Goal: Task Accomplishment & Management: Complete application form

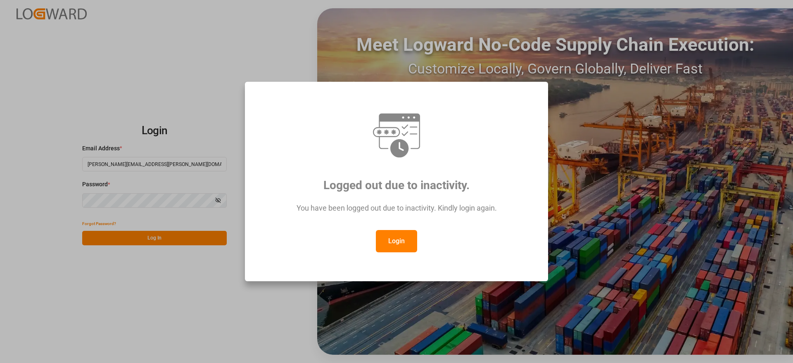
click at [405, 236] on button "Login" at bounding box center [396, 241] width 41 height 22
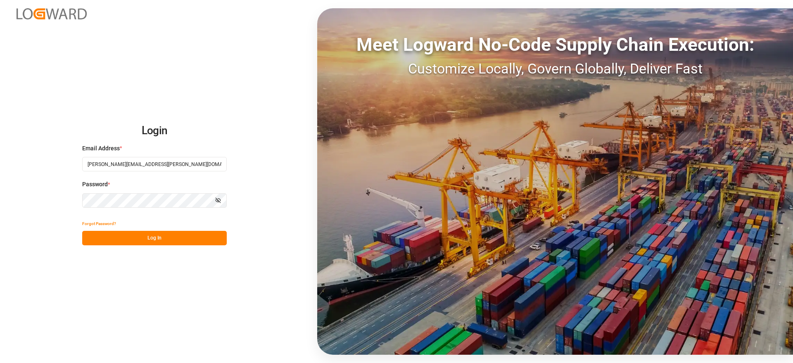
click at [171, 238] on button "Log In" at bounding box center [154, 238] width 145 height 14
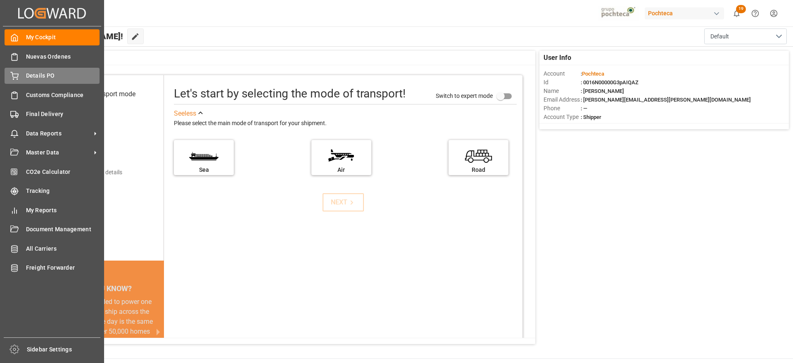
click at [38, 80] on div "Details PO Details PO" at bounding box center [52, 76] width 95 height 16
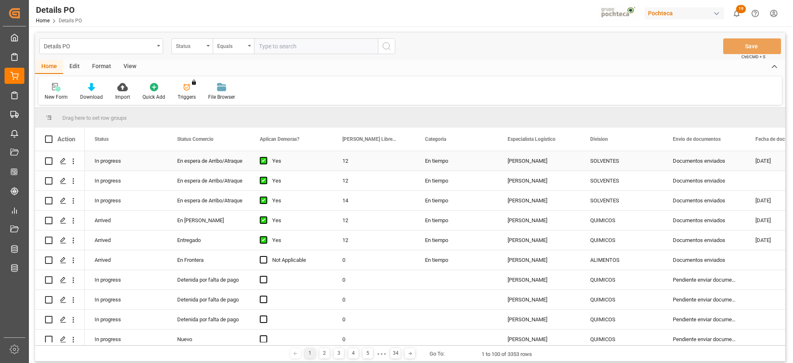
click at [614, 165] on div "SOLVENTES" at bounding box center [621, 161] width 63 height 19
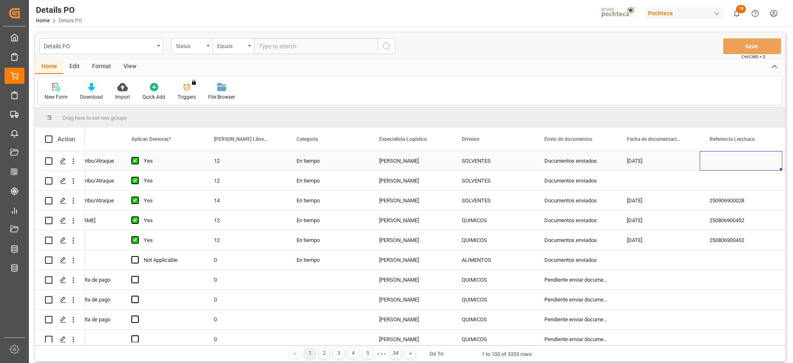
scroll to position [0, 211]
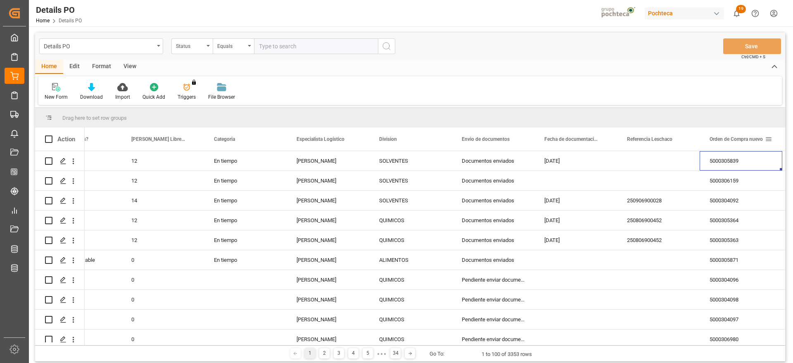
click at [773, 137] on div "Orden de Compra nuevo" at bounding box center [741, 139] width 83 height 23
click at [770, 140] on span at bounding box center [768, 139] width 7 height 7
click at [756, 141] on span "filter" at bounding box center [753, 140] width 7 height 7
type input "5000304428"
click at [750, 209] on button "Apply" at bounding box center [750, 209] width 15 height 8
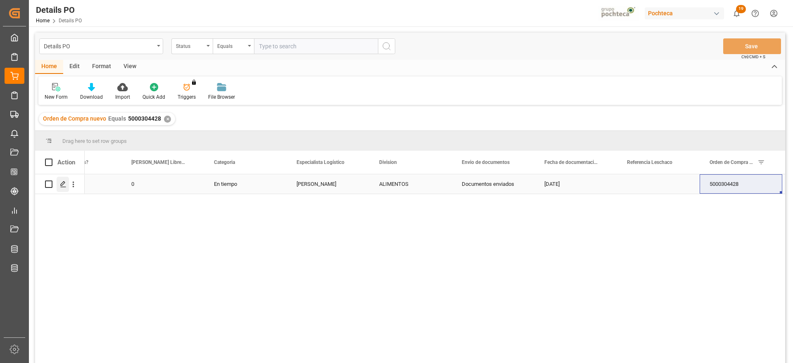
click at [60, 183] on icon "Press SPACE to select this row." at bounding box center [63, 184] width 7 height 7
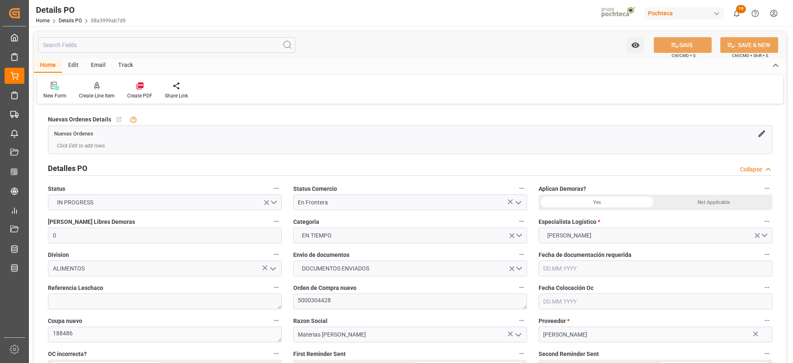
type input "0"
type input "[DATE]"
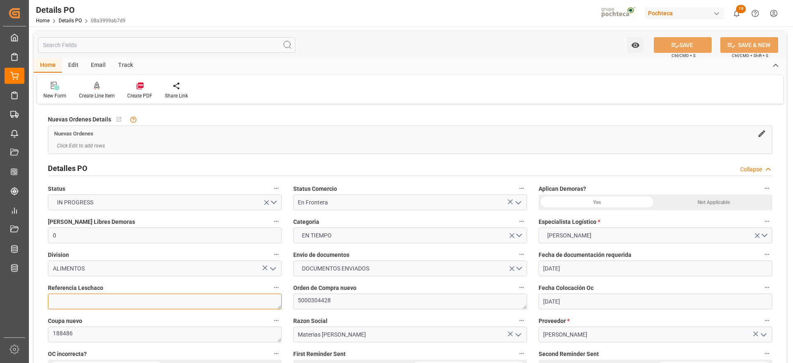
click at [152, 298] on textarea at bounding box center [165, 302] width 234 height 16
paste textarea "250806990129"
type textarea "250806990129"
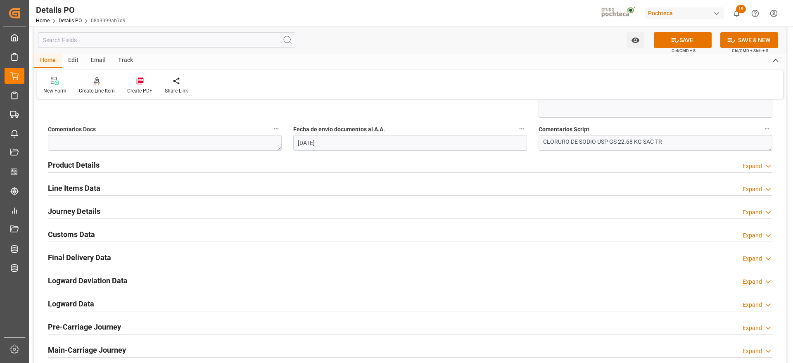
scroll to position [496, 0]
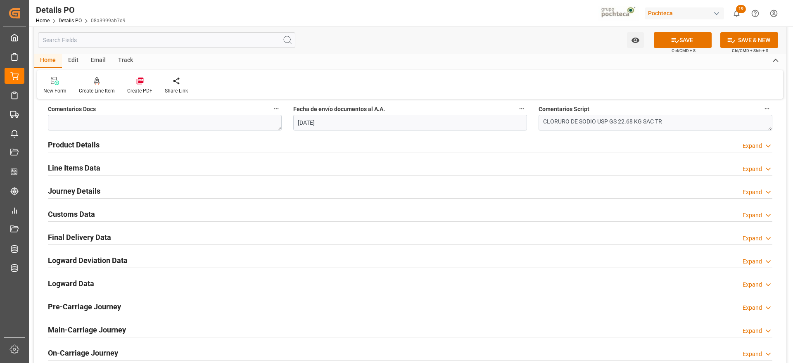
click at [70, 165] on h2 "Line Items Data" at bounding box center [74, 167] width 52 height 11
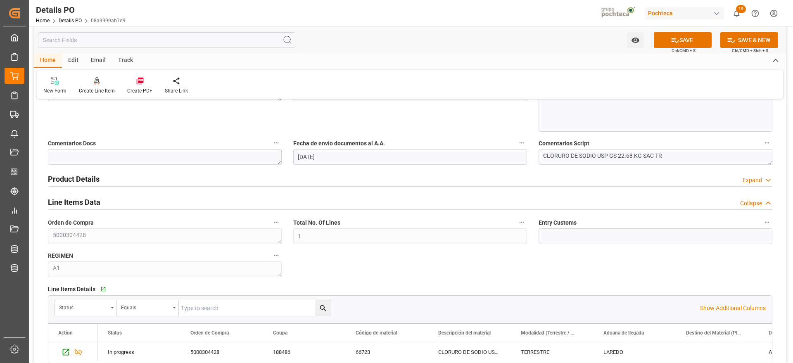
scroll to position [455, 0]
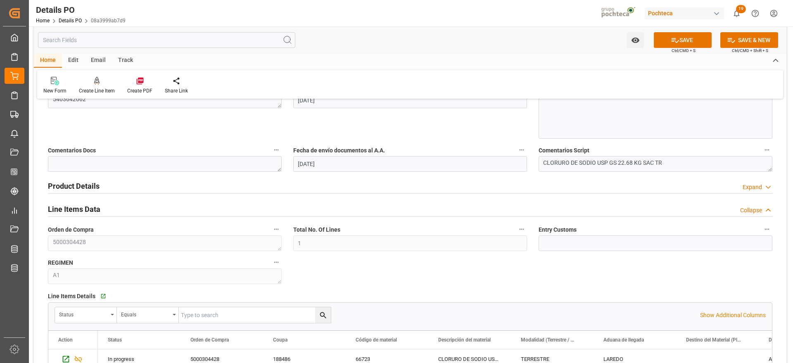
click at [73, 186] on h2 "Product Details" at bounding box center [74, 186] width 52 height 11
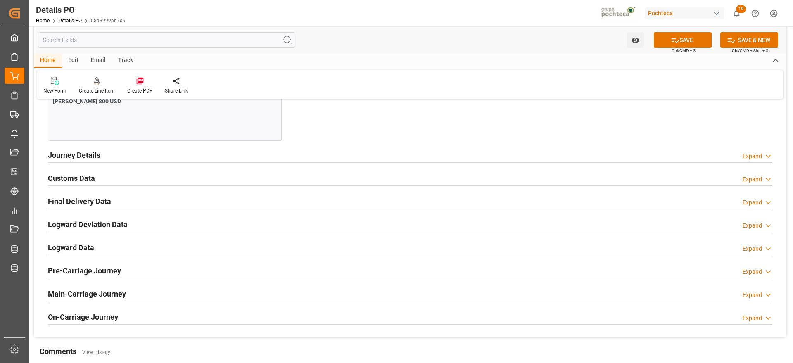
scroll to position [1012, 0]
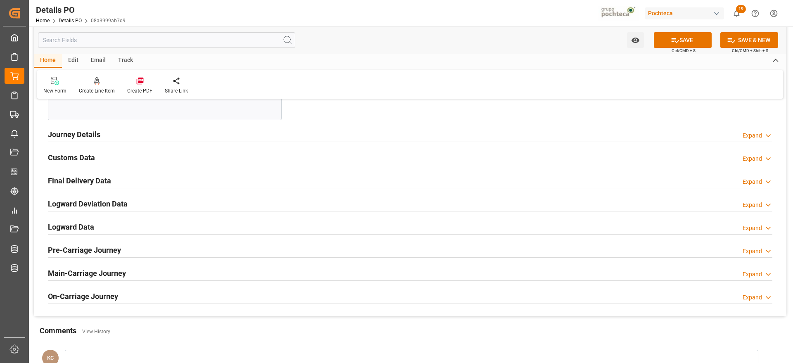
click at [77, 137] on h2 "Journey Details" at bounding box center [74, 134] width 52 height 11
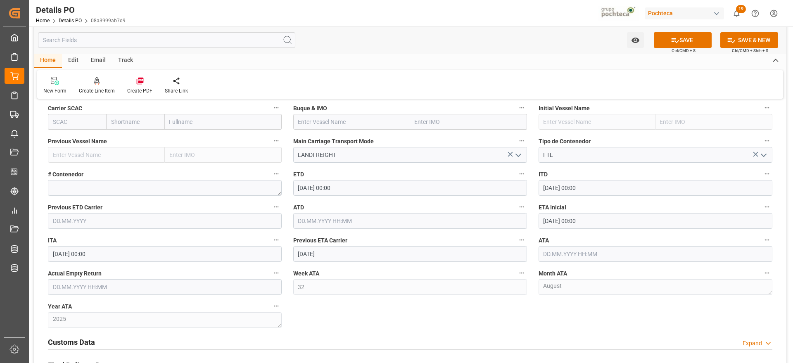
scroll to position [1136, 0]
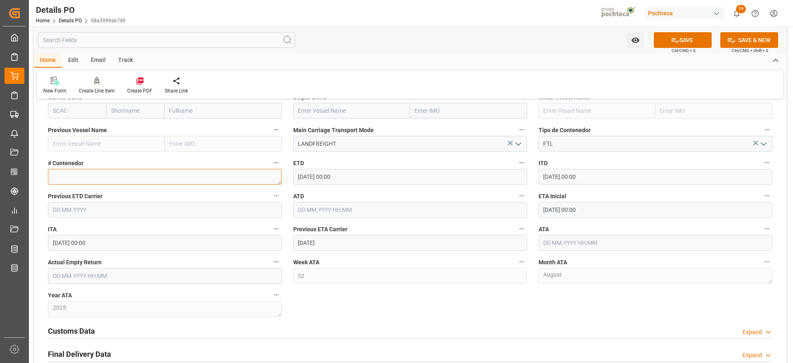
click at [119, 181] on textarea at bounding box center [165, 177] width 234 height 16
paste textarea "52552"
type textarea "52552"
click at [88, 273] on input "text" at bounding box center [165, 276] width 234 height 16
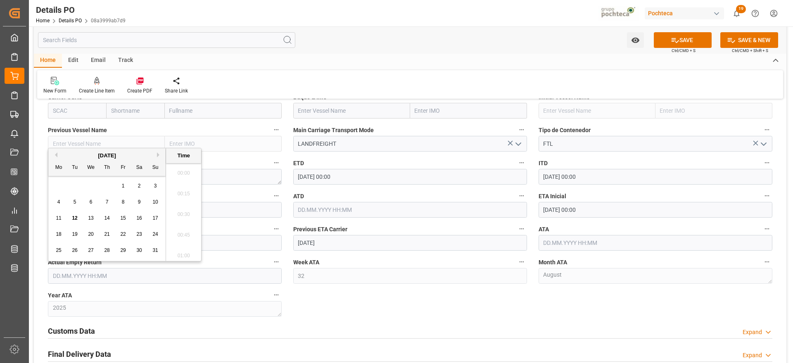
scroll to position [974, 0]
click at [84, 185] on div "28 29 30 31 1 2 3" at bounding box center [107, 186] width 113 height 16
click at [112, 217] on div "14" at bounding box center [107, 219] width 10 height 10
type input "14.08.2025 00:00"
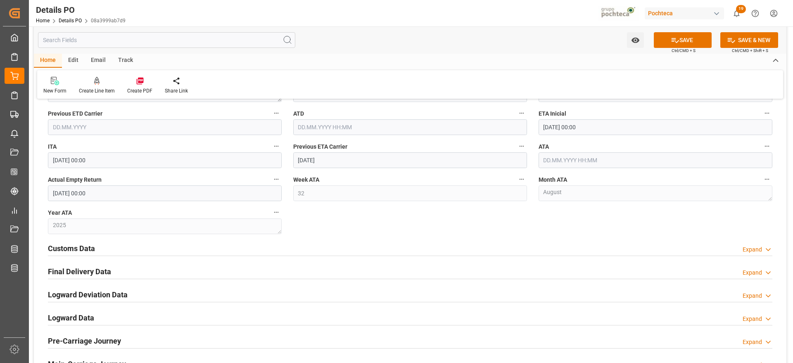
scroll to position [1240, 0]
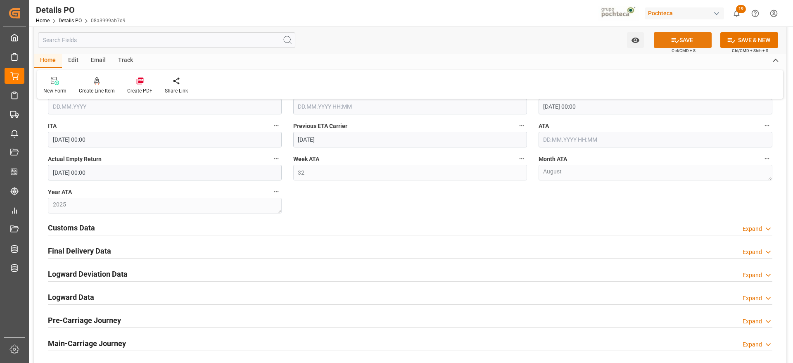
click at [686, 41] on button "SAVE" at bounding box center [683, 40] width 58 height 16
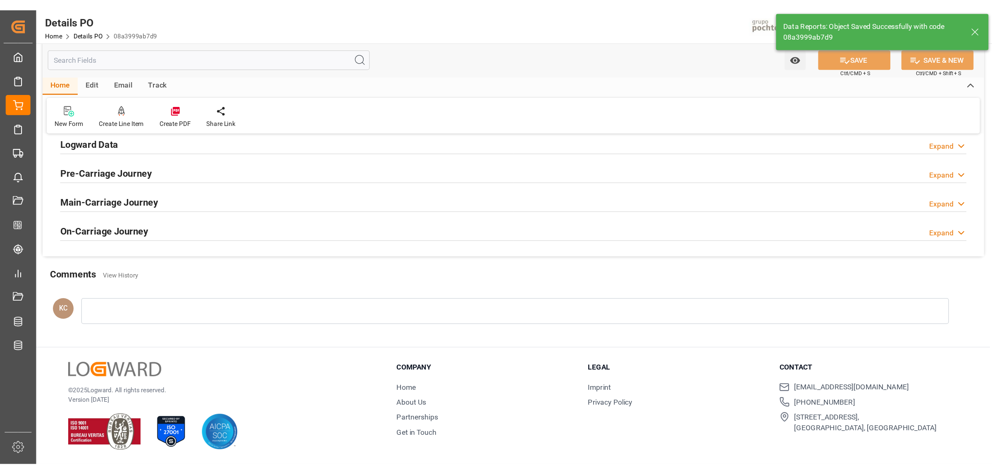
scroll to position [482, 0]
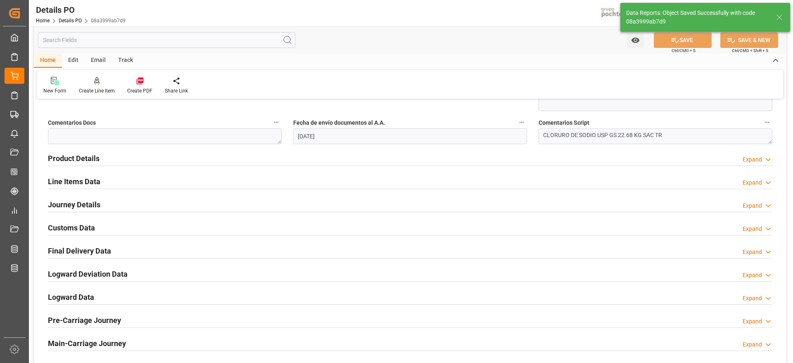
click at [93, 249] on h2 "Final Delivery Data" at bounding box center [79, 250] width 63 height 11
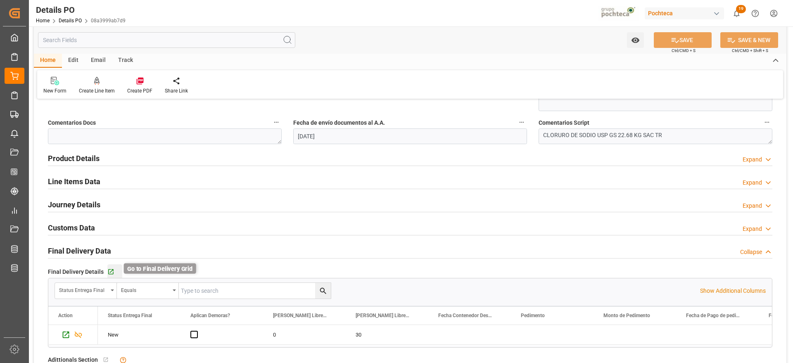
click at [107, 272] on icon "button" at bounding box center [110, 272] width 7 height 7
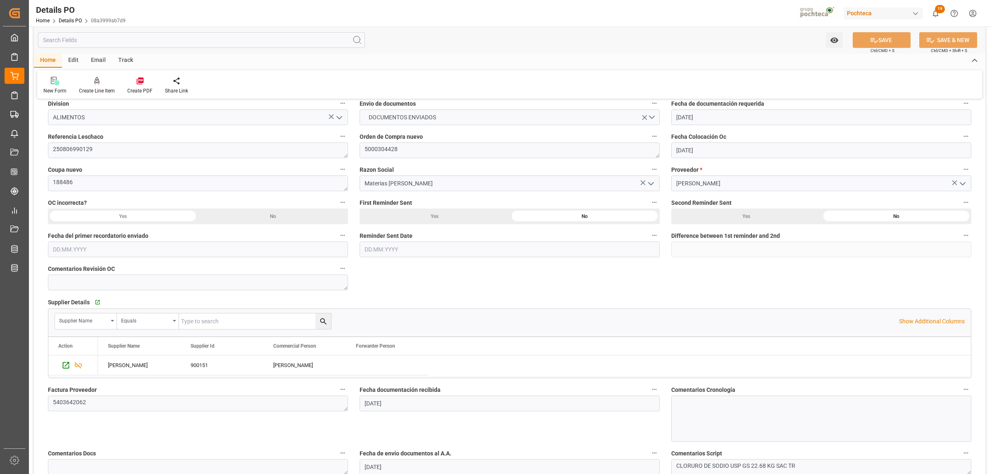
scroll to position [121, 0]
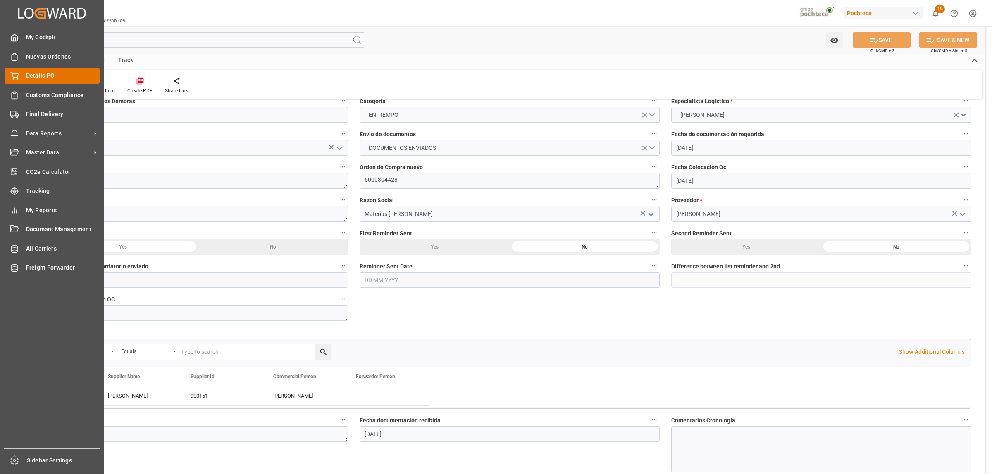
click at [31, 78] on span "Details PO" at bounding box center [63, 75] width 74 height 9
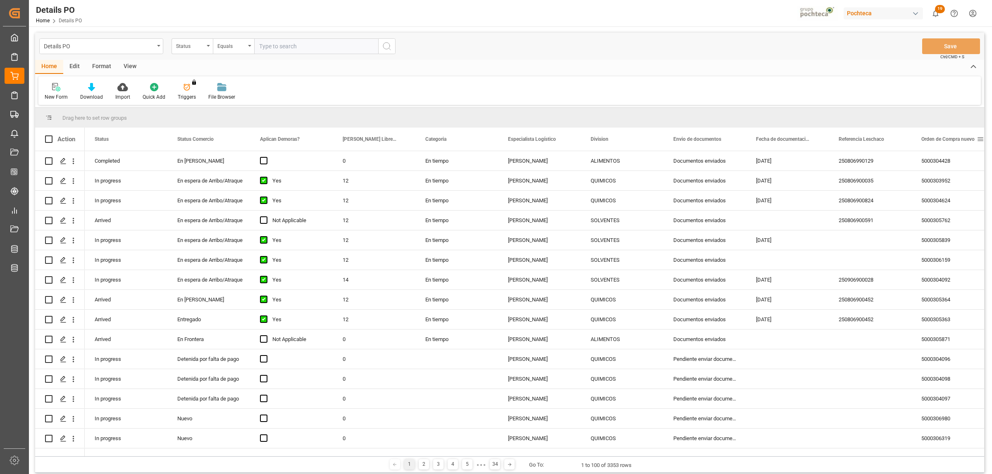
click at [793, 138] on span at bounding box center [979, 139] width 7 height 7
click at [793, 140] on span "filter" at bounding box center [952, 140] width 7 height 7
type input "5000304427"
click at [793, 209] on button "Apply" at bounding box center [948, 209] width 15 height 8
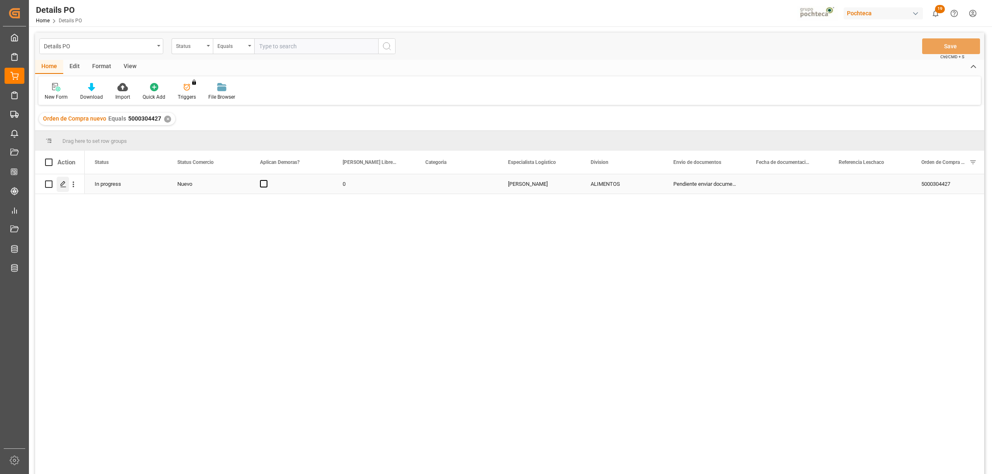
click at [62, 187] on line "Press SPACE to select this row." at bounding box center [63, 187] width 5 height 0
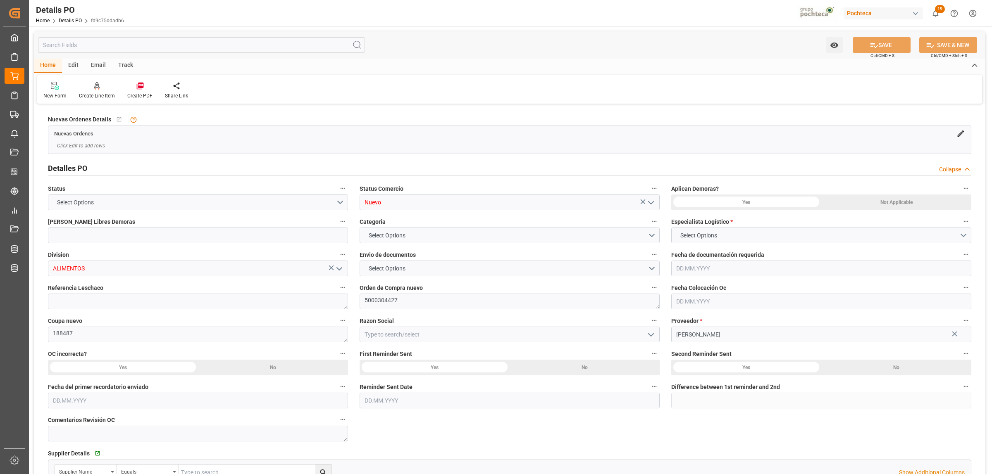
type input "0"
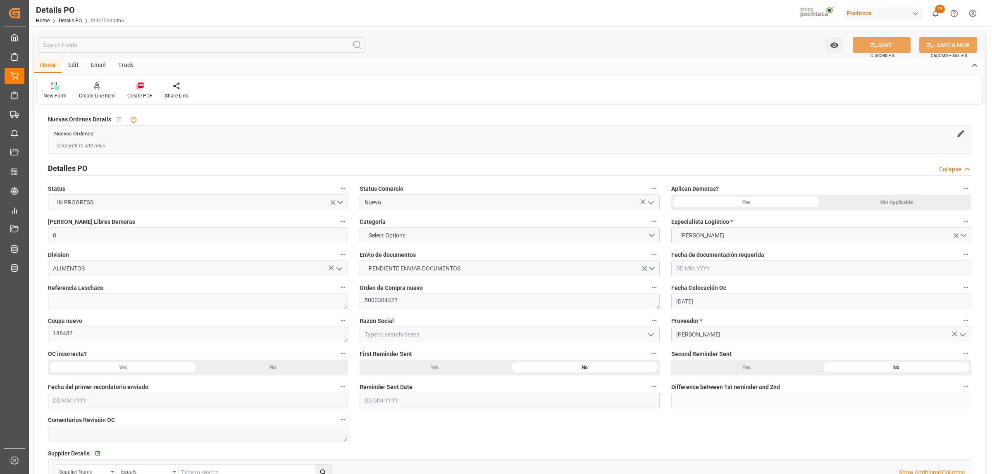
type input "[DATE]"
click at [650, 232] on button "Select Options" at bounding box center [509, 236] width 300 height 16
click at [364, 255] on div "EN TIEMPO" at bounding box center [509, 254] width 299 height 17
click at [655, 202] on icon "open menu" at bounding box center [651, 203] width 10 height 10
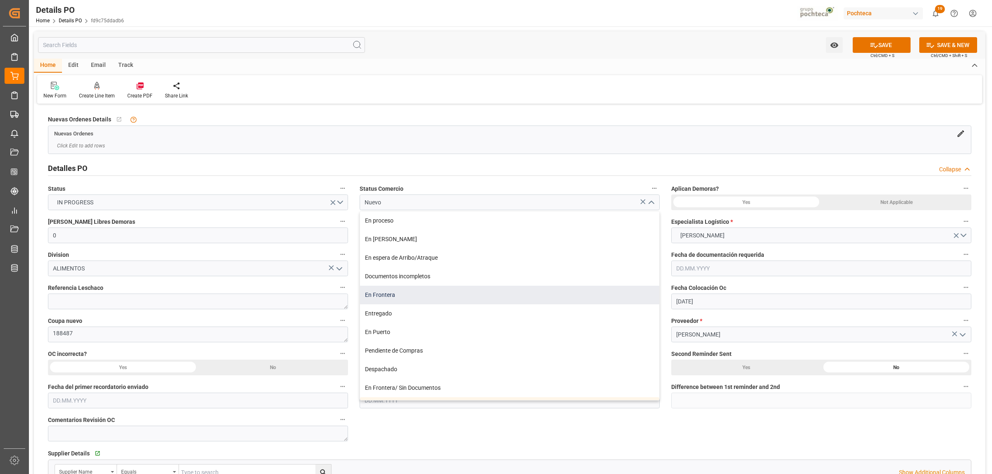
click at [388, 297] on div "En Frontera" at bounding box center [509, 295] width 299 height 19
type input "En Frontera"
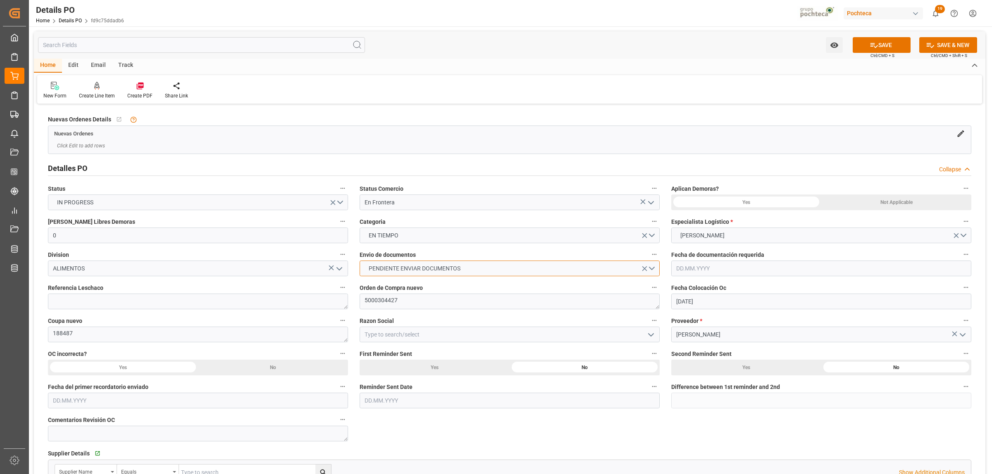
click at [651, 269] on button "PENDIENTE ENVIAR DOCUMENTOS" at bounding box center [509, 269] width 300 height 16
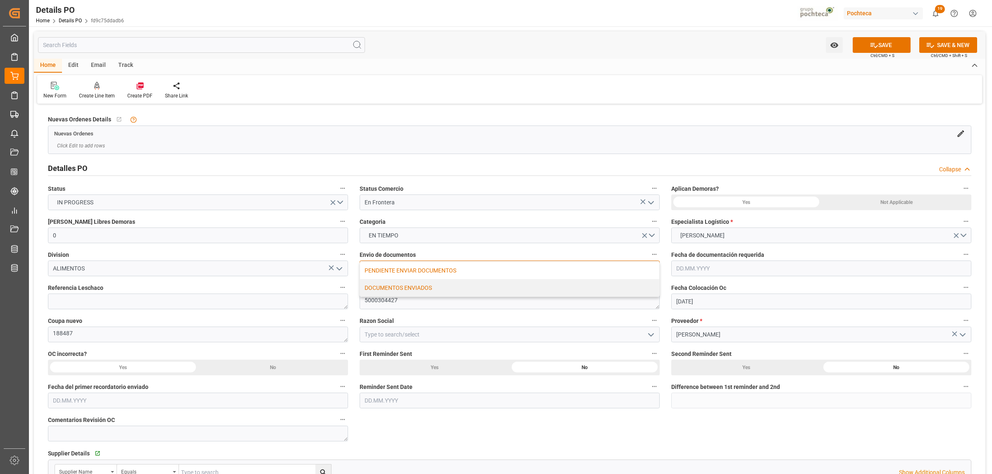
click at [393, 290] on div "DOCUMENTOS ENVIADOS" at bounding box center [509, 287] width 299 height 17
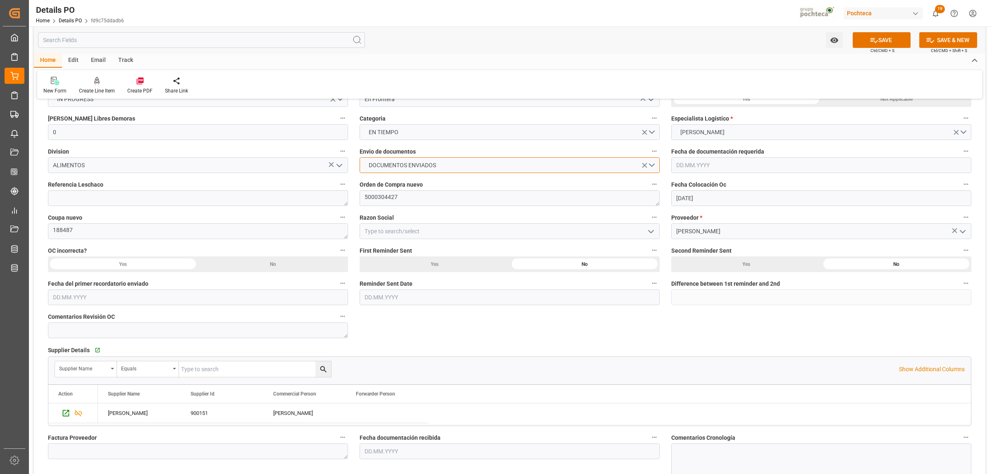
scroll to position [155, 0]
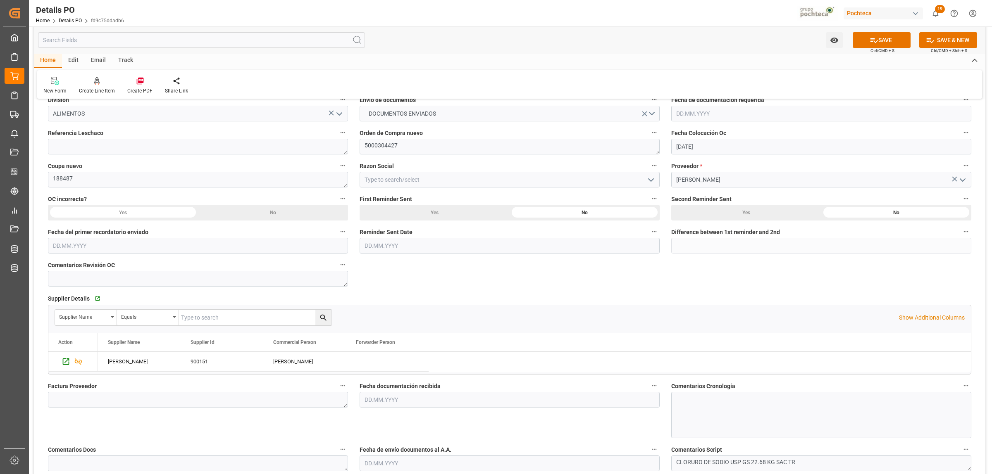
click at [647, 183] on icon "open menu" at bounding box center [651, 180] width 10 height 10
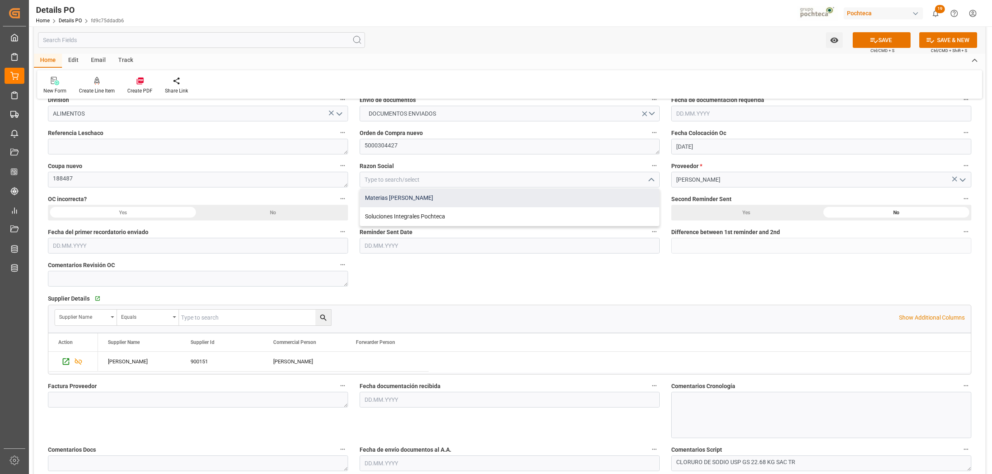
click at [441, 198] on div "Materias Primas" at bounding box center [509, 198] width 299 height 19
type input "Materias Primas"
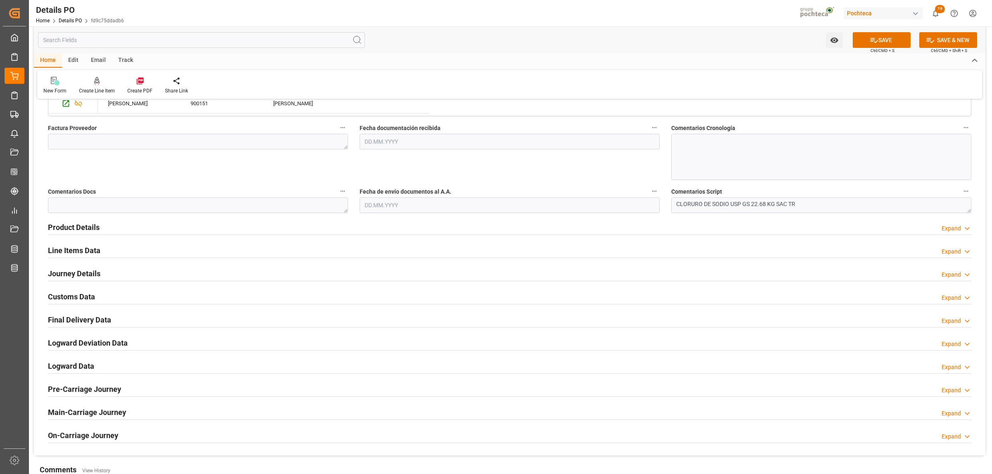
scroll to position [362, 0]
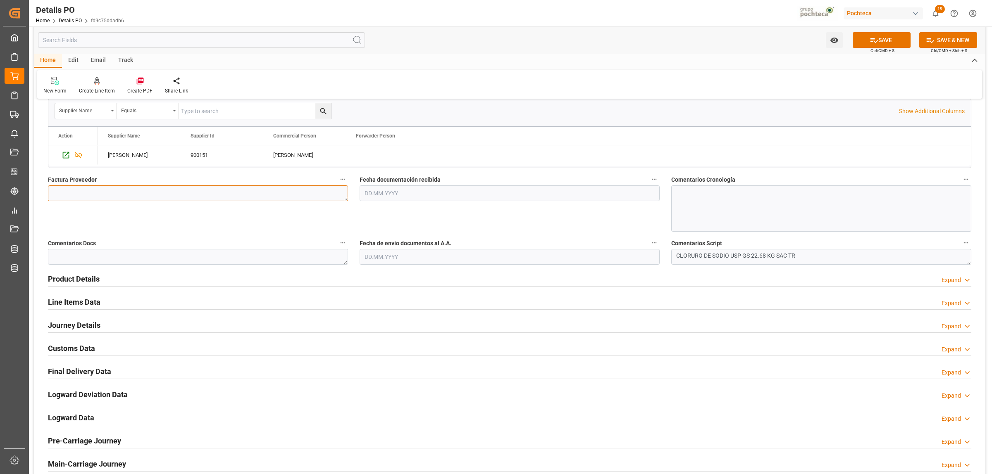
click at [174, 193] on textarea at bounding box center [198, 194] width 300 height 16
paste textarea "5403645892"
type textarea "5403645892"
click at [467, 197] on input "text" at bounding box center [509, 194] width 300 height 16
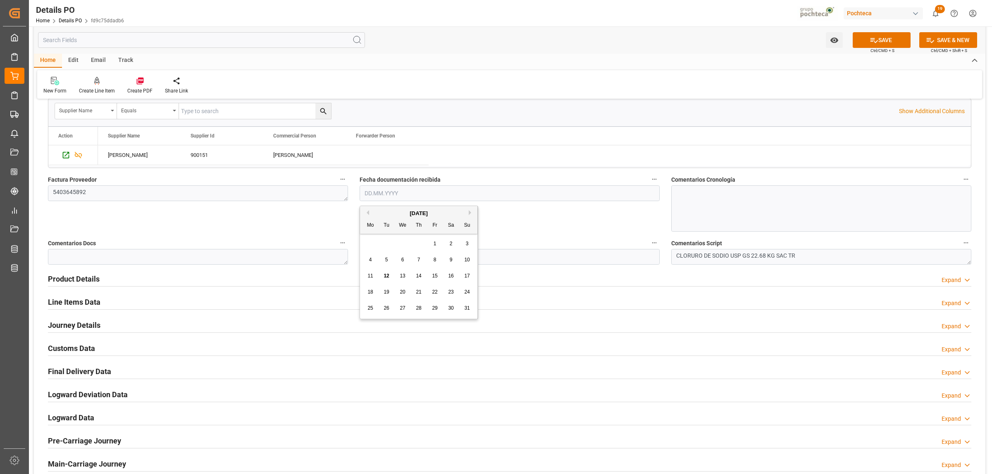
click at [388, 276] on span "12" at bounding box center [385, 276] width 5 height 6
type input "[DATE]"
click at [383, 259] on input "text" at bounding box center [509, 257] width 300 height 16
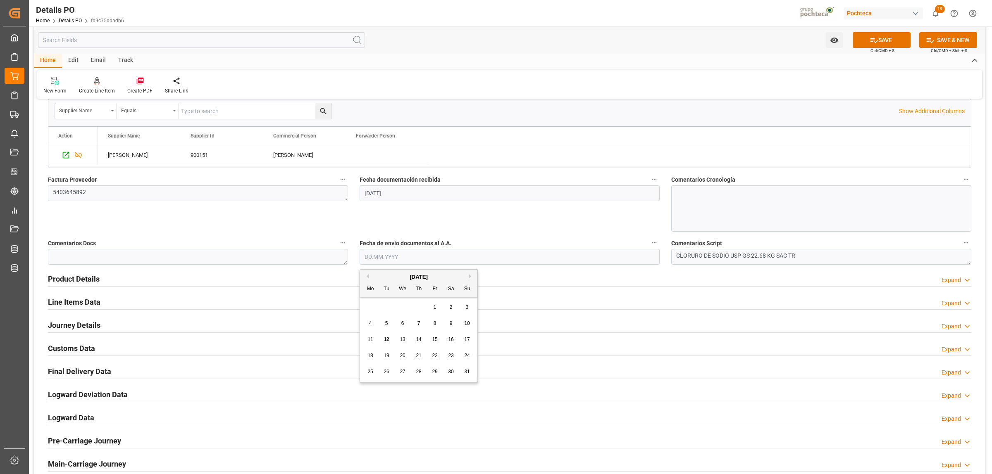
click at [386, 340] on span "12" at bounding box center [385, 340] width 5 height 6
type input "[DATE]"
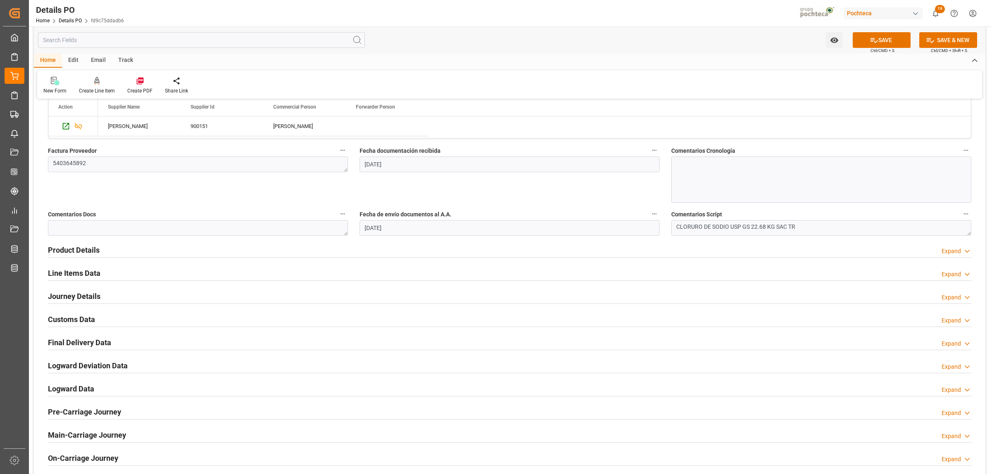
scroll to position [413, 0]
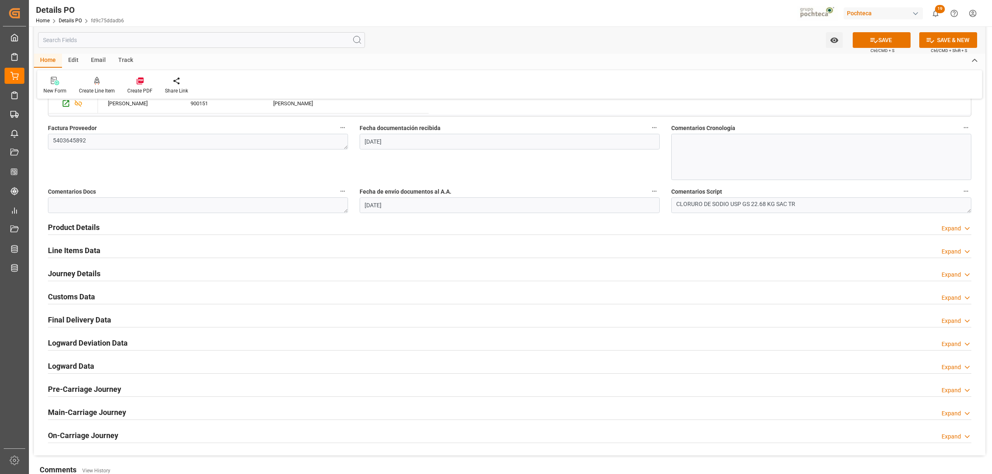
click at [71, 228] on h2 "Product Details" at bounding box center [74, 227] width 52 height 11
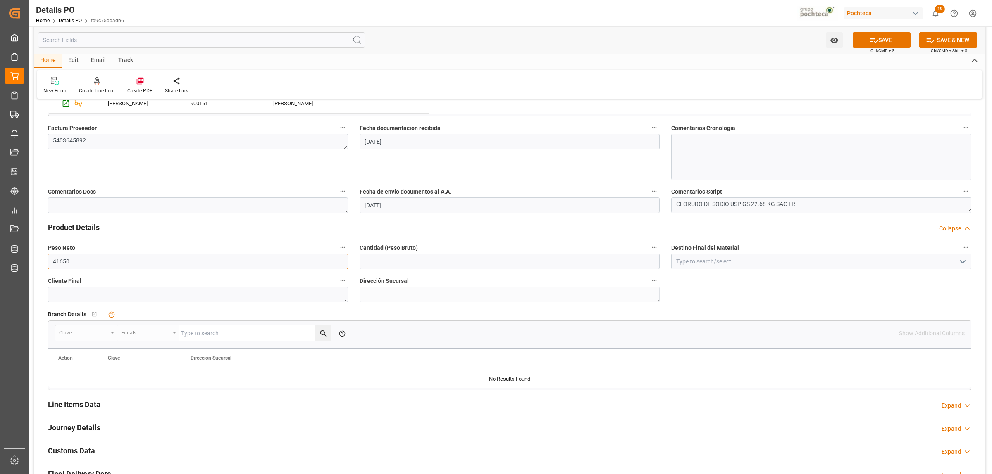
drag, startPoint x: 85, startPoint y: 263, endPoint x: 55, endPoint y: 262, distance: 30.6
click at [52, 262] on input "41650" at bounding box center [198, 262] width 300 height 16
type input "0"
click at [71, 263] on input "0" at bounding box center [198, 262] width 300 height 16
type input "19000"
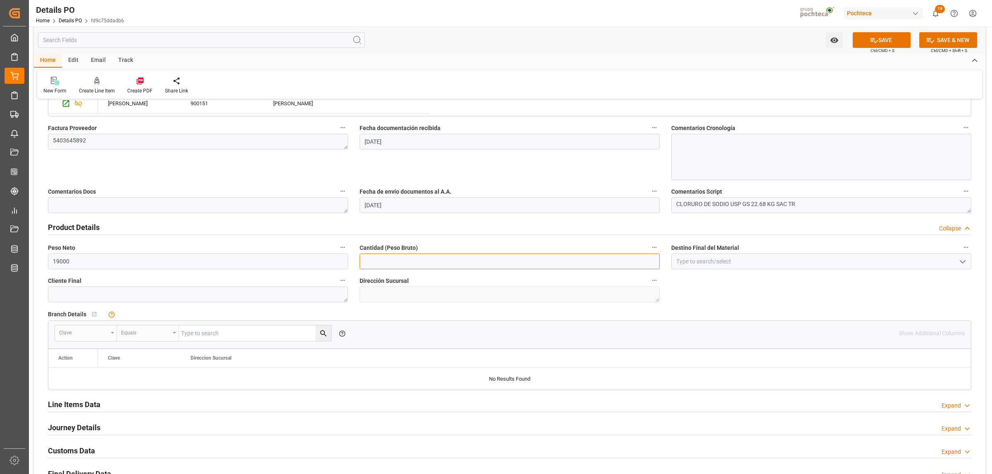
click at [374, 261] on input "text" at bounding box center [509, 262] width 300 height 16
type input "19000"
click at [695, 262] on input at bounding box center [821, 262] width 300 height 16
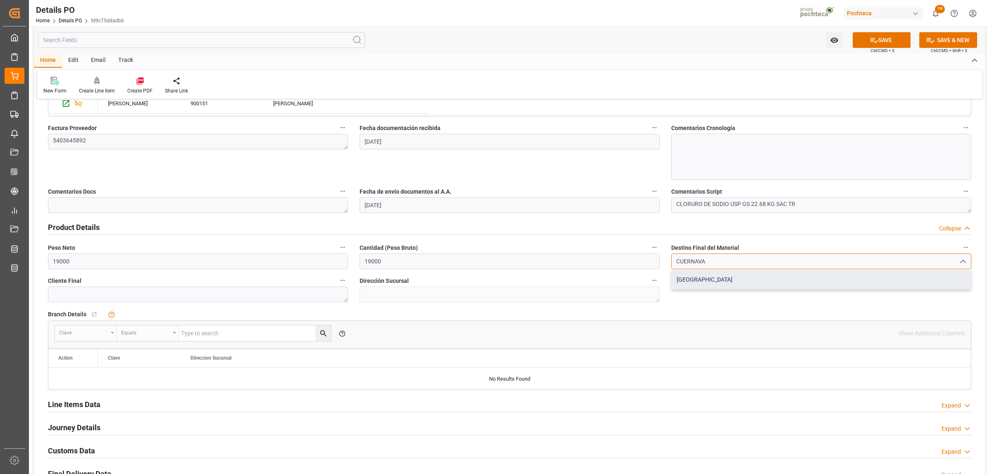
click at [693, 281] on div "Cuernavaca" at bounding box center [820, 280] width 299 height 19
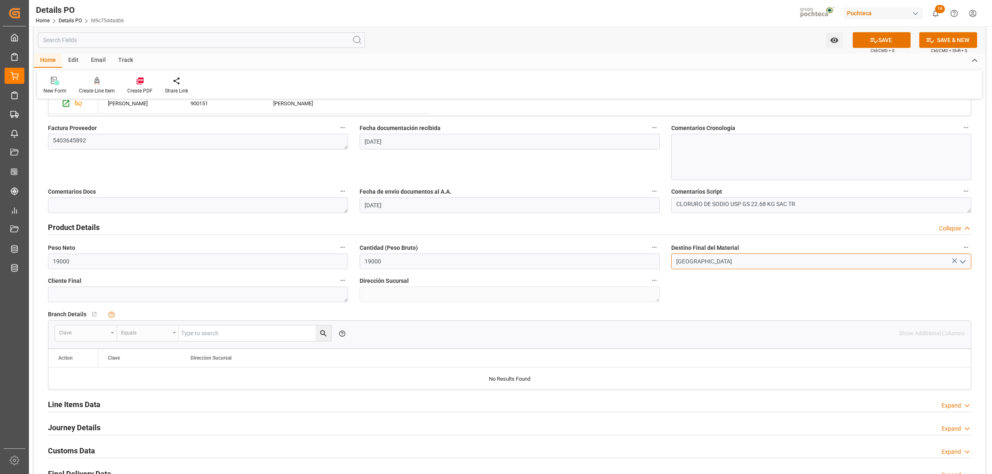
type input "Cuernavaca"
click at [94, 363] on h2 "Line Items Data" at bounding box center [74, 404] width 52 height 11
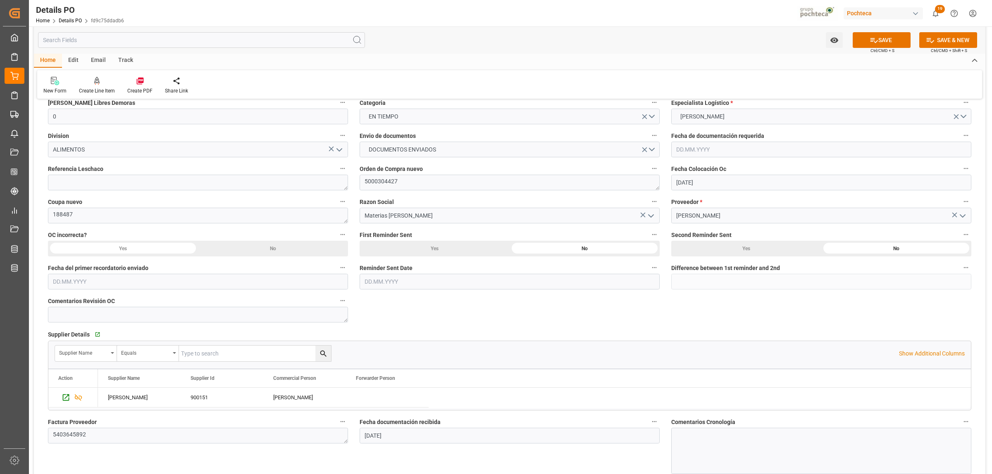
scroll to position [103, 0]
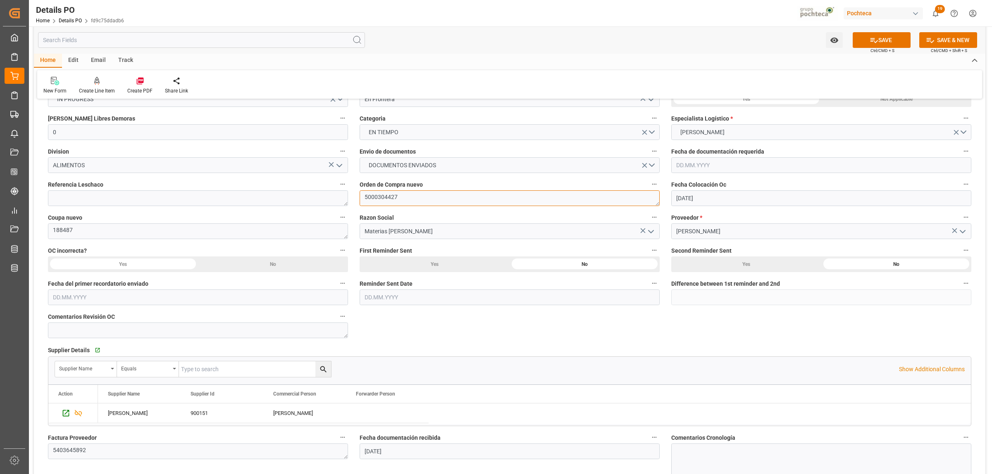
drag, startPoint x: 398, startPoint y: 196, endPoint x: 360, endPoint y: 197, distance: 37.6
click at [360, 197] on textarea "5000304427" at bounding box center [509, 198] width 300 height 16
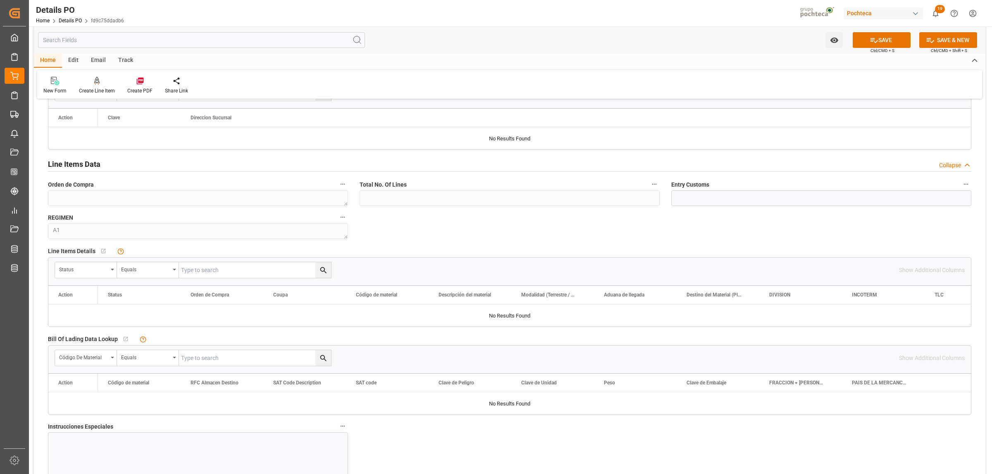
scroll to position [671, 0]
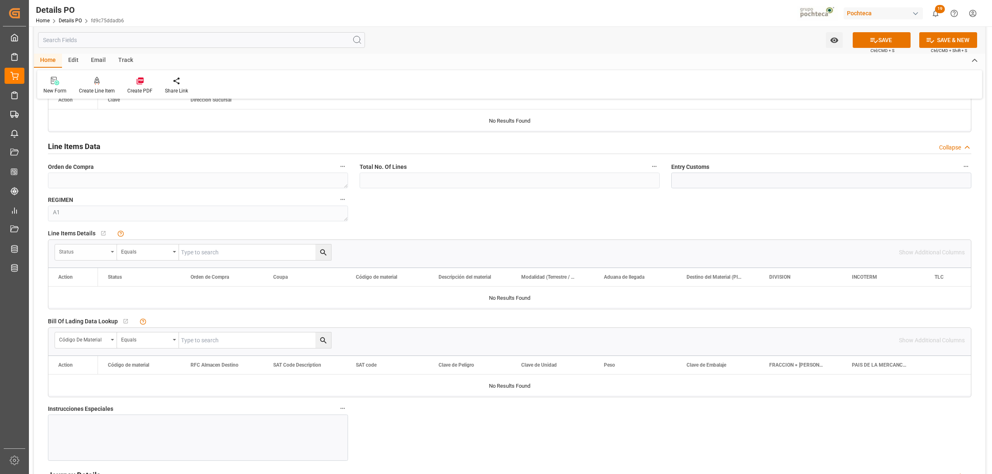
click at [113, 253] on icon "open menu" at bounding box center [112, 252] width 3 height 2
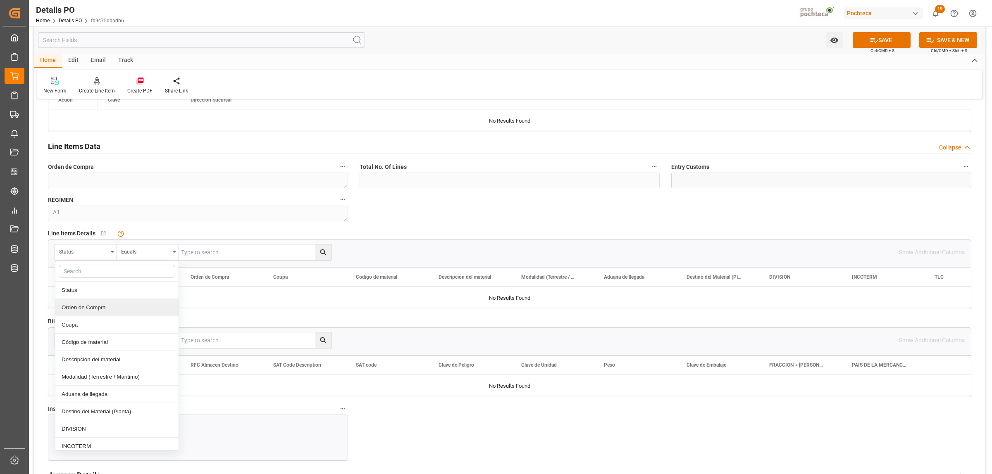
click at [102, 307] on div "Orden de Compra" at bounding box center [116, 307] width 123 height 17
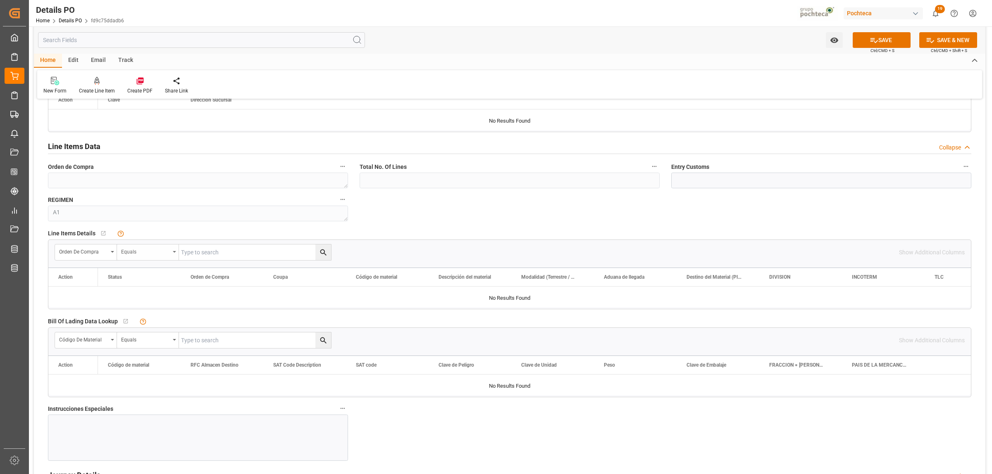
click at [174, 257] on div "Equals" at bounding box center [148, 253] width 62 height 16
click at [150, 308] on div "Fuzzy search" at bounding box center [178, 307] width 123 height 17
paste input "5000304427"
type input "5000304427"
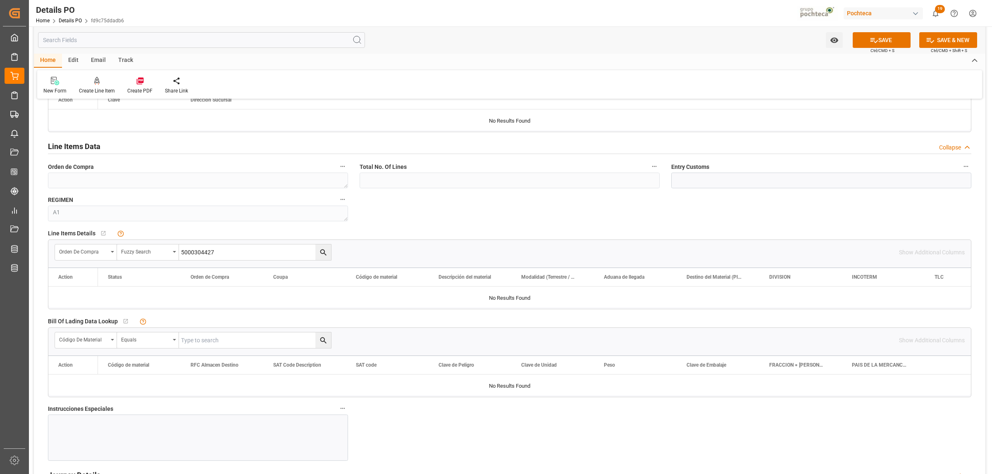
click at [321, 256] on icon "search button" at bounding box center [323, 252] width 9 height 9
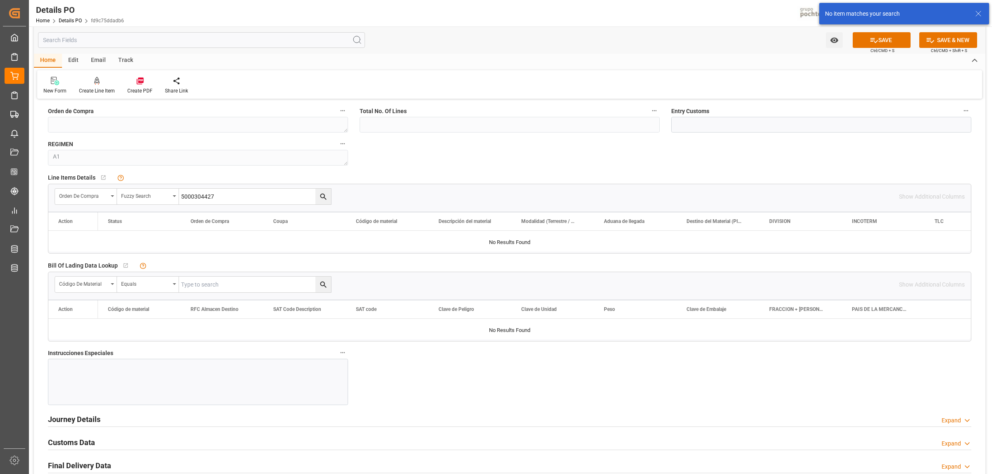
scroll to position [723, 0]
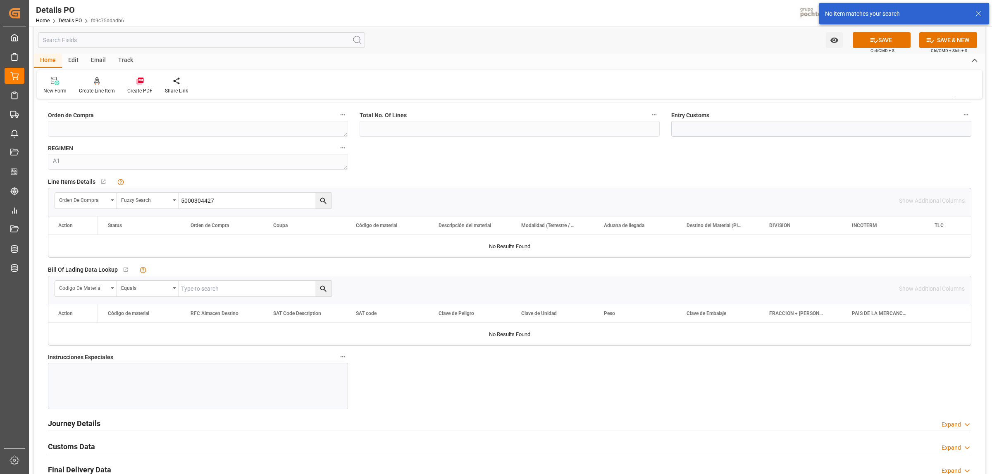
click at [149, 363] on div at bounding box center [198, 386] width 300 height 46
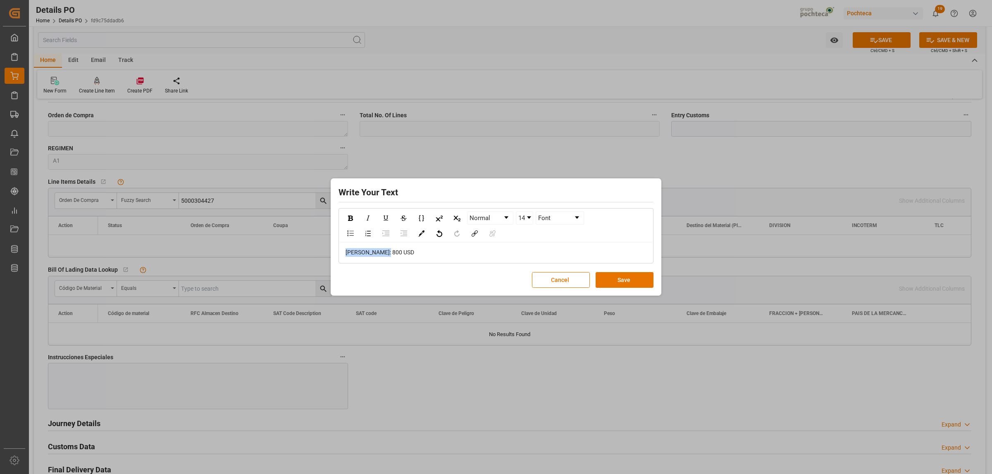
drag, startPoint x: 408, startPoint y: 250, endPoint x: 345, endPoint y: 247, distance: 63.3
click at [345, 248] on div "FLETE: 800 USD" at bounding box center [495, 253] width 313 height 20
click at [354, 218] on div "rdw-inline-control" at bounding box center [350, 218] width 14 height 12
click at [508, 218] on div "rdw-dropdown" at bounding box center [506, 218] width 4 height 2
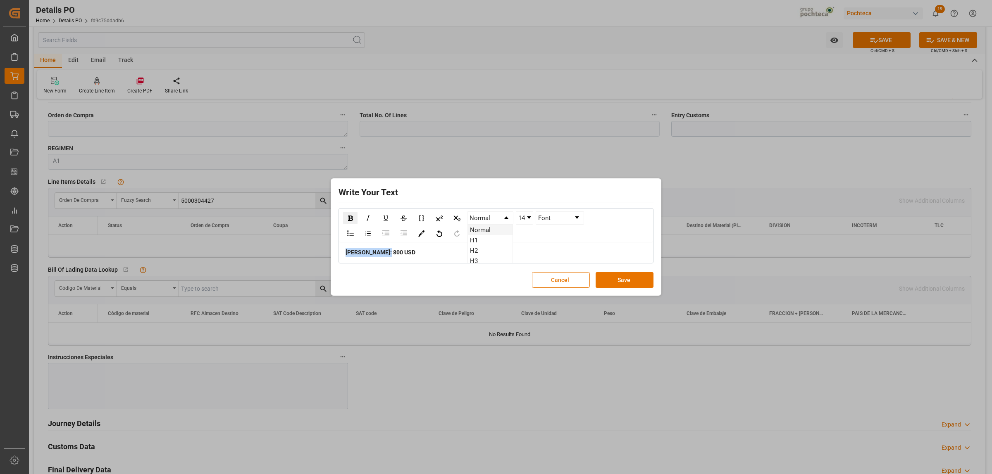
click at [530, 218] on div "rdw-dropdown" at bounding box center [529, 218] width 4 height 2
click at [523, 248] on li "24" at bounding box center [524, 247] width 16 height 10
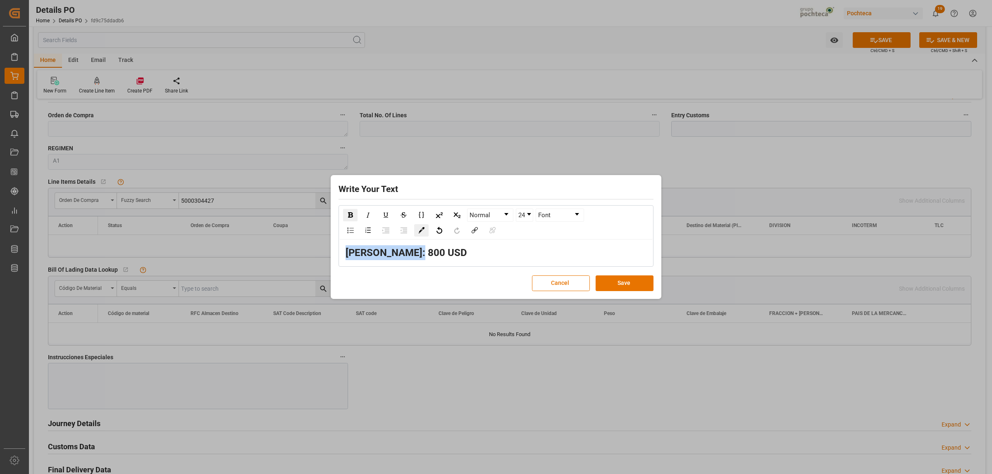
click at [424, 231] on img "rdw-color-picker" at bounding box center [421, 230] width 6 height 6
click at [439, 263] on span "rdw-color-picker" at bounding box center [438, 267] width 9 height 10
click at [616, 283] on button "Save" at bounding box center [624, 284] width 58 height 16
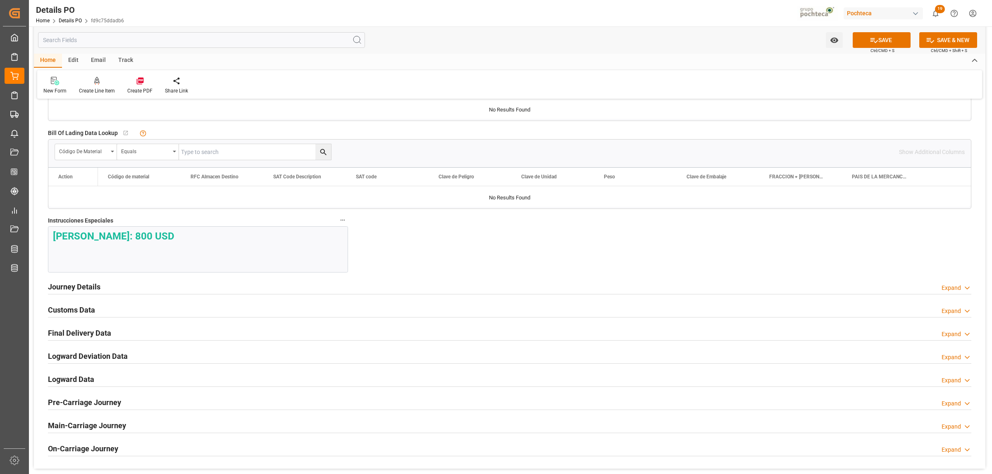
scroll to position [878, 0]
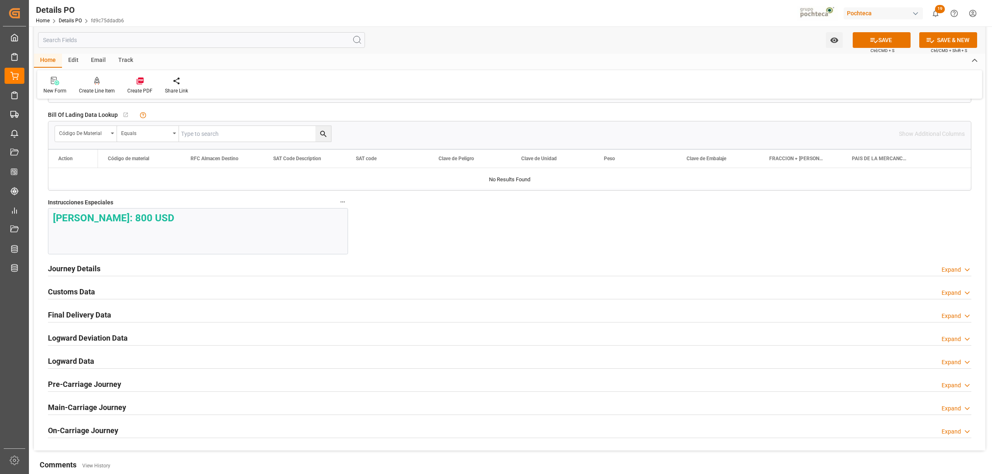
click at [93, 267] on h2 "Journey Details" at bounding box center [74, 268] width 52 height 11
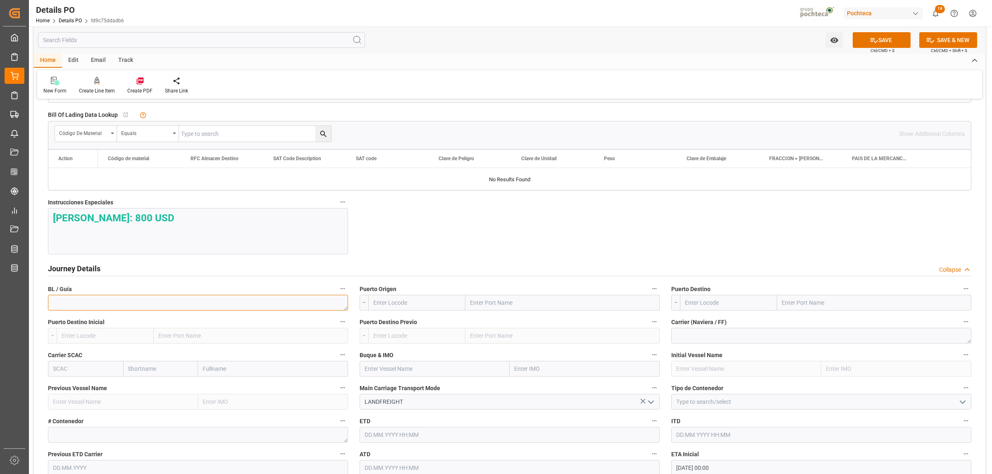
click at [124, 307] on textarea at bounding box center [198, 303] width 300 height 16
paste textarea "910166458"
type textarea "910166458"
click at [526, 304] on input "text" at bounding box center [562, 303] width 194 height 16
type input "LAREDO"
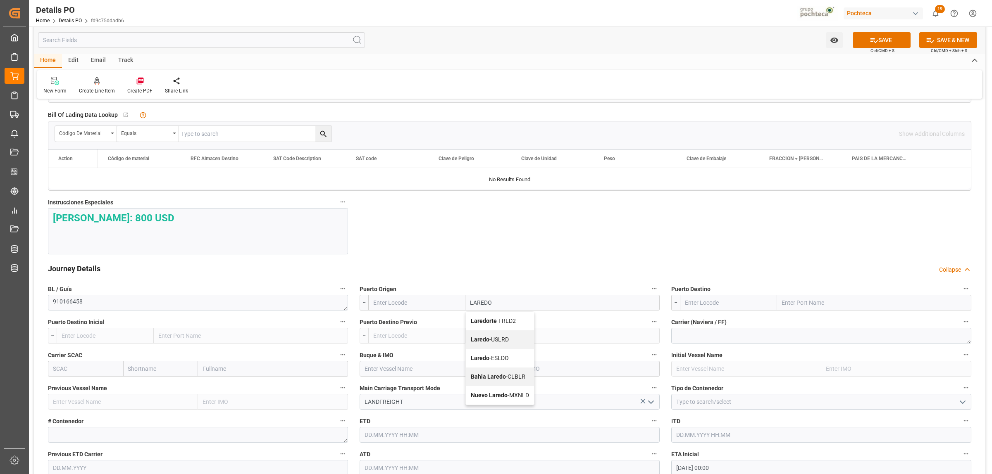
click at [490, 343] on span "Laredo - USLRD" at bounding box center [490, 339] width 38 height 7
type input "USLRD"
type input "Laredo"
click at [793, 300] on input "text" at bounding box center [874, 303] width 194 height 16
type input "NUEVO LAREDO"
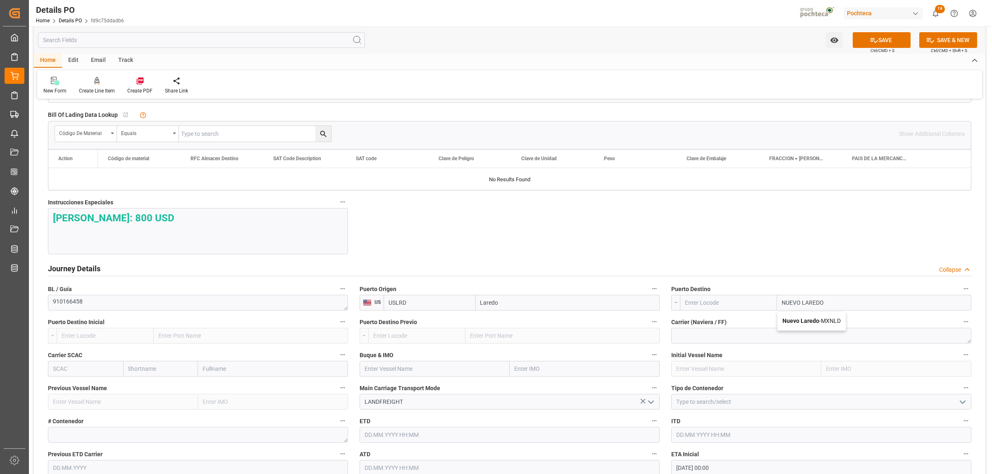
click at [793, 323] on b "Nuevo Laredo" at bounding box center [800, 321] width 37 height 7
type input "MXNLD"
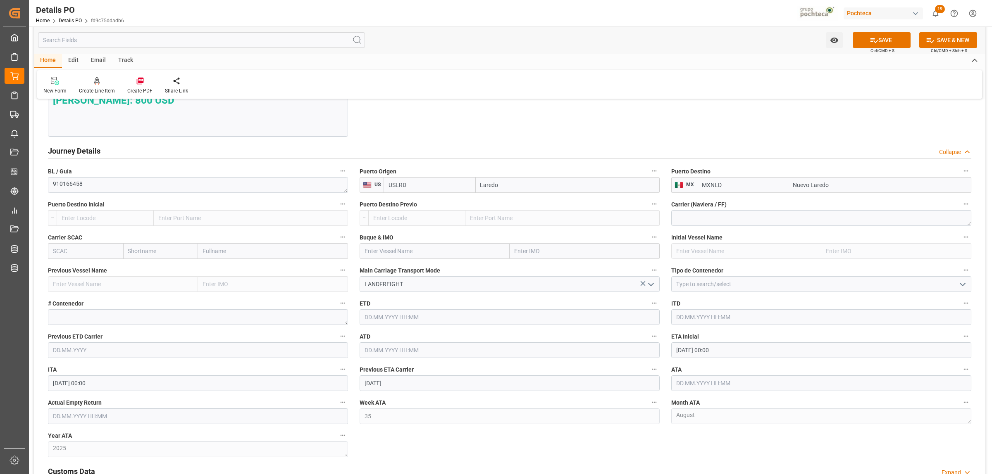
scroll to position [1033, 0]
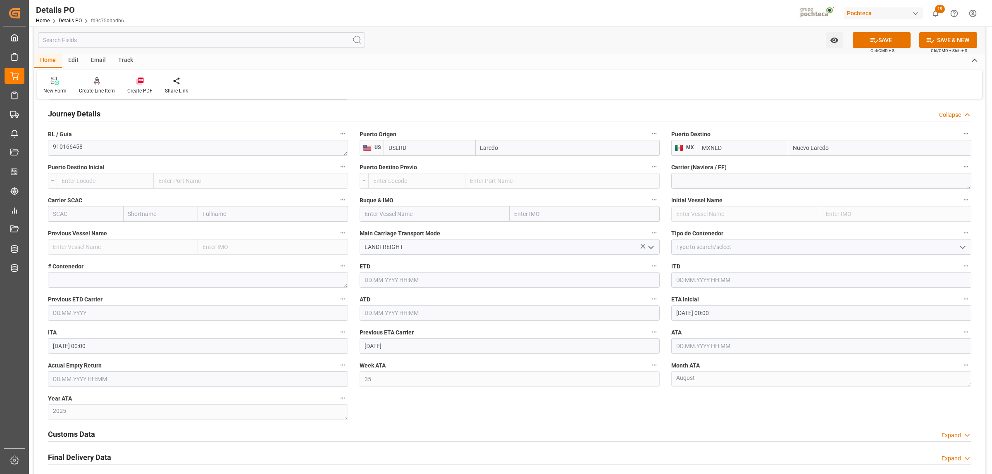
type input "Nuevo Laredo"
click at [793, 249] on polyline "open menu" at bounding box center [962, 247] width 5 height 2
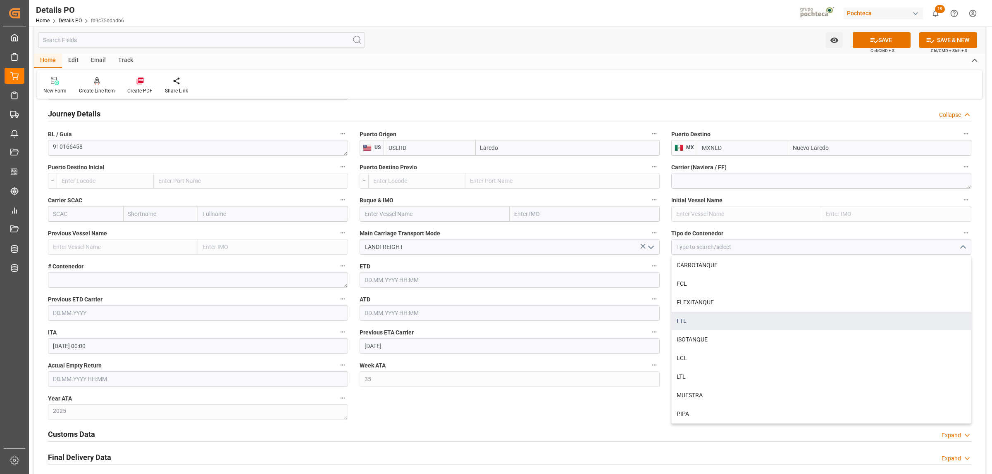
click at [685, 325] on div "FTL" at bounding box center [820, 321] width 299 height 19
type input "FTL"
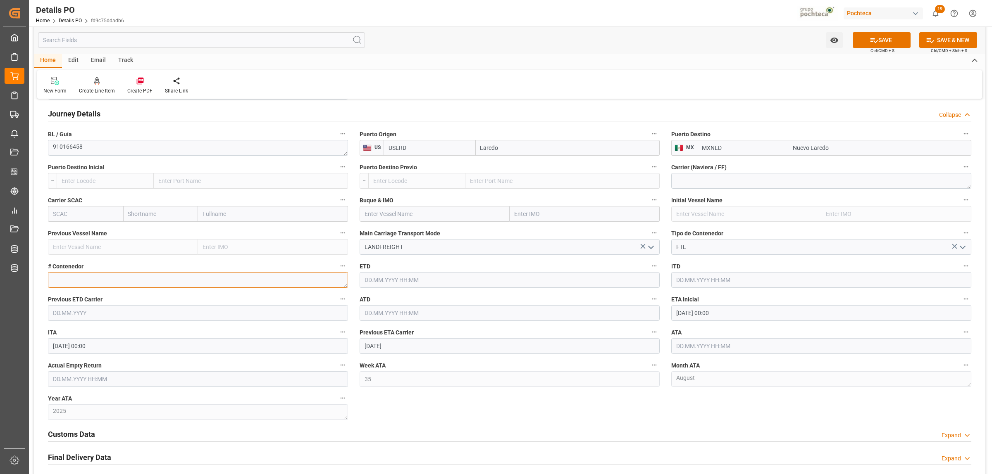
click at [158, 286] on textarea at bounding box center [198, 280] width 300 height 16
paste textarea "E822067"
type textarea "E822067"
click at [681, 309] on input "30.08.2025 00:00" at bounding box center [821, 313] width 300 height 16
click at [681, 363] on span "11" at bounding box center [681, 397] width 5 height 6
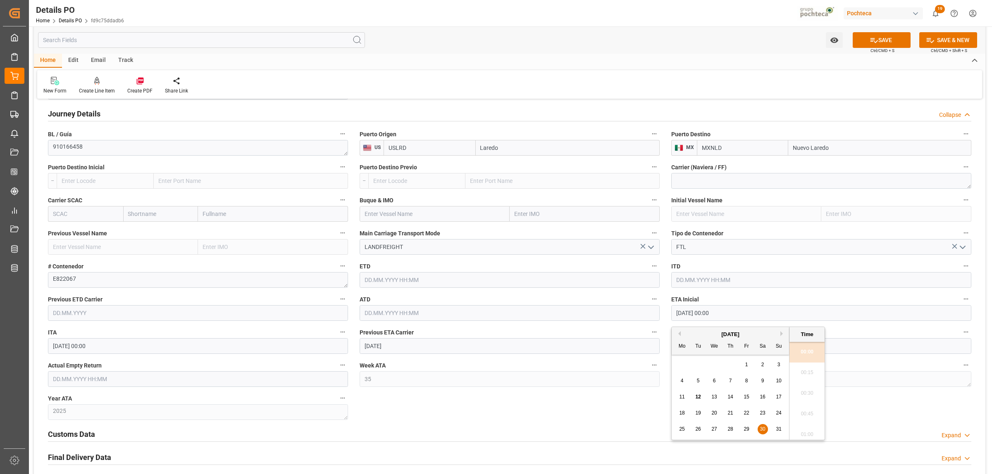
type input "11.08.2025 00:00"
click at [695, 352] on input "text" at bounding box center [821, 346] width 300 height 16
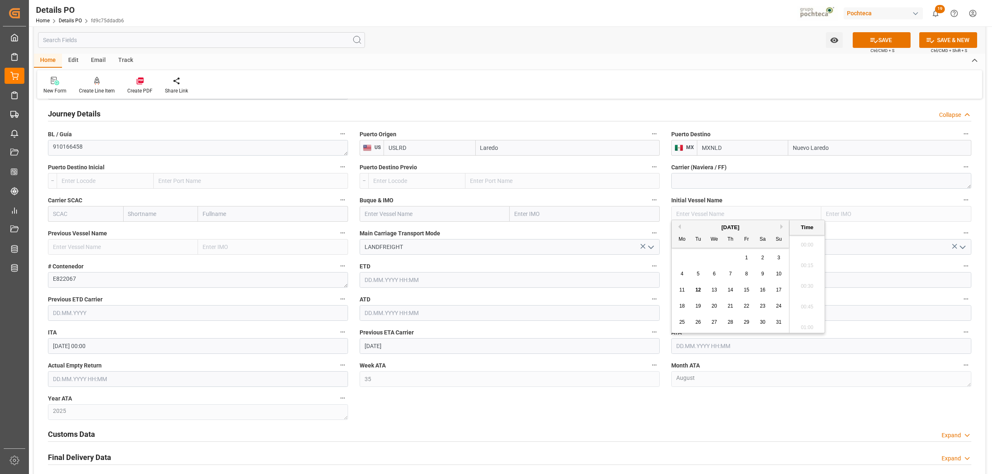
scroll to position [1035, 0]
click at [683, 290] on span "11" at bounding box center [681, 290] width 5 height 6
type input "11.08.2025 00:00"
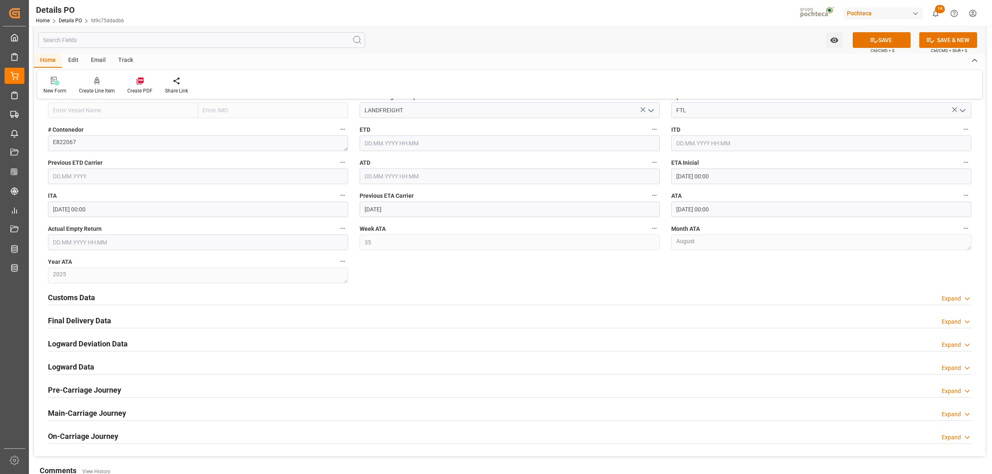
scroll to position [1188, 0]
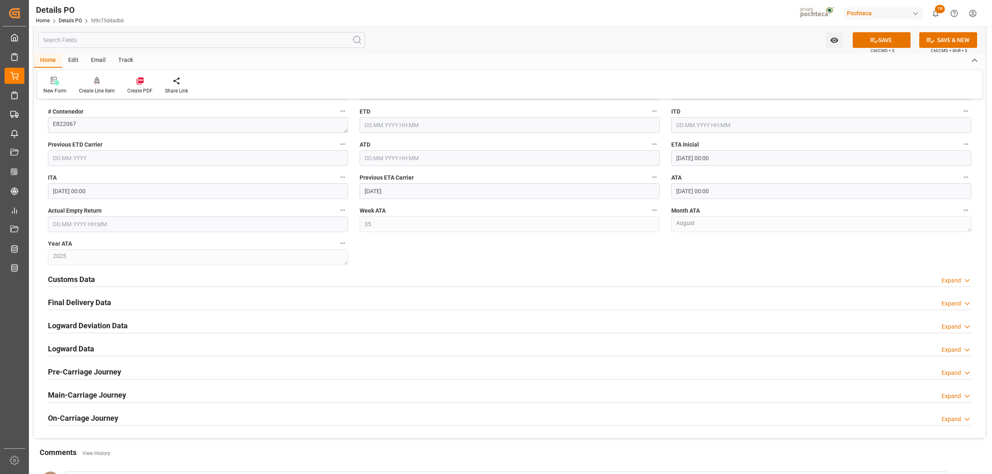
click at [86, 281] on h2 "Customs Data" at bounding box center [71, 279] width 47 height 11
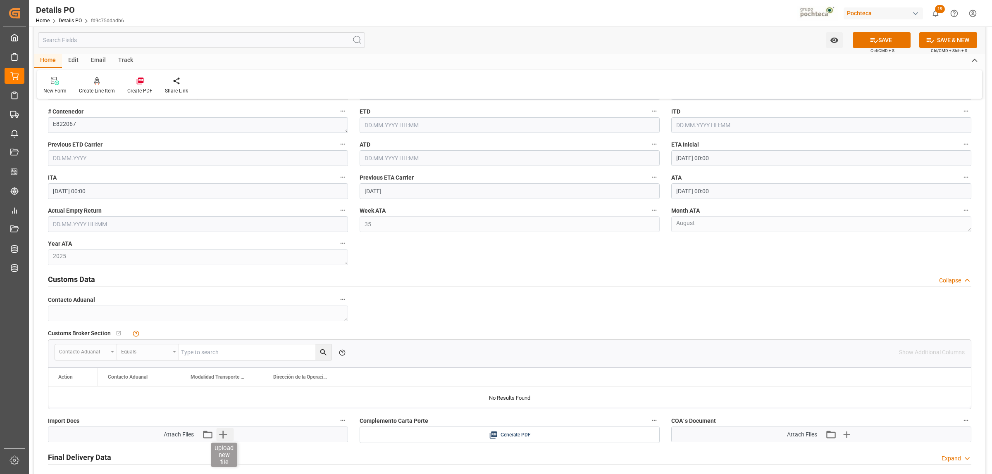
click at [221, 363] on icon "button" at bounding box center [223, 434] width 13 height 13
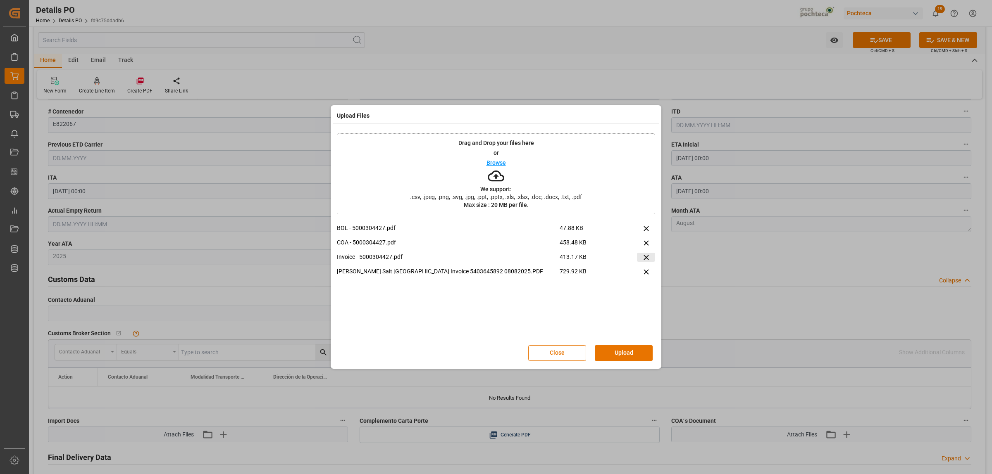
click at [643, 259] on icon at bounding box center [646, 257] width 9 height 9
click at [625, 354] on button "Upload" at bounding box center [624, 353] width 58 height 16
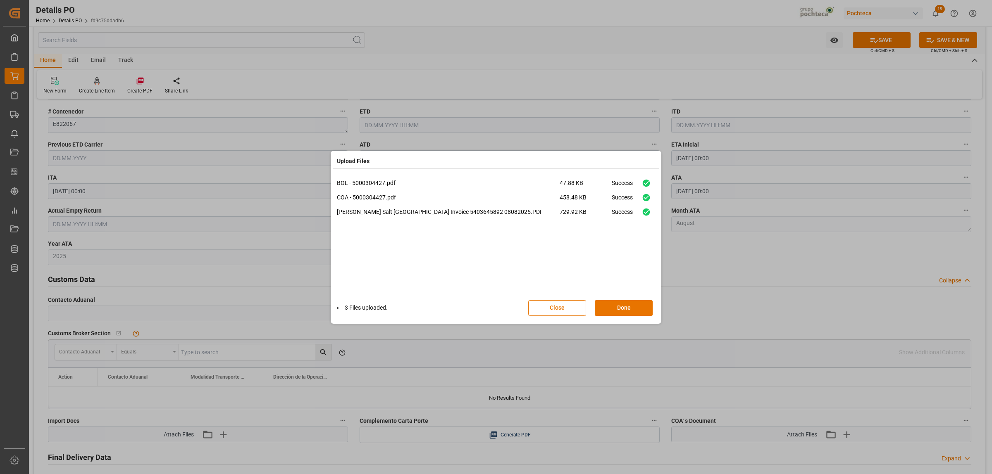
click at [637, 316] on div "3 Files uploaded. Close Done" at bounding box center [496, 308] width 318 height 27
click at [635, 312] on button "Done" at bounding box center [624, 308] width 58 height 16
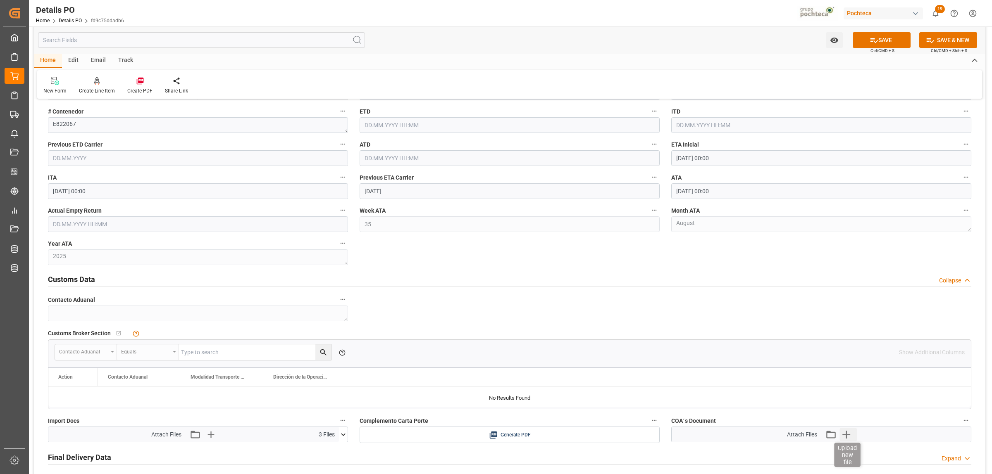
click at [793, 363] on icon "button" at bounding box center [846, 435] width 8 height 8
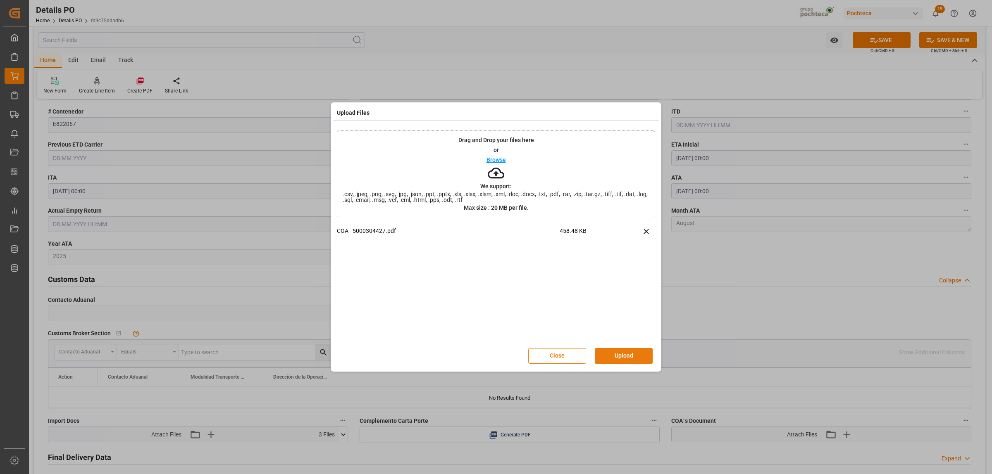
click at [640, 356] on button "Upload" at bounding box center [624, 356] width 58 height 16
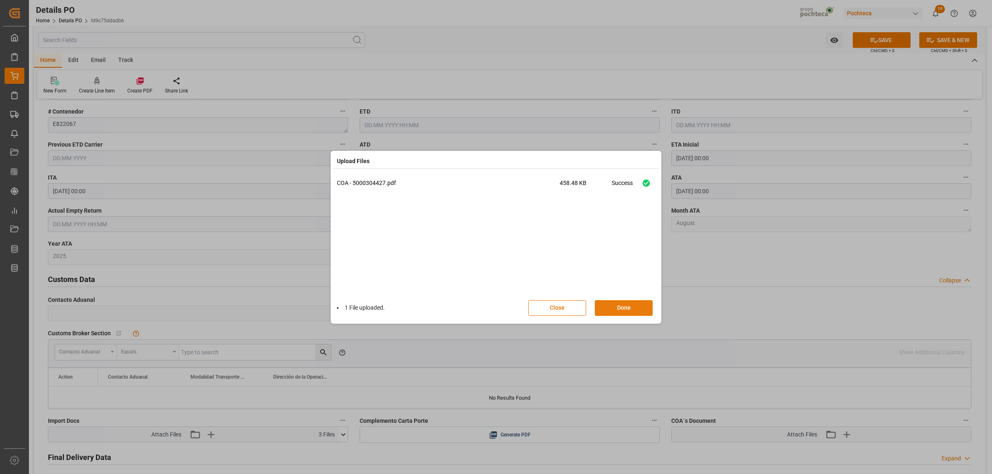
click at [635, 312] on button "Done" at bounding box center [624, 308] width 58 height 16
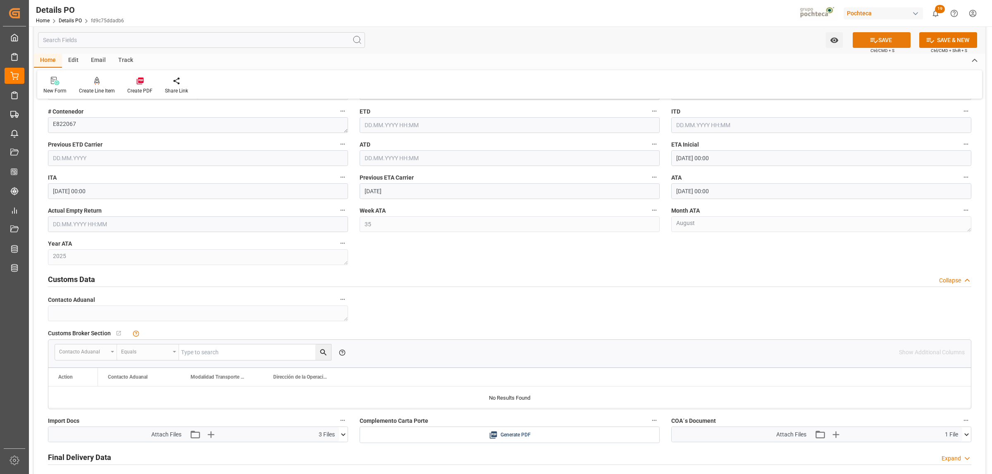
click at [793, 38] on icon at bounding box center [873, 40] width 7 height 5
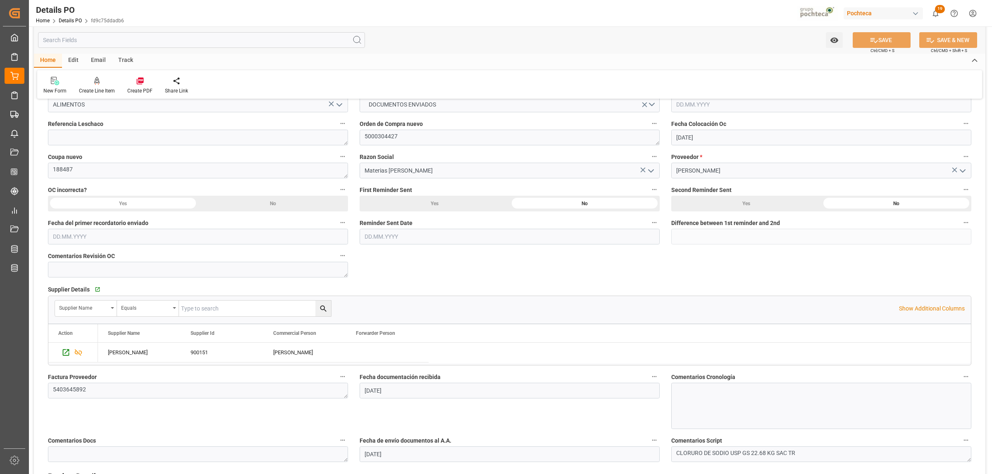
scroll to position [0, 0]
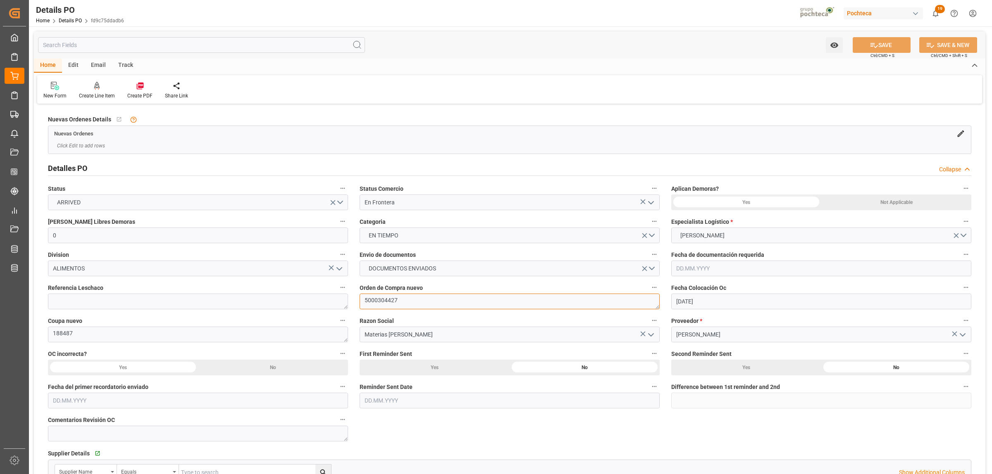
drag, startPoint x: 404, startPoint y: 294, endPoint x: 358, endPoint y: 295, distance: 45.9
click at [358, 295] on div "Orden de Compra nuevo 5000304427" at bounding box center [510, 295] width 312 height 33
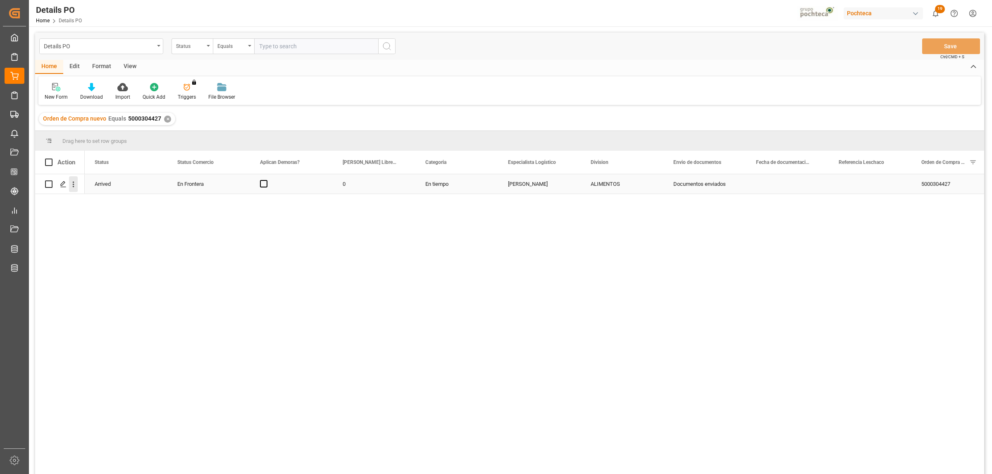
click at [71, 191] on button "open menu" at bounding box center [73, 184] width 9 height 16
click at [108, 283] on span "Create and Link Child Object" at bounding box center [127, 286] width 75 height 9
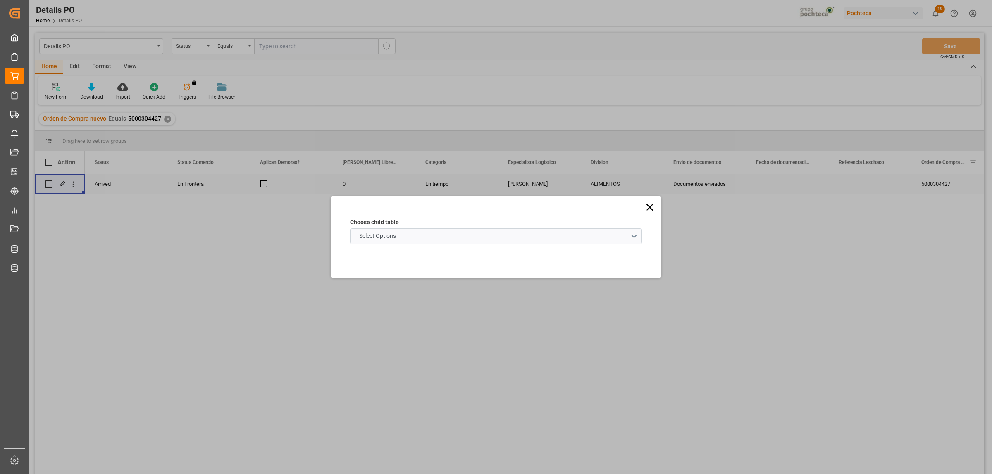
click at [637, 238] on schema "Select Options" at bounding box center [496, 236] width 292 height 16
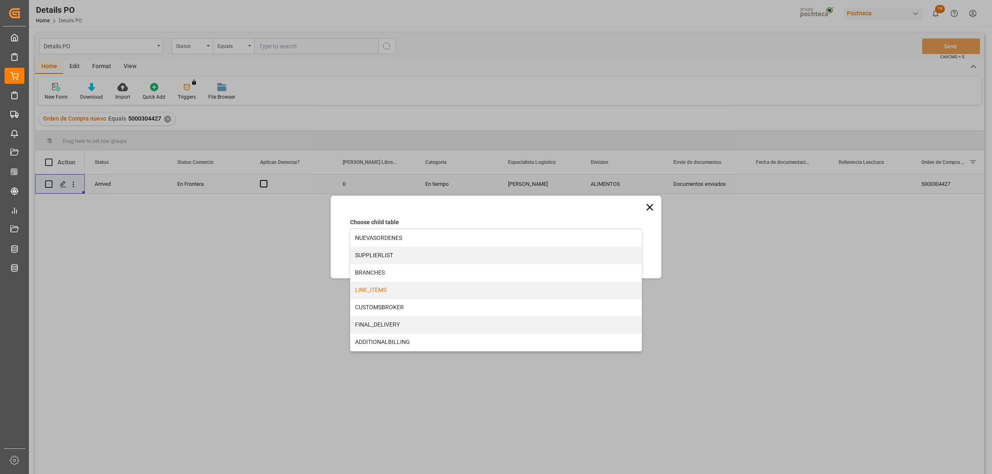
click at [359, 291] on div "LINE_ITEMS" at bounding box center [495, 290] width 291 height 17
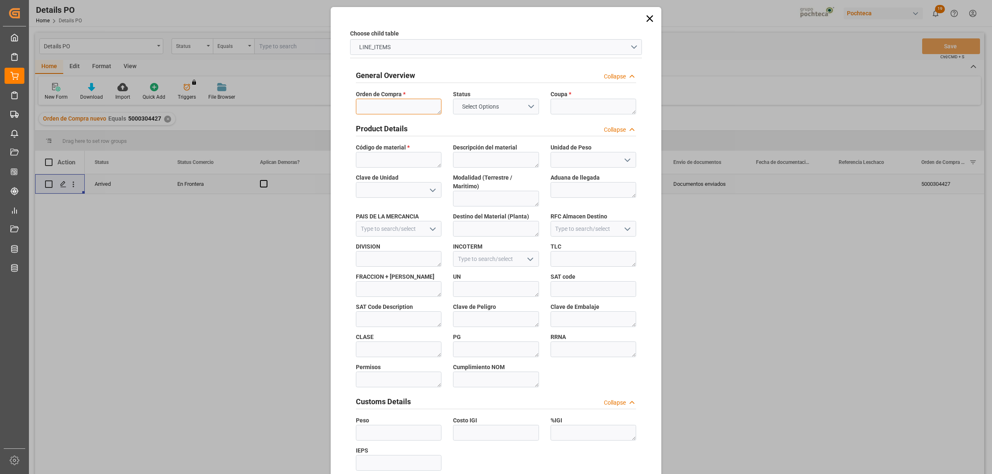
click at [389, 107] on textarea at bounding box center [399, 107] width 86 height 16
paste textarea "5000304427"
type textarea "5000304427"
drag, startPoint x: 533, startPoint y: 14, endPoint x: 393, endPoint y: 36, distance: 141.7
click at [393, 36] on div "Choose child table LINE_ITEMS General Overview Collapse Orden de Compra * 50003…" at bounding box center [496, 367] width 326 height 717
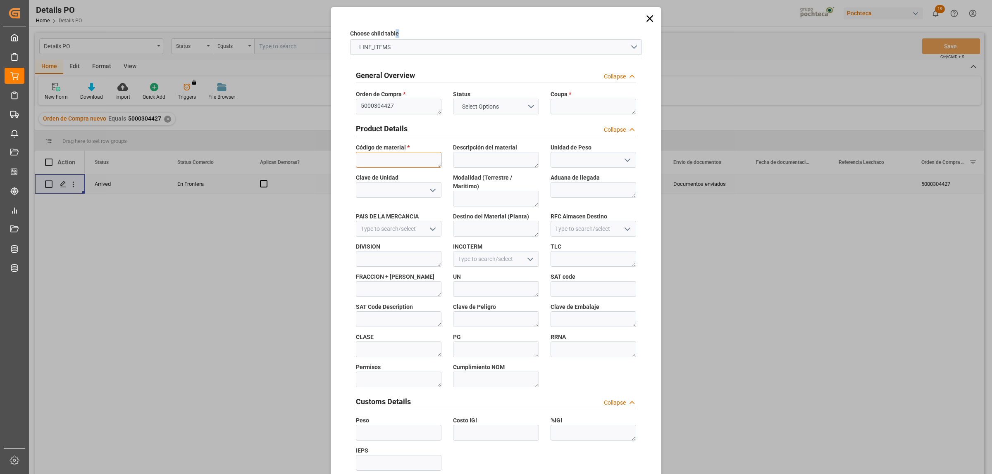
click at [397, 164] on textarea at bounding box center [399, 160] width 86 height 16
click at [560, 110] on textarea at bounding box center [593, 107] width 86 height 16
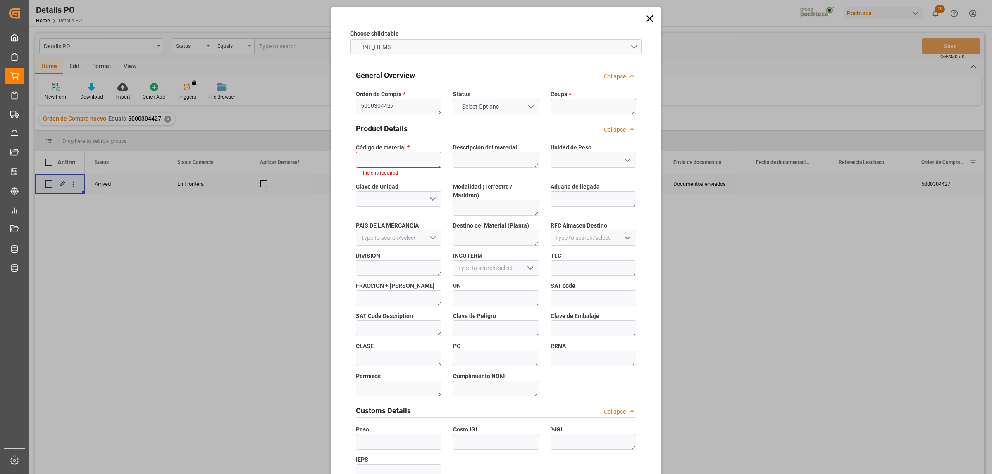
paste textarea "188487"
type textarea "188487"
click at [400, 161] on textarea at bounding box center [399, 160] width 86 height 16
paste textarea "66723"
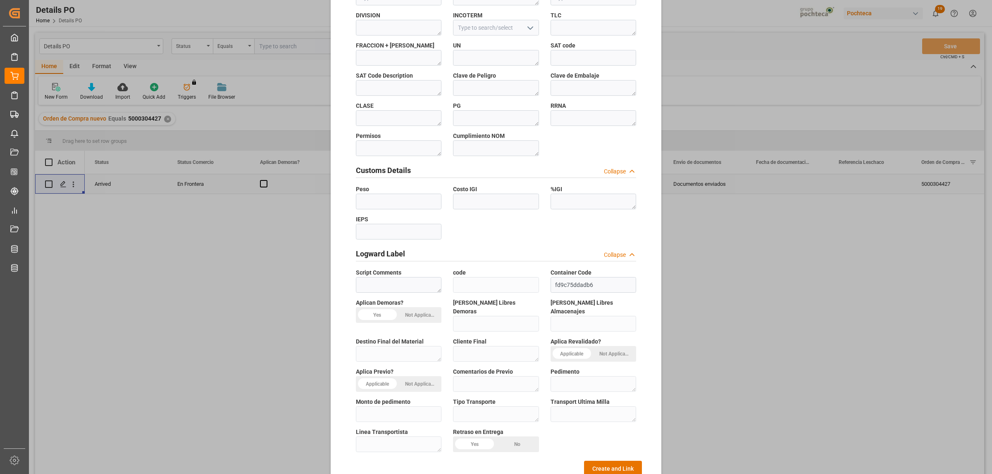
scroll to position [243, 0]
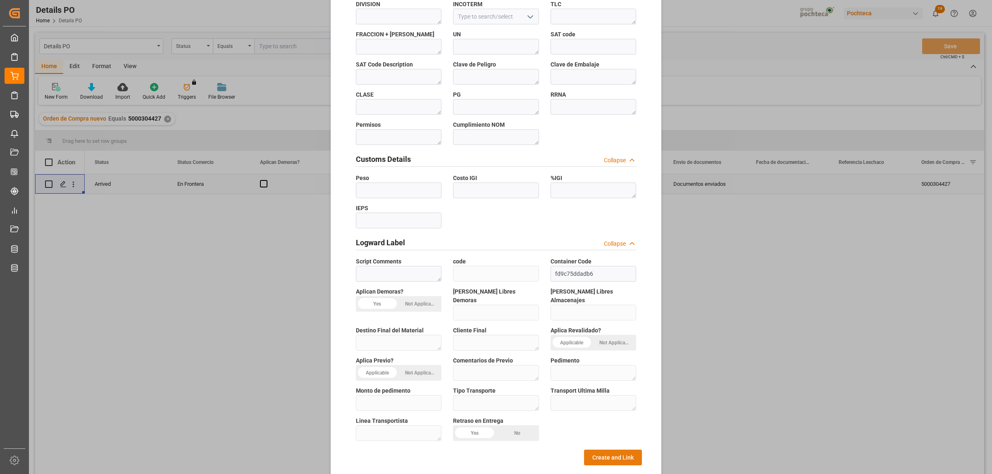
type textarea "66723"
click at [605, 363] on button "Create and Link" at bounding box center [613, 458] width 58 height 16
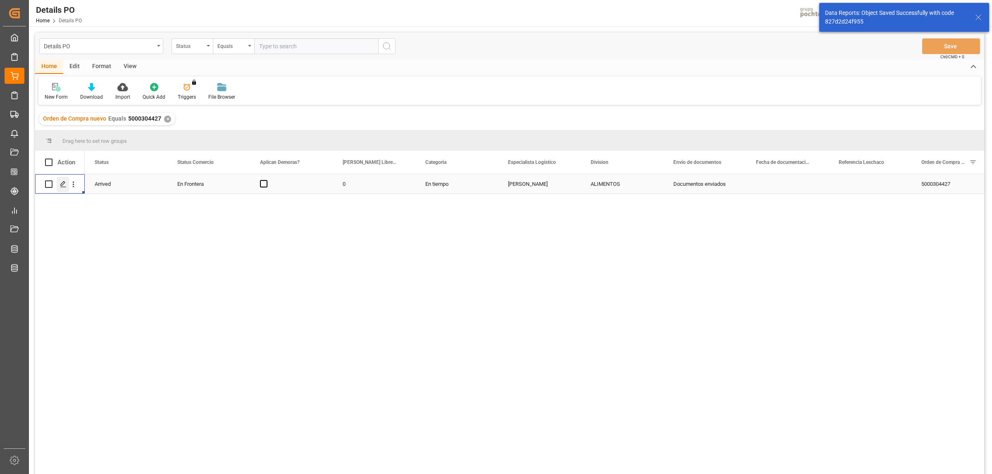
click at [60, 185] on icon "Press SPACE to select this row." at bounding box center [63, 184] width 7 height 7
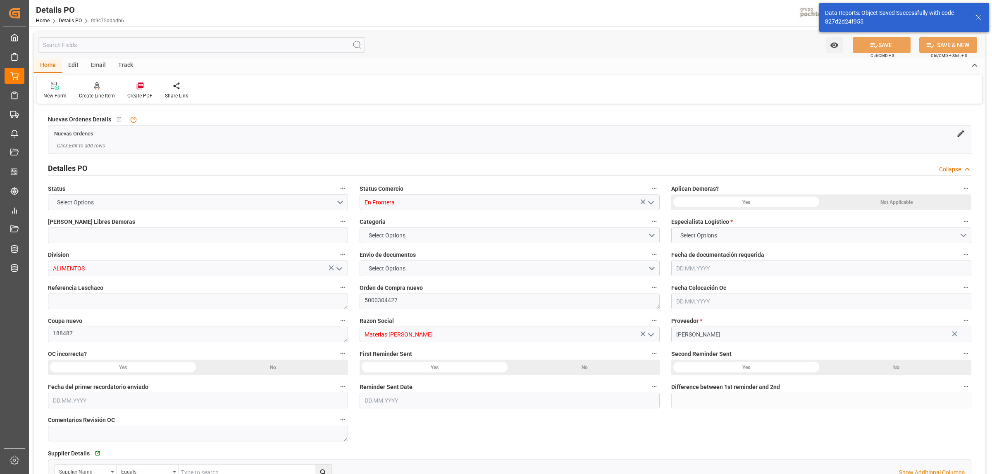
type input "0"
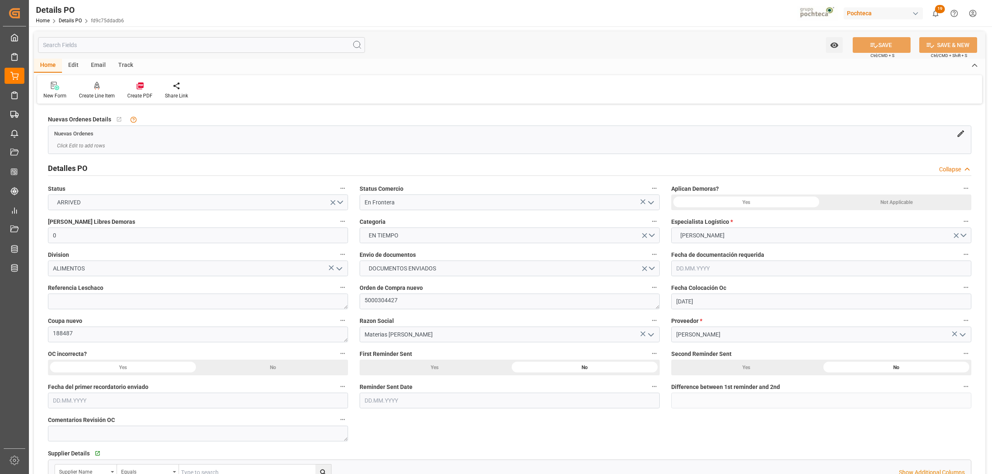
type input "[DATE]"
click at [139, 89] on icon at bounding box center [139, 86] width 7 height 7
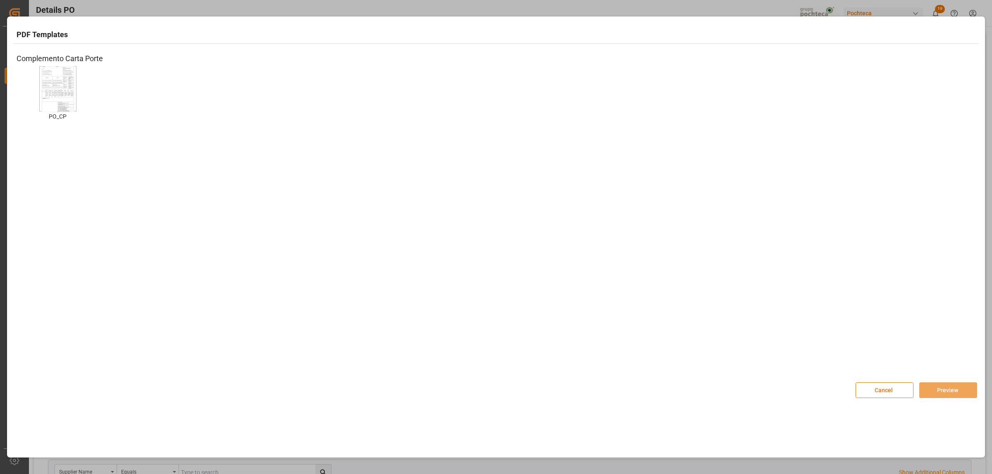
click at [57, 93] on img at bounding box center [57, 89] width 33 height 47
click at [793, 363] on button "Preview" at bounding box center [948, 391] width 58 height 16
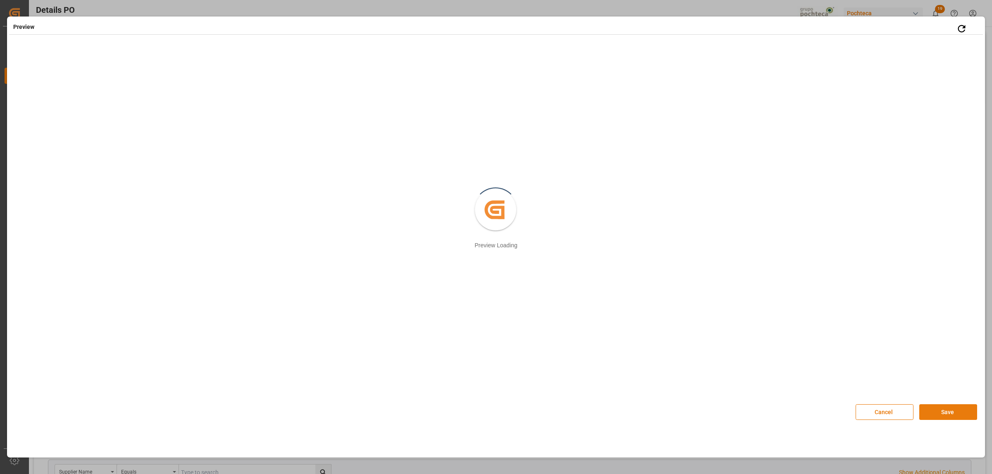
click at [793, 363] on button "Save" at bounding box center [948, 413] width 58 height 16
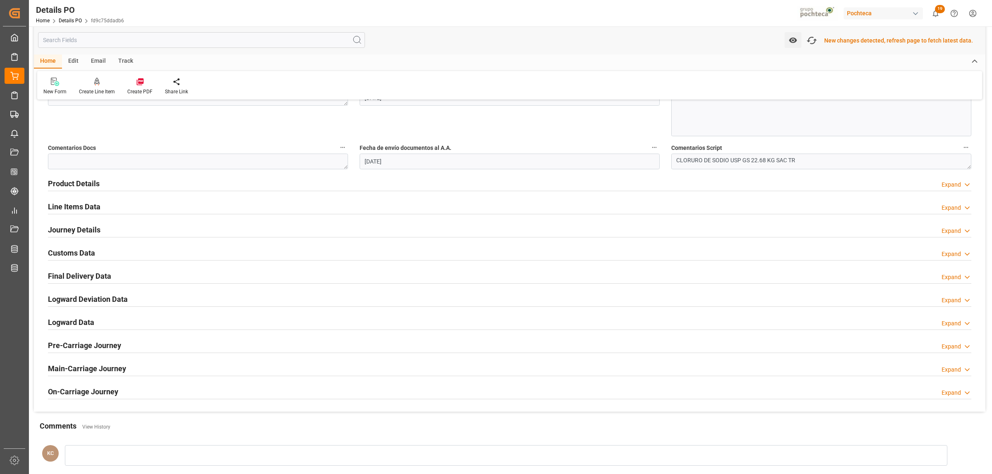
scroll to position [465, 0]
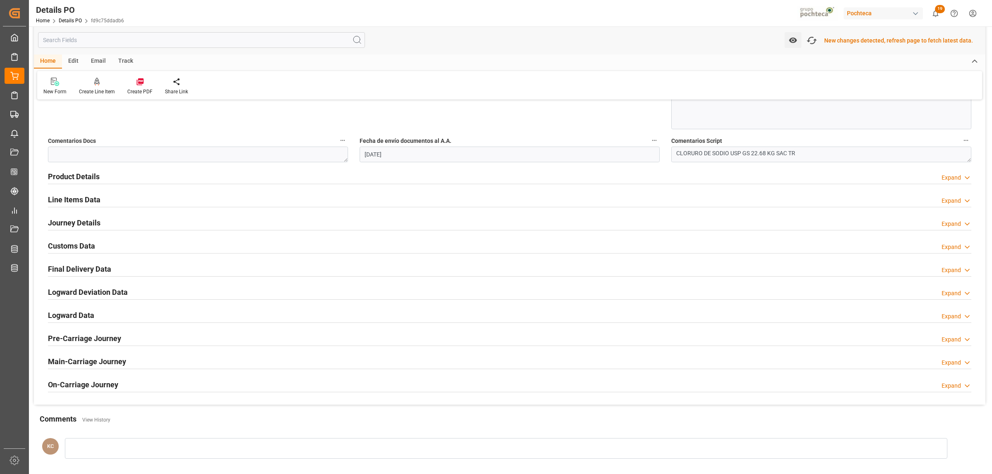
click at [59, 247] on h2 "Customs Data" at bounding box center [71, 245] width 47 height 11
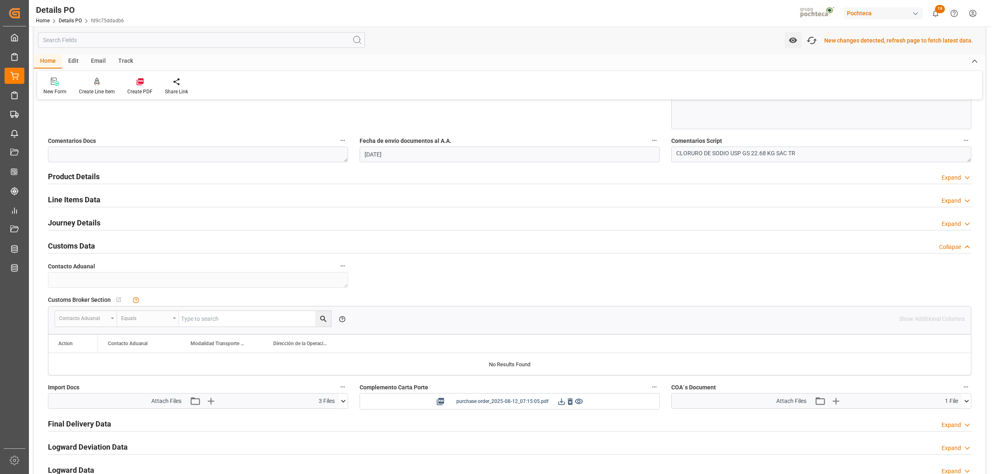
click at [558, 363] on icon at bounding box center [561, 401] width 7 height 7
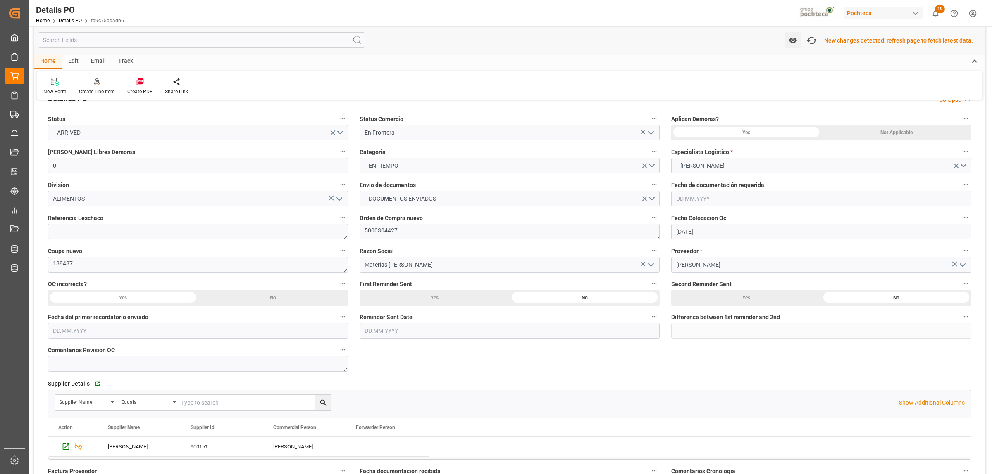
scroll to position [52, 0]
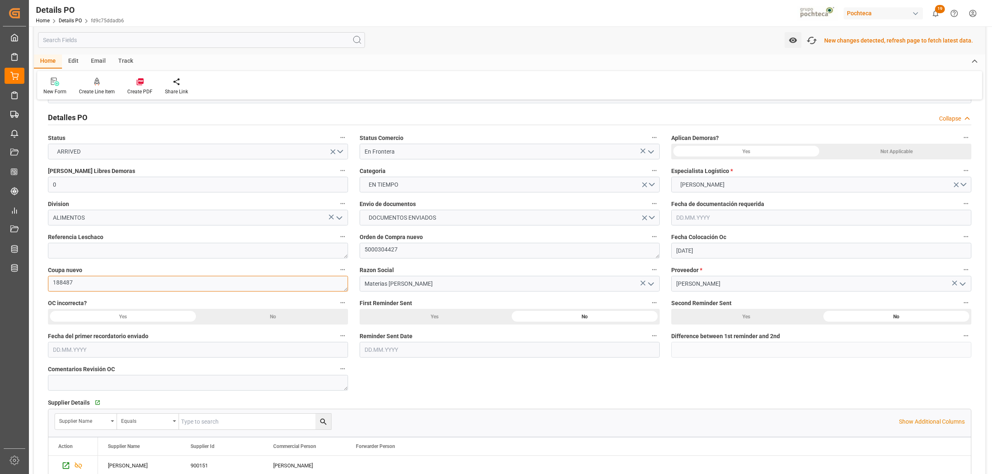
drag, startPoint x: 89, startPoint y: 283, endPoint x: 51, endPoint y: 286, distance: 38.1
click at [51, 286] on textarea "188487" at bounding box center [198, 284] width 300 height 16
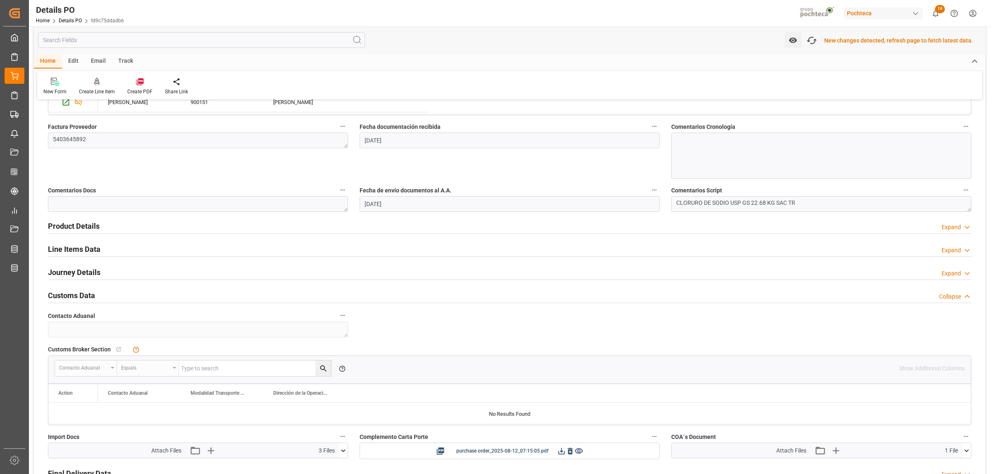
scroll to position [516, 0]
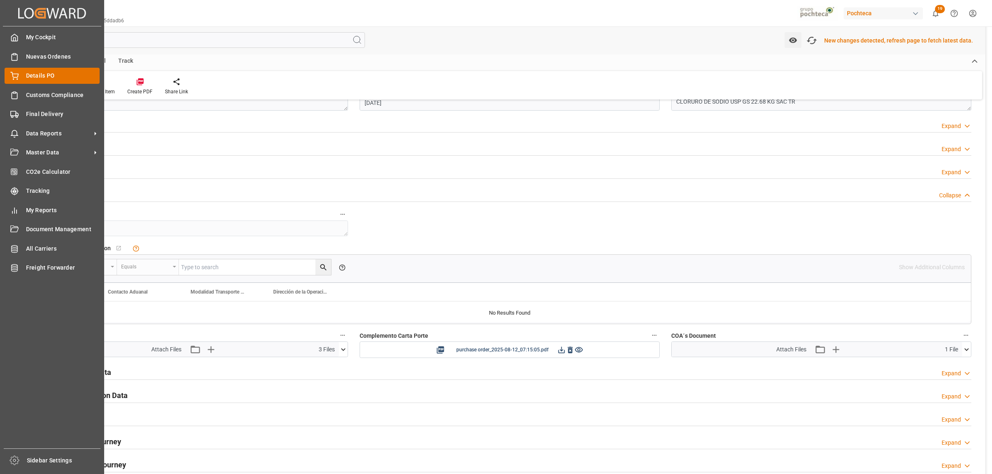
click at [33, 75] on span "Details PO" at bounding box center [63, 75] width 74 height 9
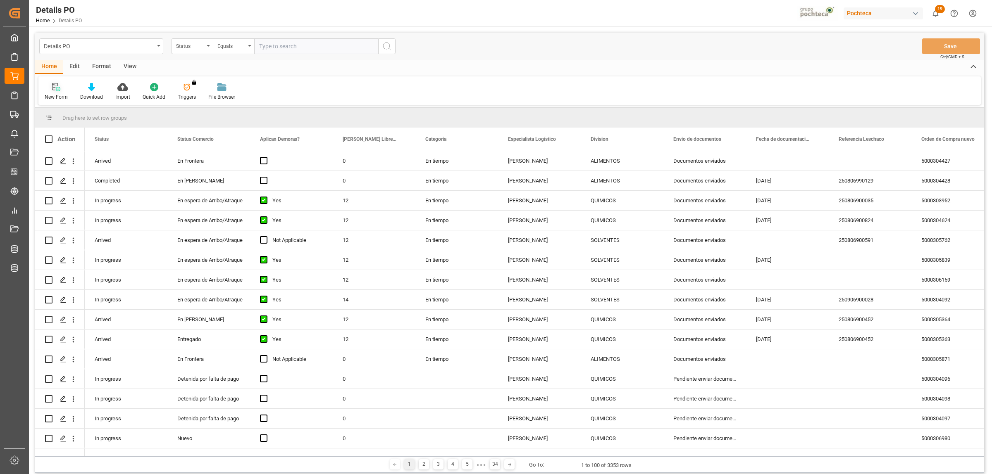
click at [54, 94] on div "New Form" at bounding box center [56, 96] width 23 height 7
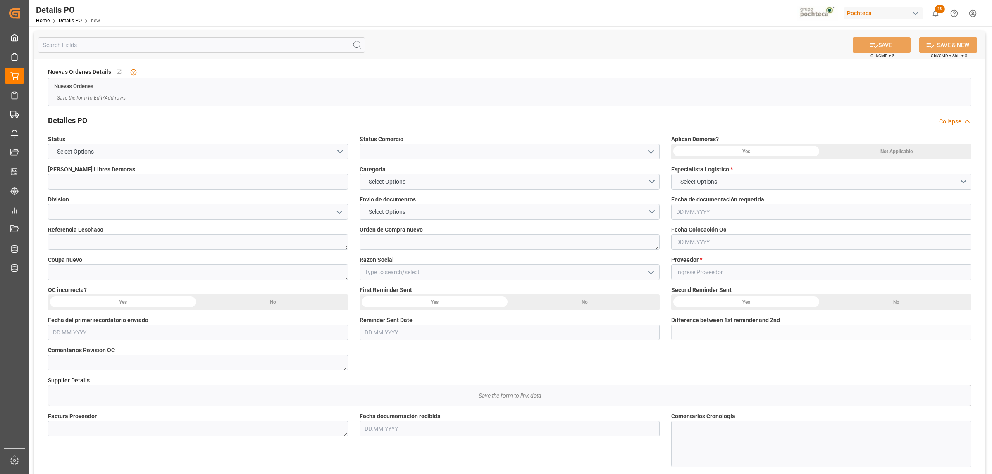
type input "0"
click at [650, 154] on icon "open menu" at bounding box center [651, 152] width 10 height 10
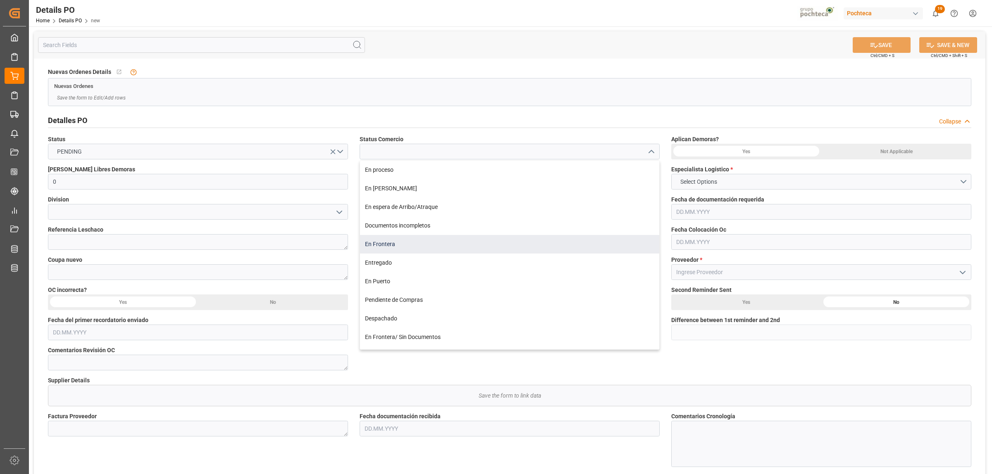
click at [402, 252] on div "En Frontera" at bounding box center [509, 244] width 299 height 19
type input "En Frontera"
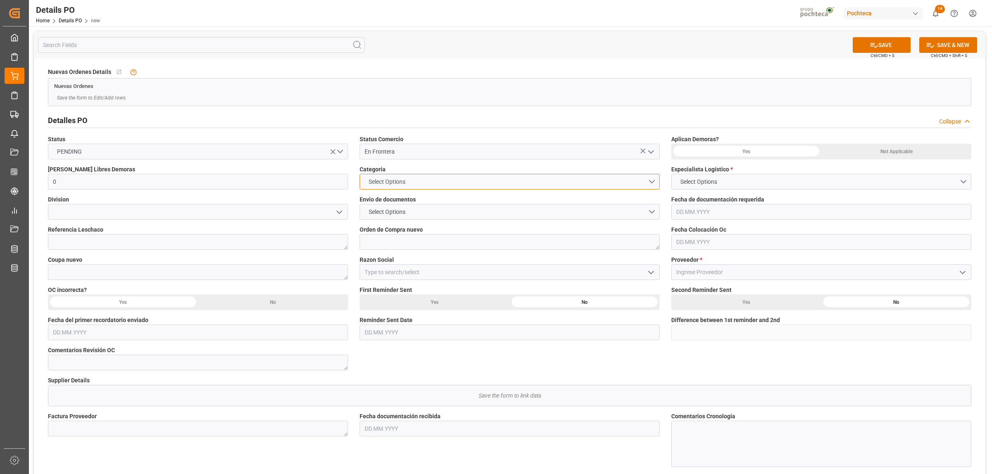
click at [653, 186] on button "Select Options" at bounding box center [509, 182] width 300 height 16
click at [422, 203] on div "EN TIEMPO" at bounding box center [509, 201] width 299 height 17
click at [656, 214] on button "Select Options" at bounding box center [509, 212] width 300 height 16
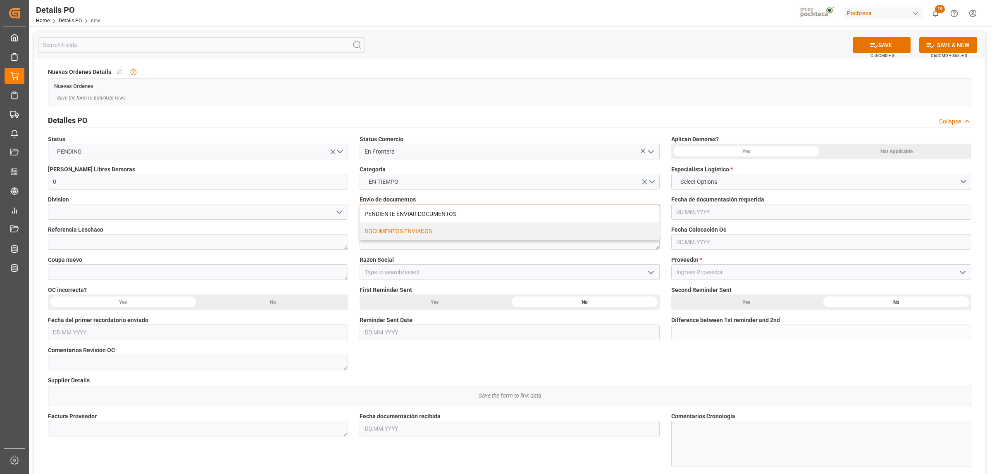
click at [429, 236] on div "DOCUMENTOS ENVIADOS" at bounding box center [509, 231] width 299 height 17
click at [403, 243] on textarea at bounding box center [509, 242] width 300 height 16
paste textarea "5000307200"
type textarea "5000307200"
click at [178, 243] on textarea at bounding box center [198, 242] width 300 height 16
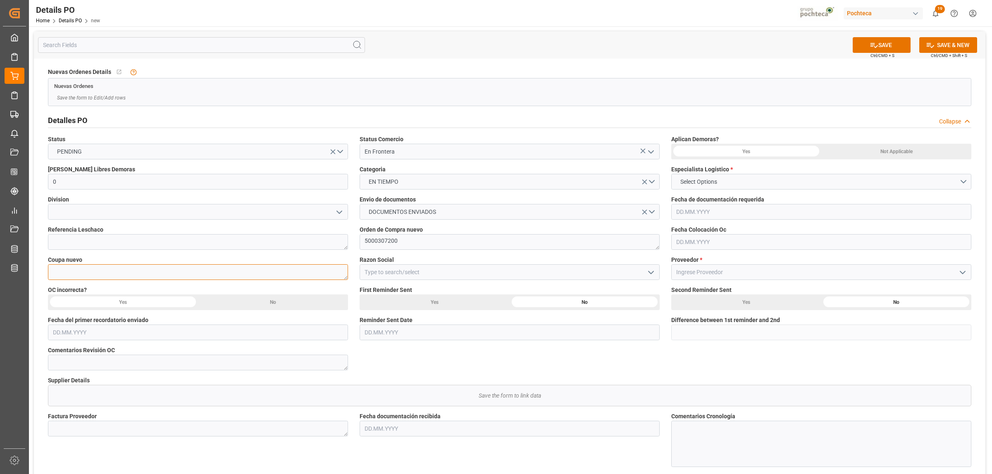
click at [161, 274] on textarea at bounding box center [198, 272] width 300 height 16
paste textarea "195696"
type textarea "195696"
click at [653, 275] on icon "open menu" at bounding box center [651, 273] width 10 height 10
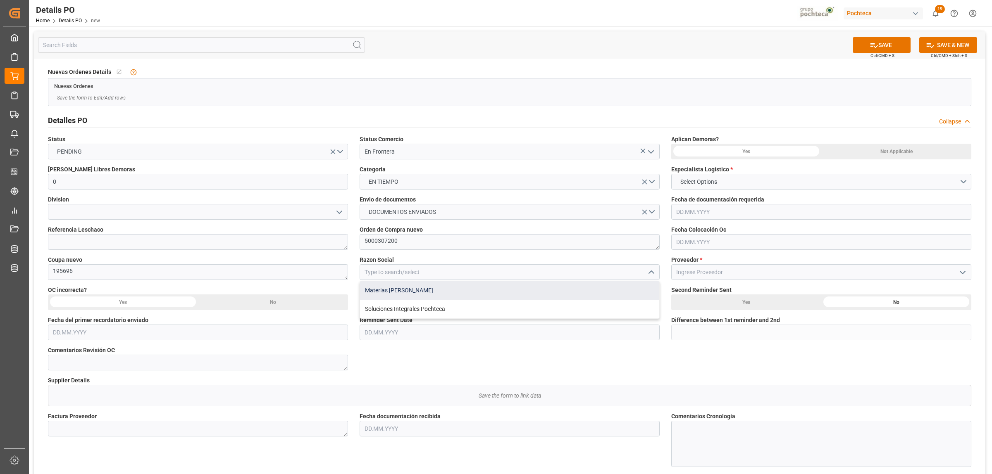
click at [391, 295] on div "Materias Primas" at bounding box center [509, 290] width 299 height 19
type input "Materias Primas"
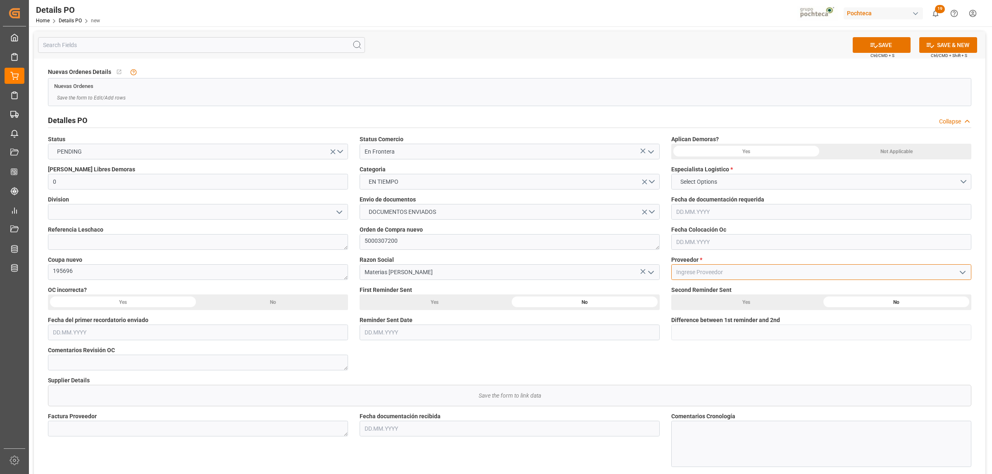
click at [740, 269] on input at bounding box center [821, 272] width 300 height 16
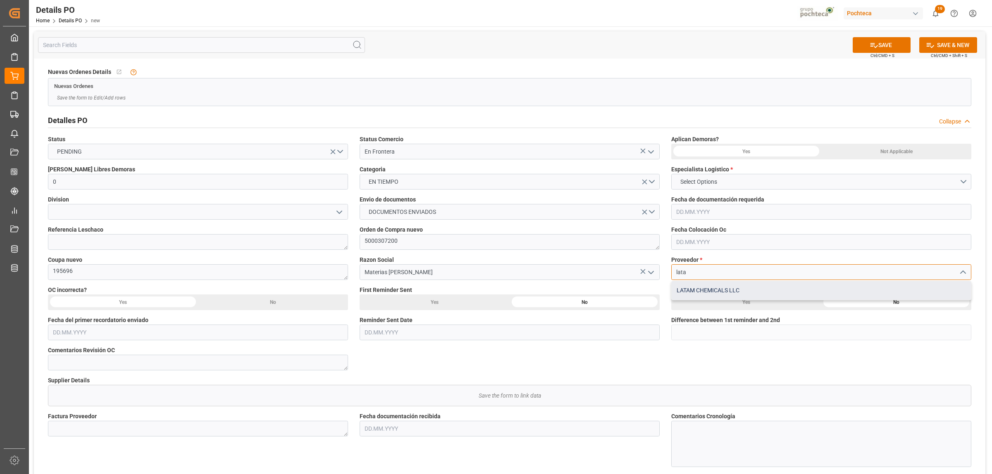
click at [729, 289] on div "LATAM CHEMICALS LLC" at bounding box center [820, 290] width 299 height 19
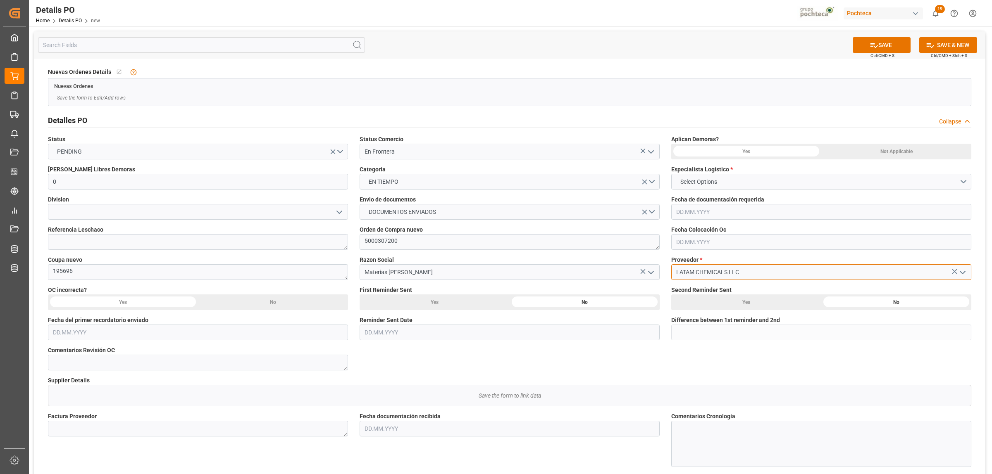
type input "LATAM CHEMICALS LLC"
click at [709, 180] on span "Select Options" at bounding box center [698, 182] width 45 height 9
click at [706, 216] on div "[PERSON_NAME]" at bounding box center [820, 218] width 299 height 17
click at [793, 145] on div "Not Applicable" at bounding box center [896, 152] width 150 height 16
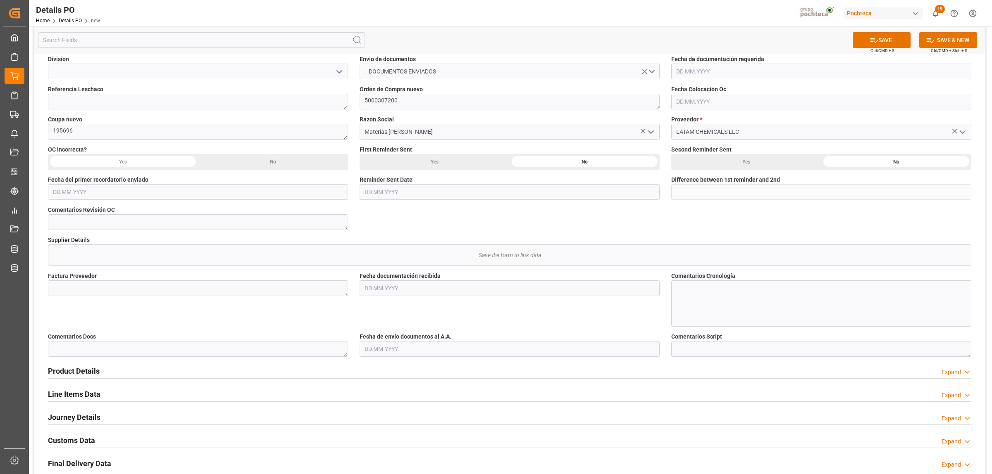
scroll to position [207, 0]
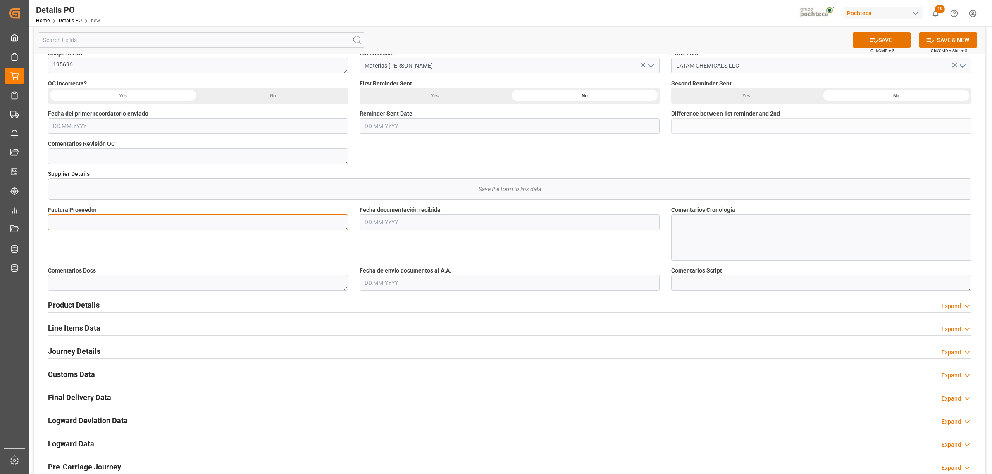
click at [105, 221] on textarea at bounding box center [198, 222] width 300 height 16
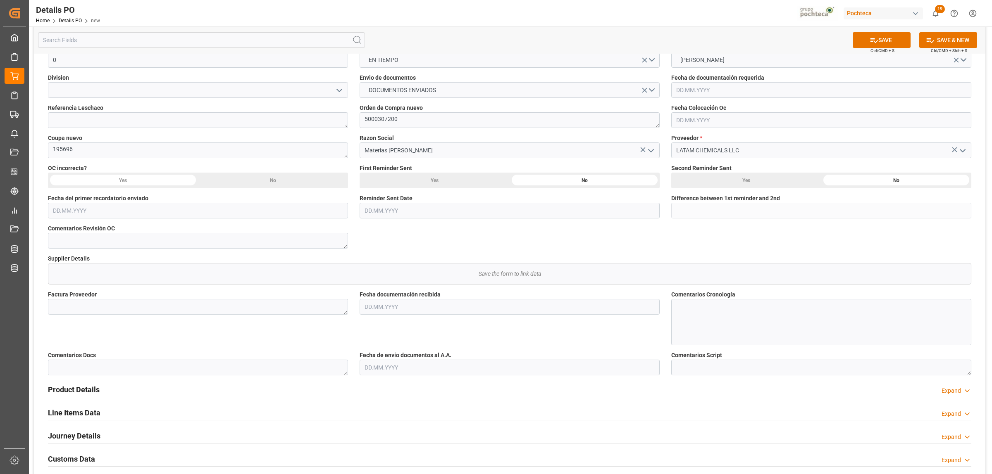
scroll to position [103, 0]
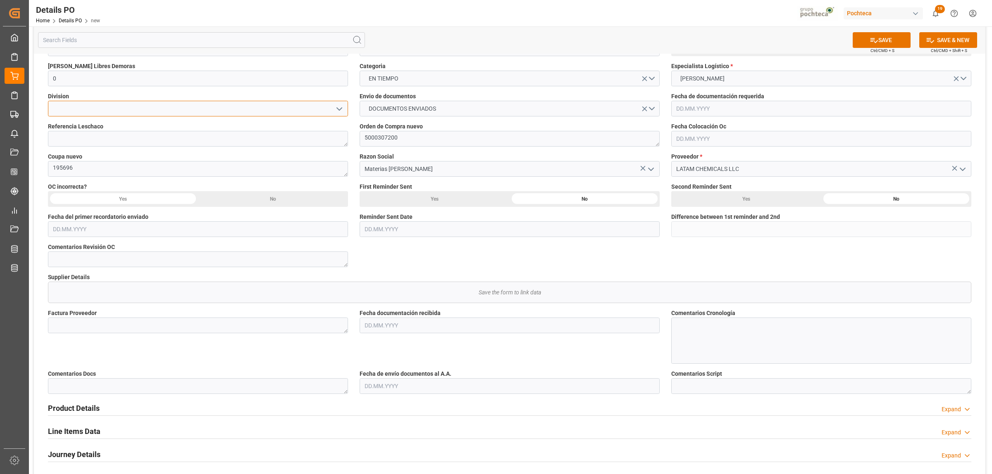
click at [86, 114] on input at bounding box center [198, 109] width 300 height 16
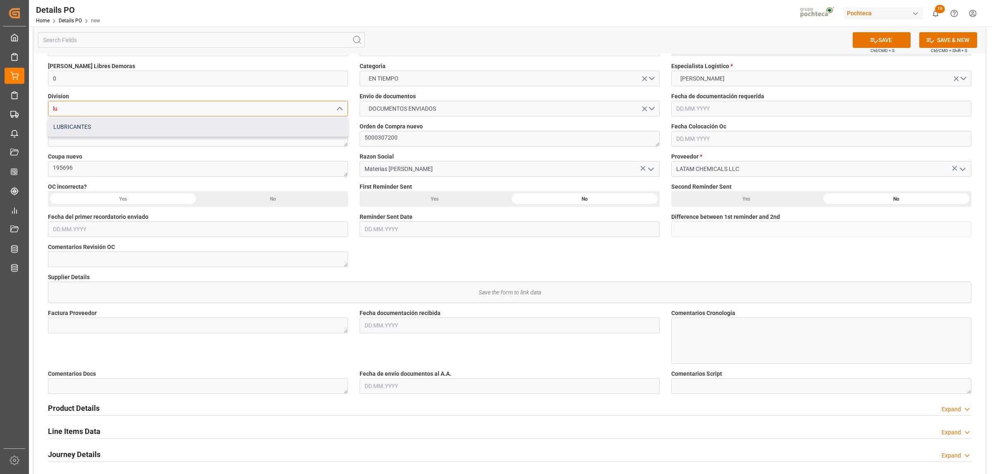
click at [78, 125] on div "LUBRICANTES" at bounding box center [197, 127] width 299 height 19
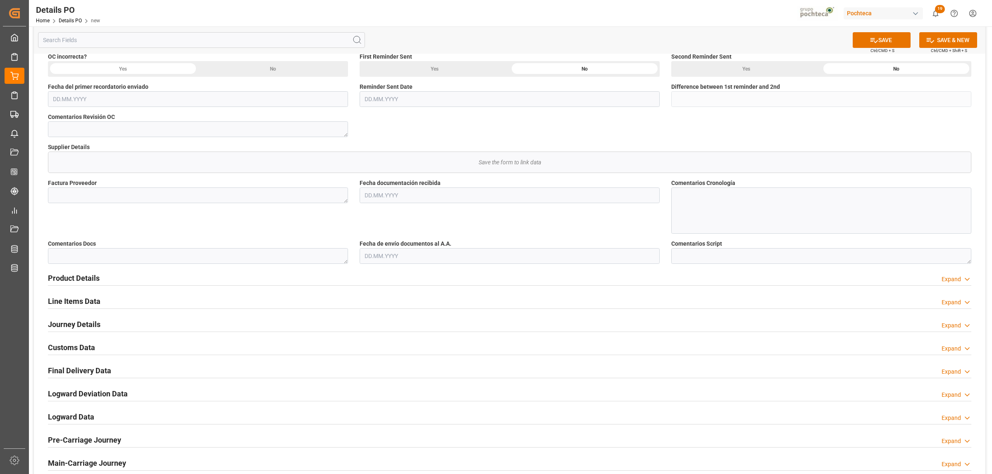
scroll to position [310, 0]
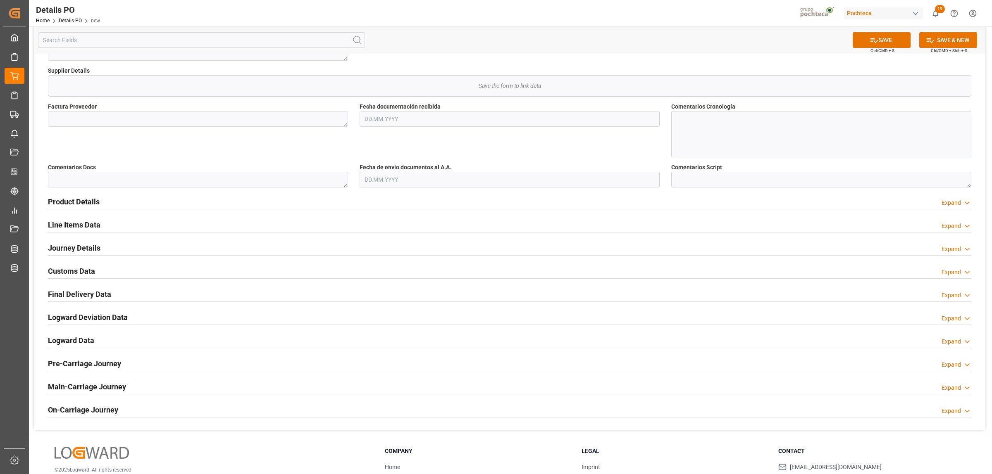
type input "LUBRICANTES"
click at [83, 119] on textarea at bounding box center [198, 119] width 300 height 16
paste textarea "95615065"
type textarea "95615065"
click at [420, 118] on input "text" at bounding box center [509, 119] width 300 height 16
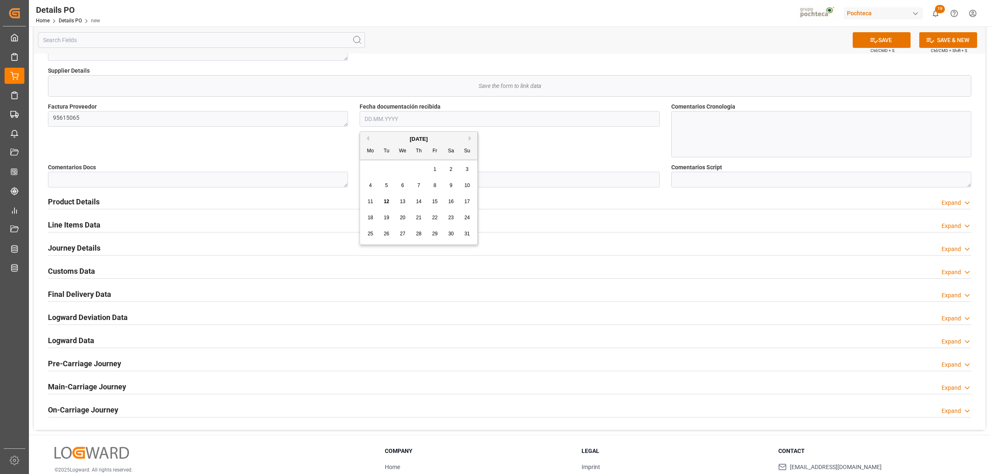
click at [387, 201] on span "12" at bounding box center [385, 202] width 5 height 6
type input "[DATE]"
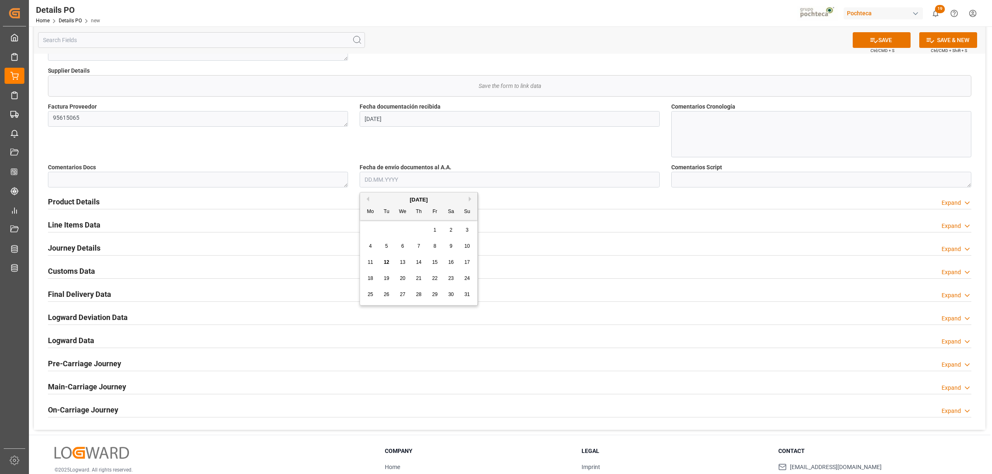
click at [376, 182] on input "text" at bounding box center [509, 180] width 300 height 16
click at [387, 266] on div "12" at bounding box center [386, 263] width 10 height 10
type input "[DATE]"
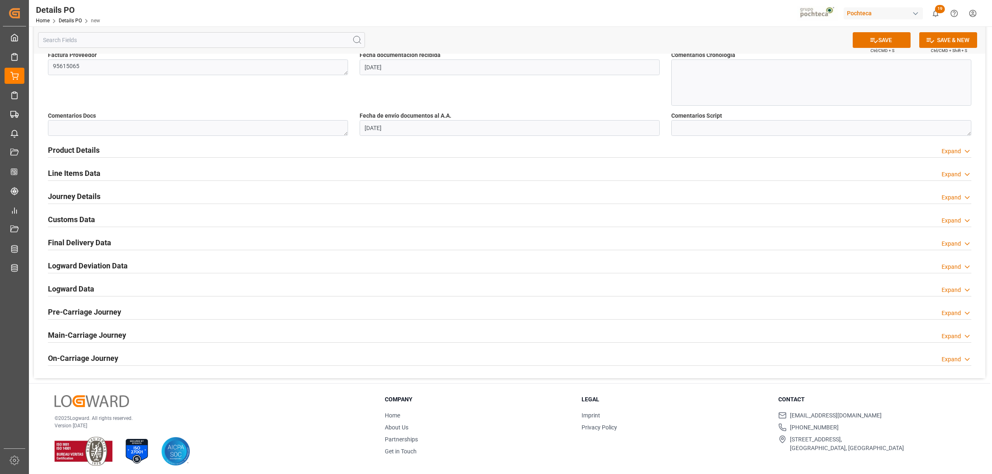
click at [98, 151] on h2 "Product Details" at bounding box center [74, 150] width 52 height 11
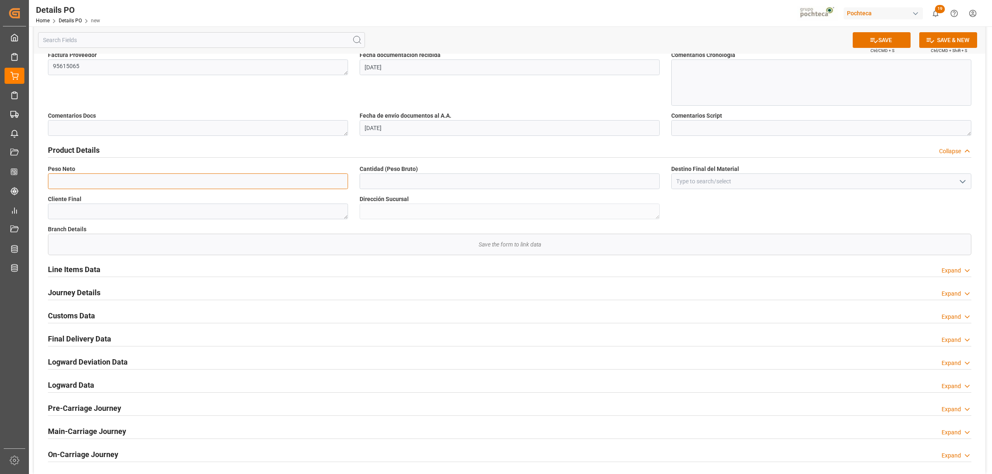
click at [100, 183] on input "text" at bounding box center [198, 182] width 300 height 16
type input "19000"
click at [452, 182] on input "text" at bounding box center [509, 182] width 300 height 16
type input "19000"
click at [703, 185] on input at bounding box center [821, 182] width 300 height 16
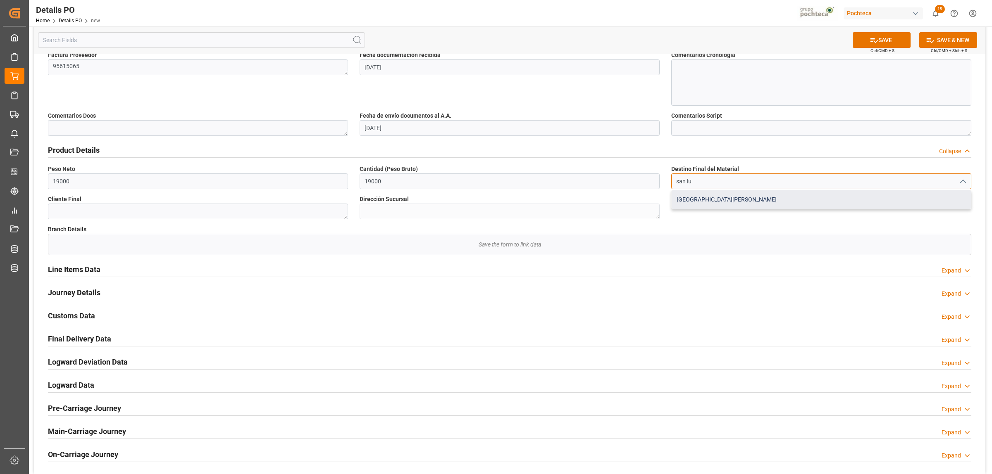
click at [696, 199] on div "[GEOGRAPHIC_DATA][PERSON_NAME]" at bounding box center [820, 199] width 299 height 19
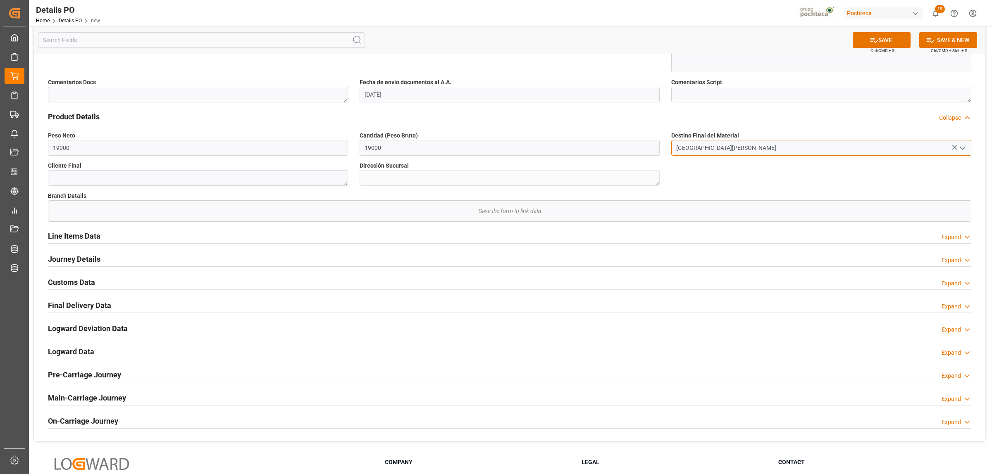
scroll to position [413, 0]
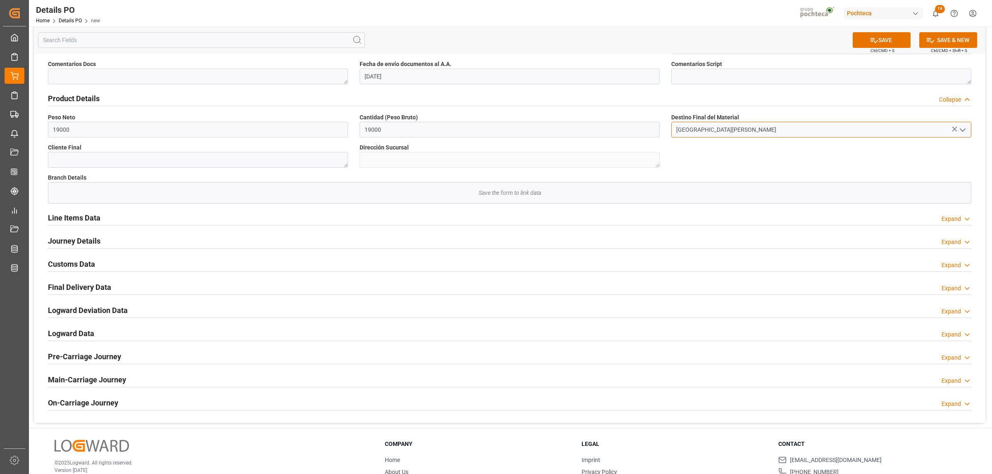
type input "[GEOGRAPHIC_DATA][PERSON_NAME]"
click at [81, 217] on h2 "Line Items Data" at bounding box center [74, 217] width 52 height 11
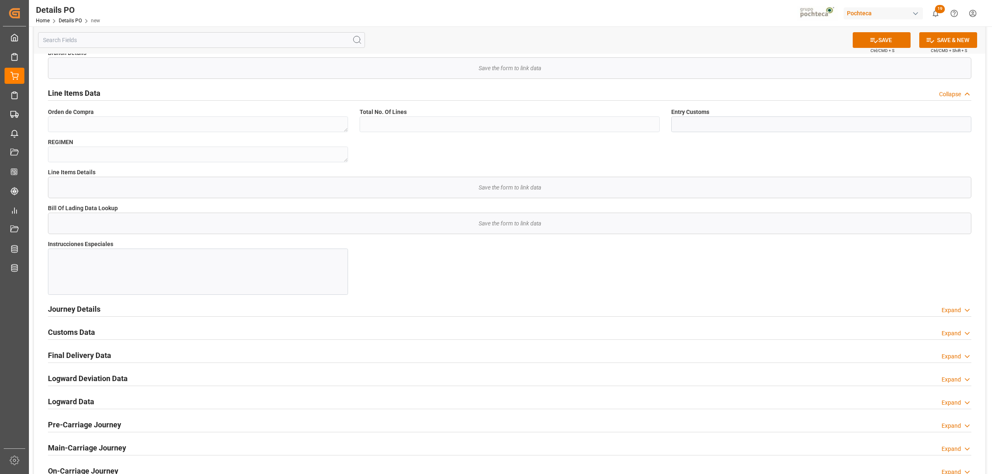
scroll to position [568, 0]
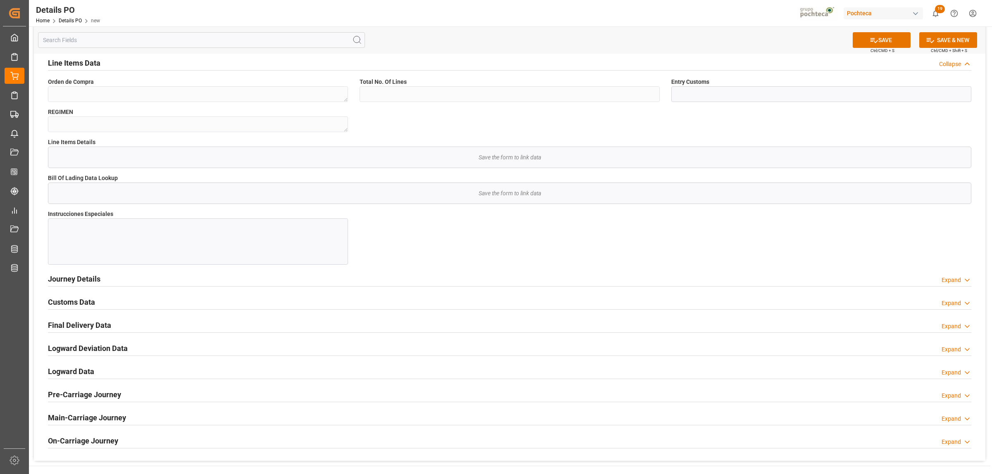
click at [69, 279] on h2 "Journey Details" at bounding box center [74, 279] width 52 height 11
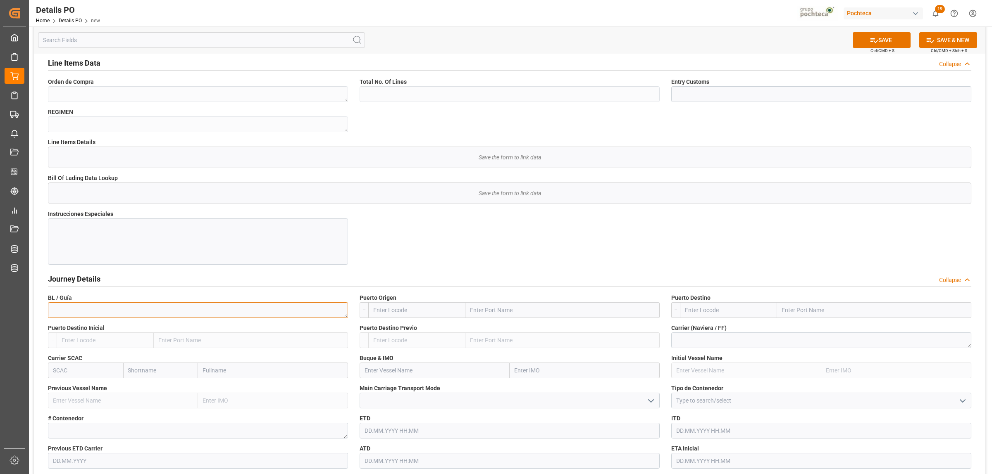
click at [94, 307] on textarea at bounding box center [198, 310] width 300 height 16
paste textarea "195333-1"
type textarea "195333-1"
click at [520, 307] on input "text" at bounding box center [562, 310] width 194 height 16
type input "LAREDO"
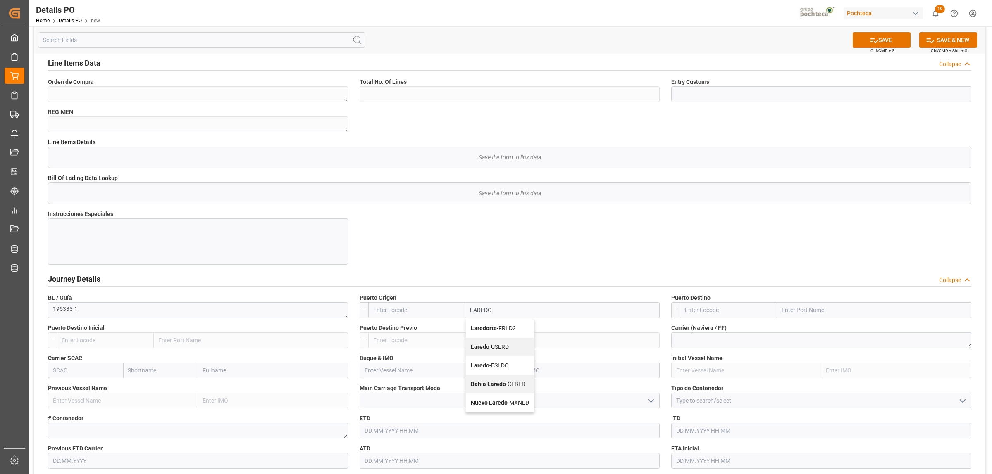
click at [484, 346] on b "Laredo" at bounding box center [480, 347] width 19 height 7
type input "USLRD"
type input "Laredo"
click at [793, 309] on input "text" at bounding box center [874, 310] width 194 height 16
type input "NUEVO LAREDO"
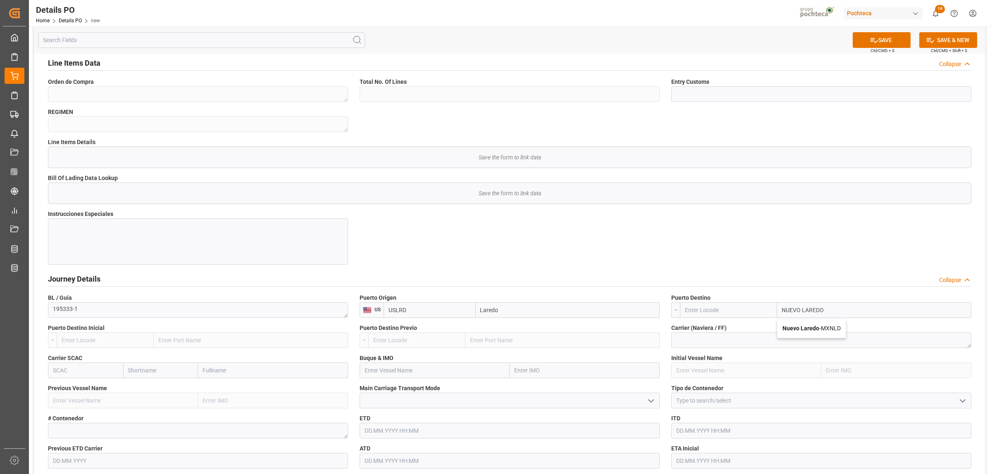
click at [793, 329] on b "Nuevo Laredo" at bounding box center [800, 328] width 37 height 7
type input "MXNLD"
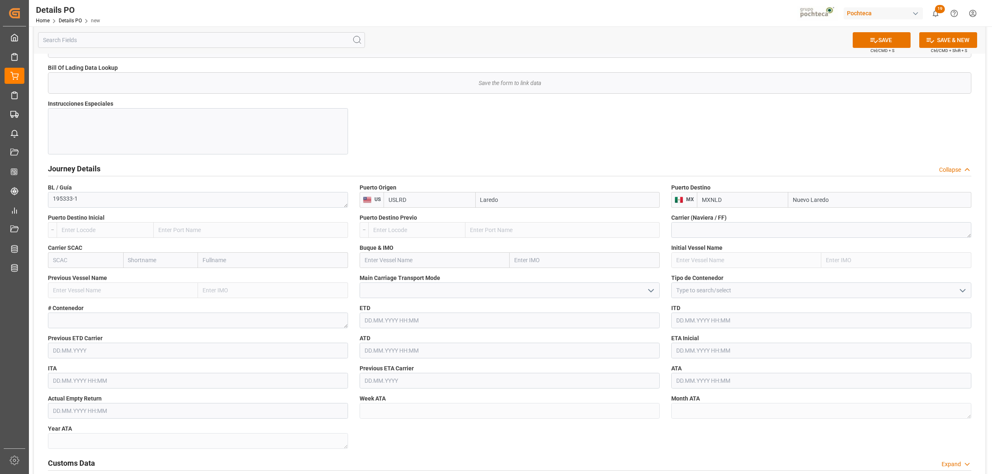
scroll to position [723, 0]
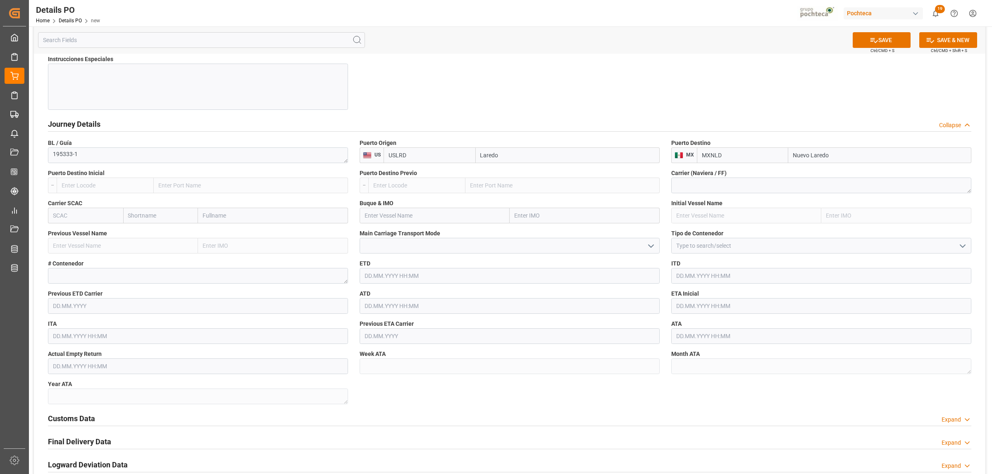
type input "Nuevo Laredo"
click at [793, 248] on icon "open menu" at bounding box center [962, 246] width 10 height 10
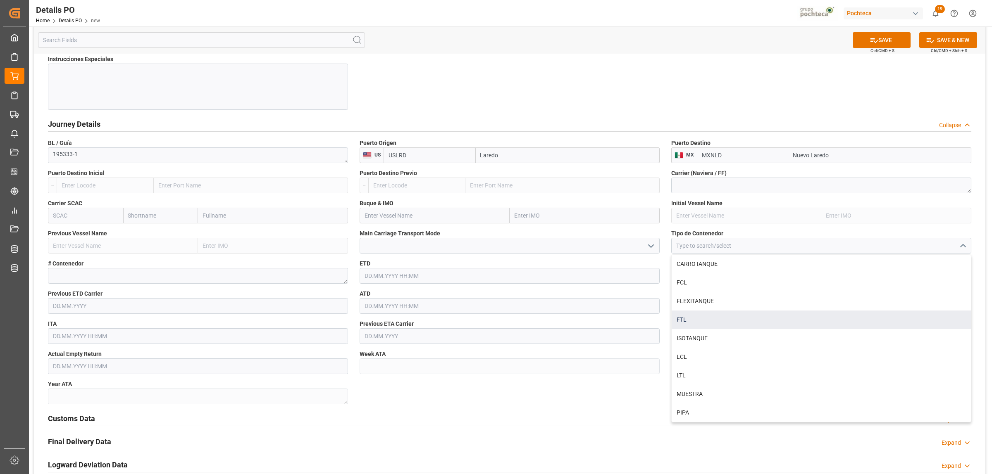
click at [692, 323] on div "FTL" at bounding box center [820, 320] width 299 height 19
type input "FTL"
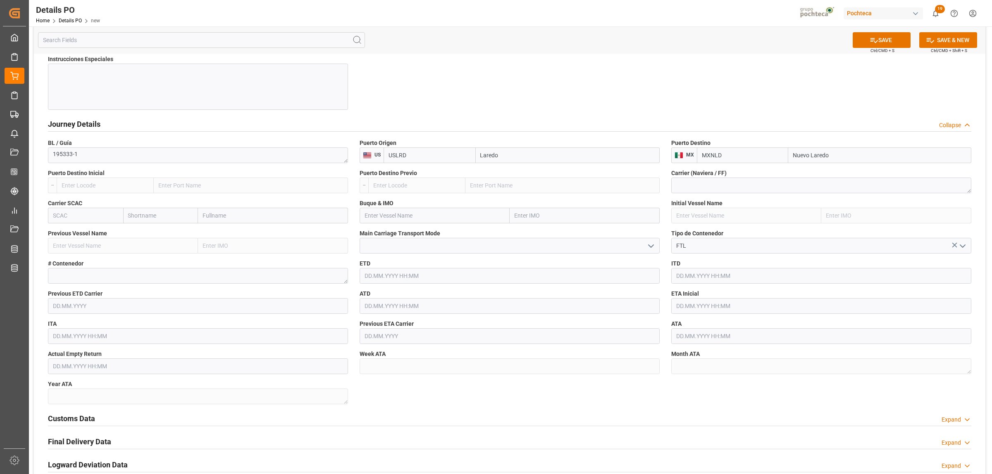
click at [689, 308] on input "text" at bounding box center [821, 306] width 300 height 16
click at [703, 363] on div "5" at bounding box center [698, 374] width 10 height 10
type input "[DATE] 00:00"
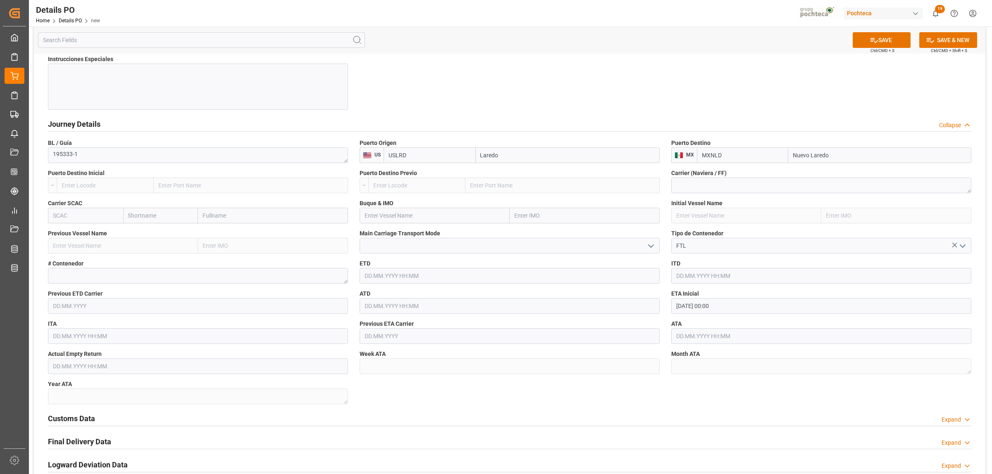
click at [688, 340] on input "text" at bounding box center [821, 336] width 300 height 16
click at [695, 363] on div "5" at bounding box center [698, 404] width 10 height 10
type input "[DATE] 00:00"
click at [633, 363] on div "Customs Data Expand" at bounding box center [509, 418] width 923 height 16
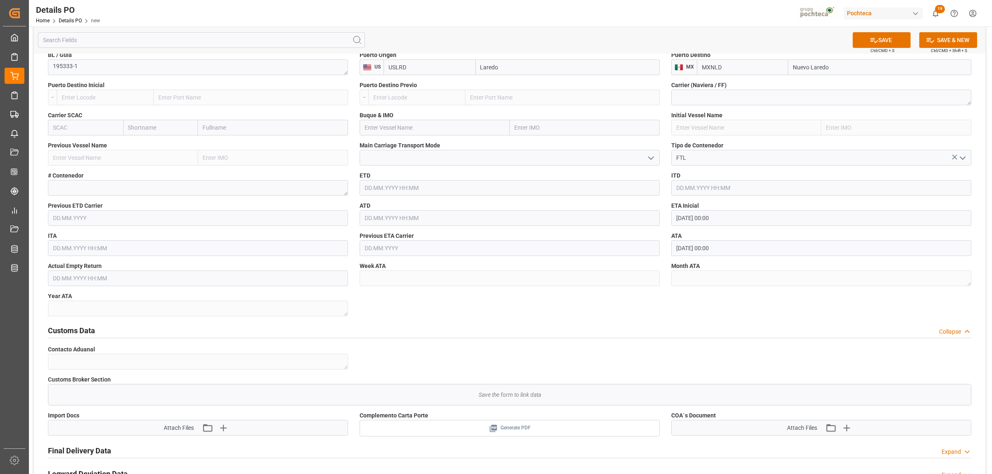
scroll to position [826, 0]
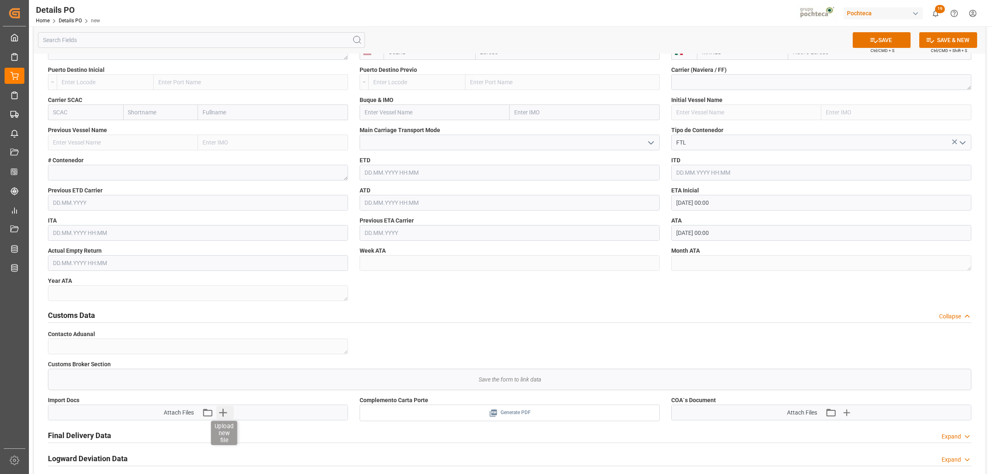
click at [222, 363] on icon "button" at bounding box center [223, 412] width 13 height 13
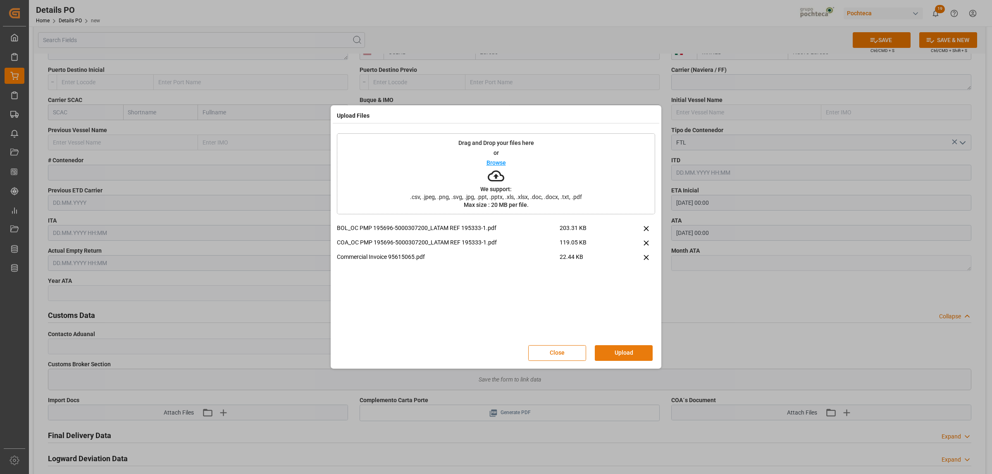
click at [622, 350] on button "Upload" at bounding box center [624, 353] width 58 height 16
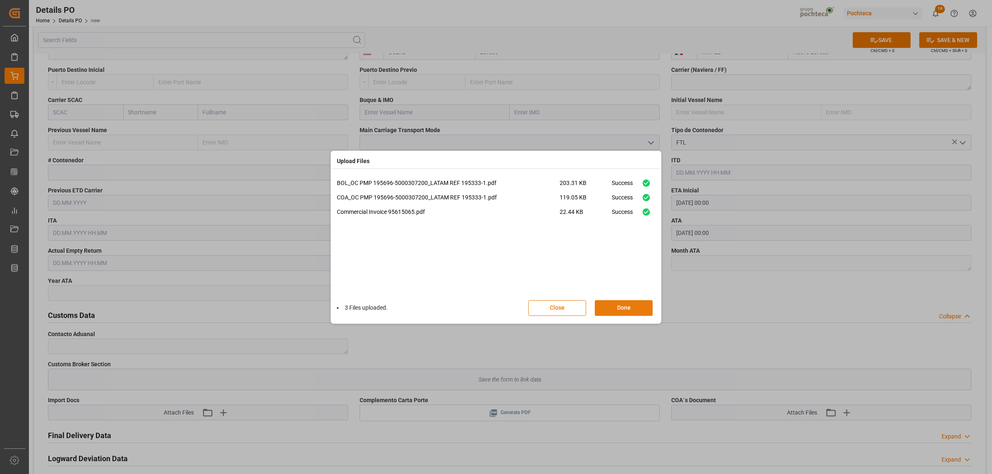
click at [640, 302] on button "Done" at bounding box center [624, 308] width 58 height 16
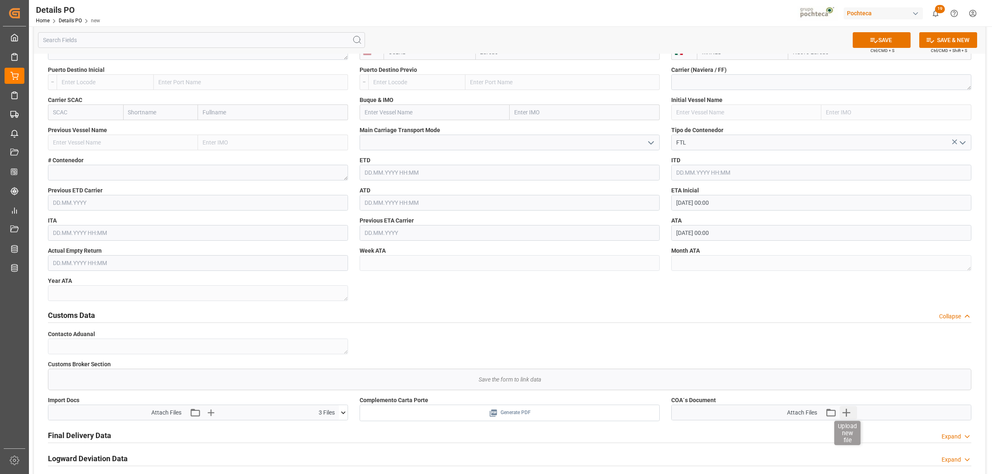
click at [793, 363] on icon "button" at bounding box center [846, 413] width 8 height 8
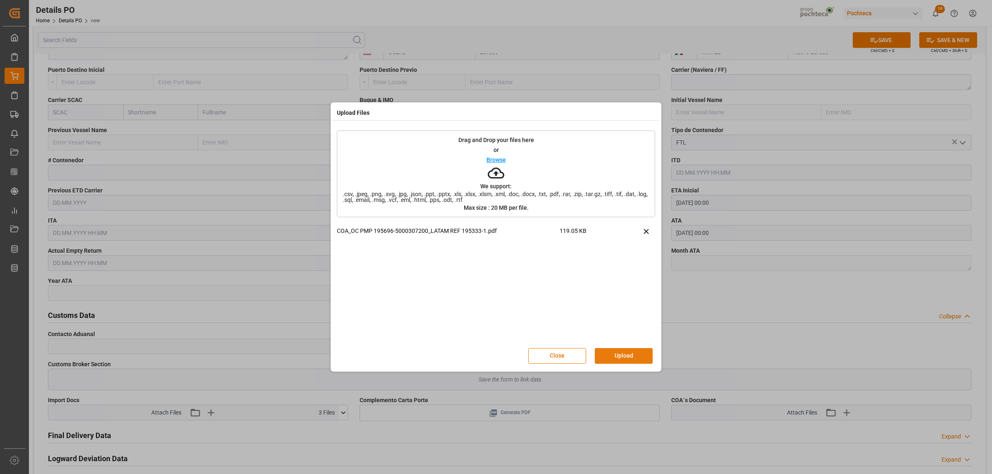
click at [634, 355] on button "Upload" at bounding box center [624, 356] width 58 height 16
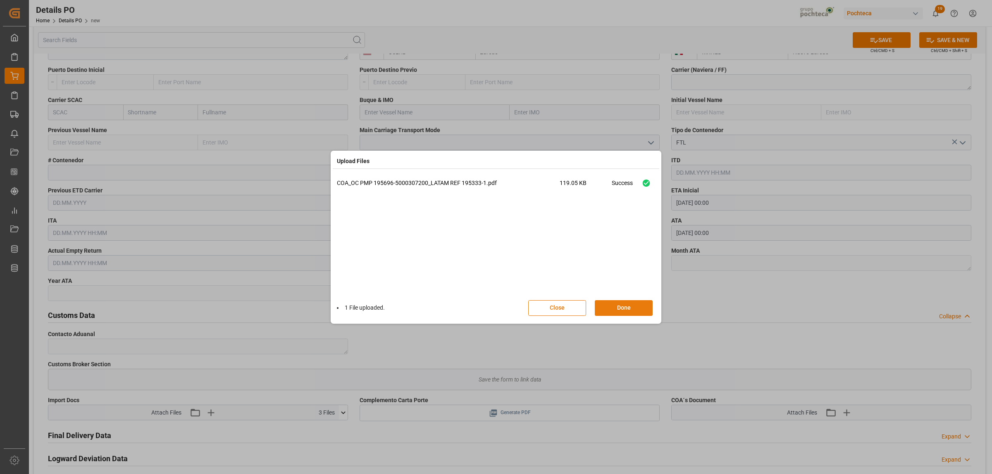
click at [633, 303] on button "Done" at bounding box center [624, 308] width 58 height 16
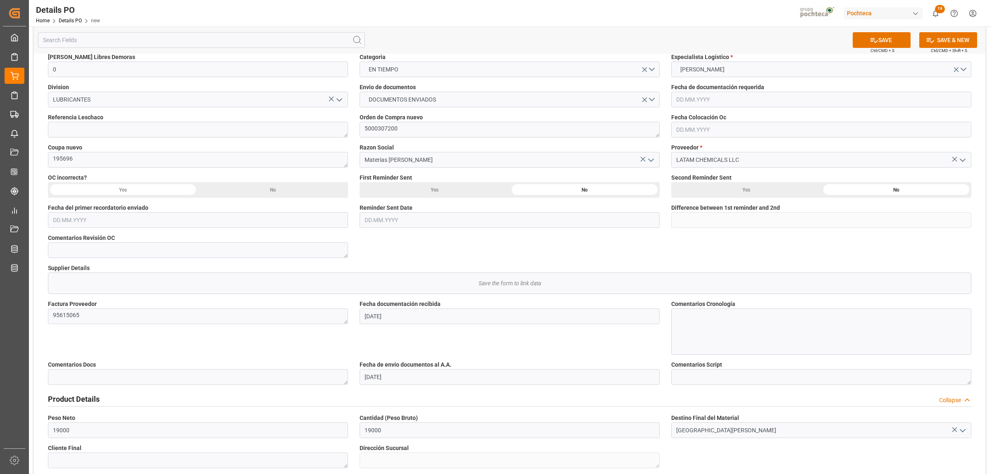
scroll to position [103, 0]
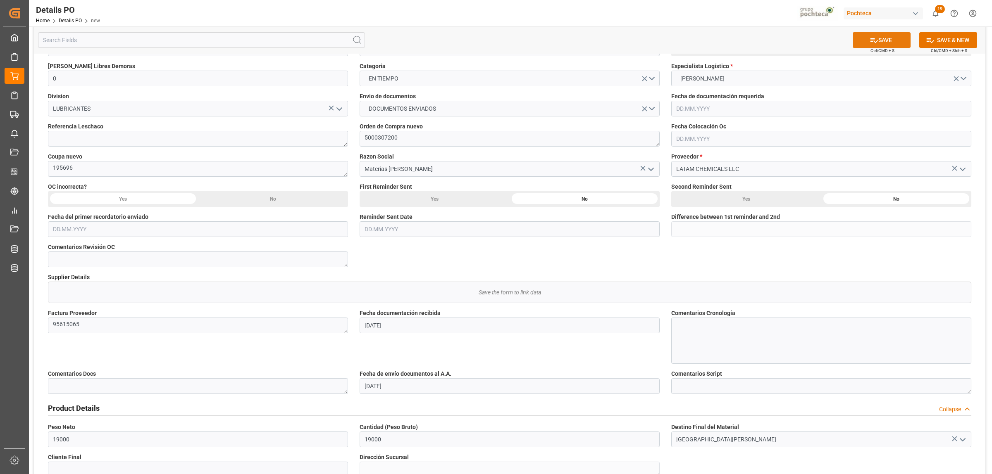
click at [793, 42] on button "SAVE" at bounding box center [881, 40] width 58 height 16
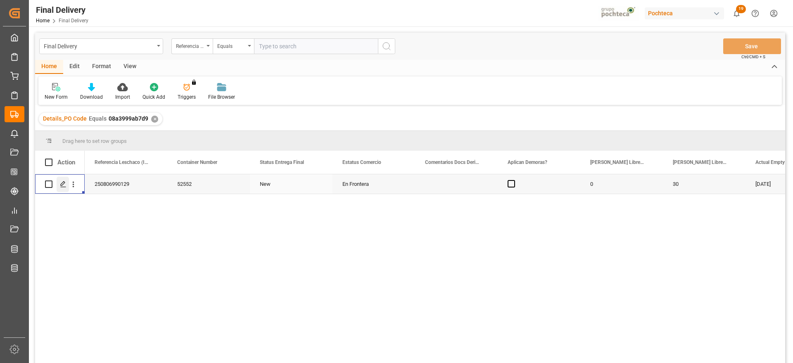
click at [58, 180] on div "Press SPACE to select this row." at bounding box center [63, 184] width 12 height 15
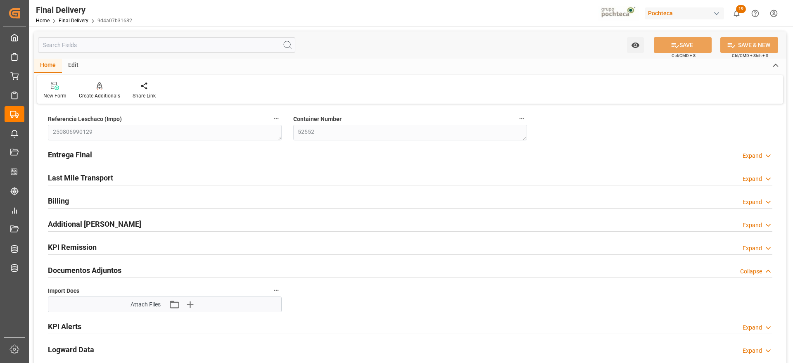
type input "0"
type input "30"
type input "[DATE]"
click at [73, 155] on h2 "Entrega Final" at bounding box center [70, 154] width 44 height 11
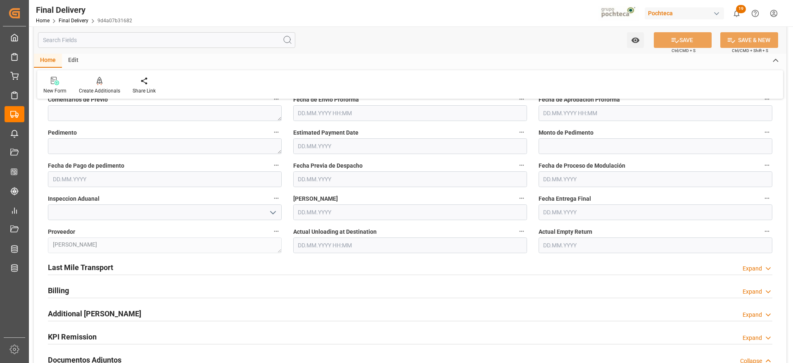
scroll to position [455, 0]
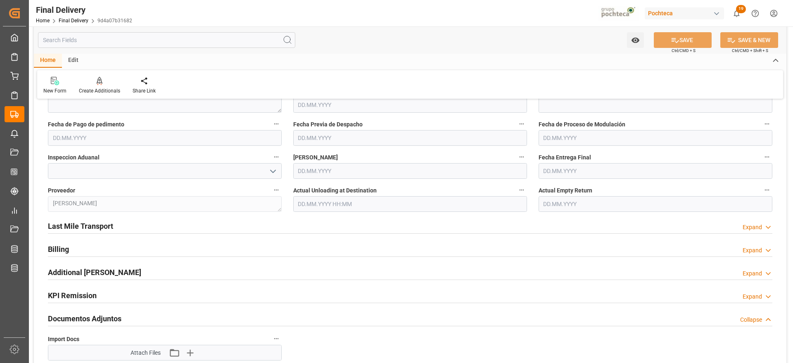
click at [167, 136] on input "text" at bounding box center [165, 138] width 234 height 16
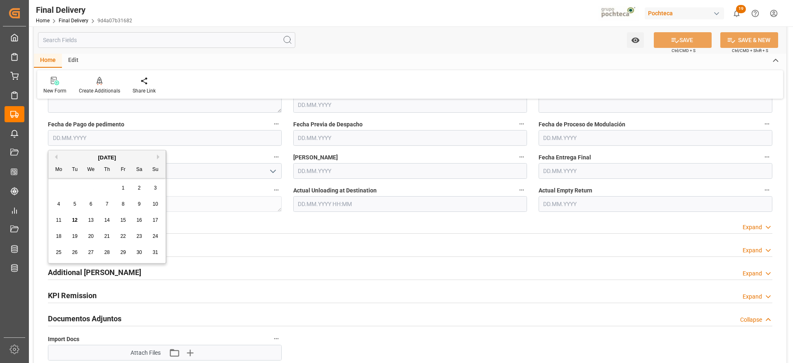
click at [76, 219] on span "12" at bounding box center [74, 220] width 5 height 6
type input "[DATE]"
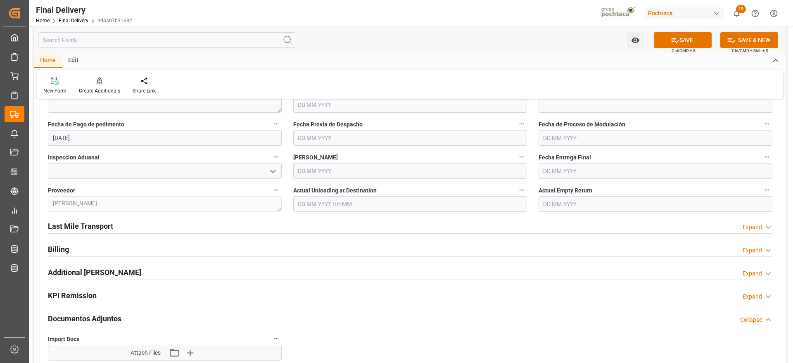
click at [569, 227] on div "Last Mile Transport Expand" at bounding box center [410, 226] width 725 height 16
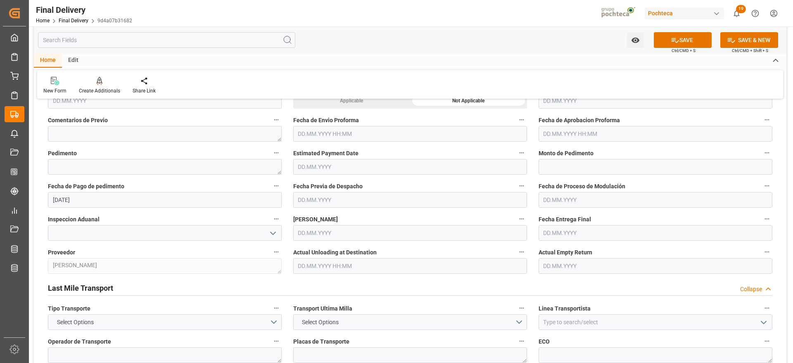
scroll to position [372, 0]
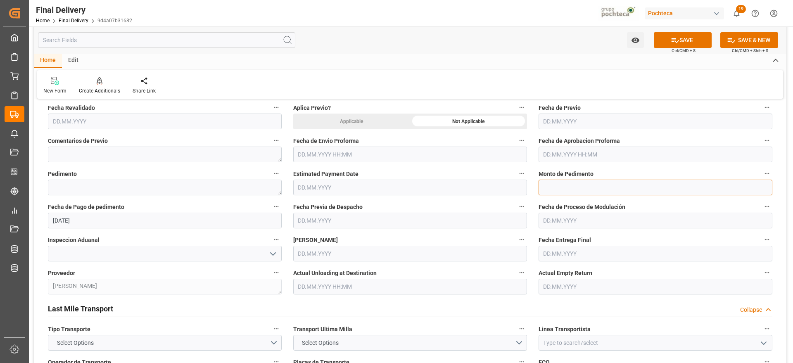
click at [577, 188] on input "text" at bounding box center [656, 188] width 234 height 16
paste input "33992"
type input "33992"
click at [149, 188] on textarea at bounding box center [165, 188] width 234 height 16
paste textarea "25 24 3617 5008016"
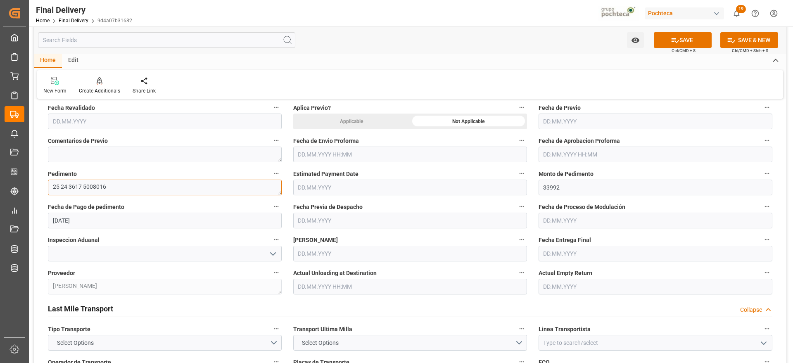
type textarea "25 24 3617 5008016"
click at [394, 155] on input "text" at bounding box center [410, 155] width 234 height 16
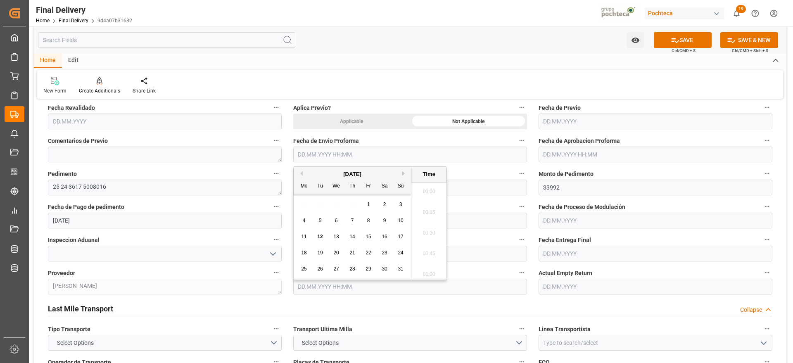
scroll to position [974, 0]
click at [304, 239] on span "11" at bounding box center [303, 237] width 5 height 6
type input "11.08.2025 00:00"
click at [557, 153] on input "text" at bounding box center [656, 155] width 234 height 16
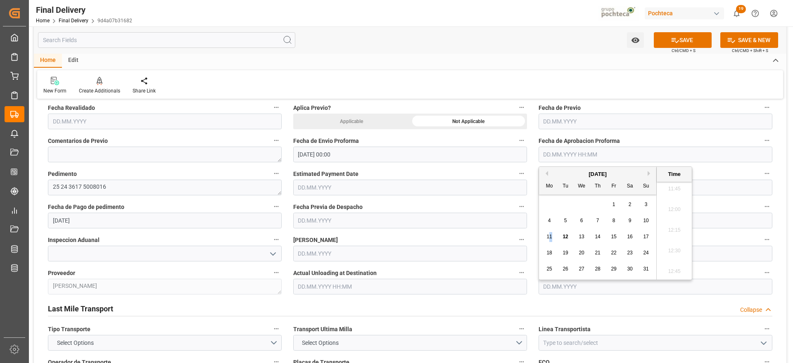
click at [551, 236] on span "11" at bounding box center [549, 237] width 5 height 6
type input "11.08.2025 00:00"
click at [591, 306] on div "Last Mile Transport Collapse" at bounding box center [410, 308] width 725 height 16
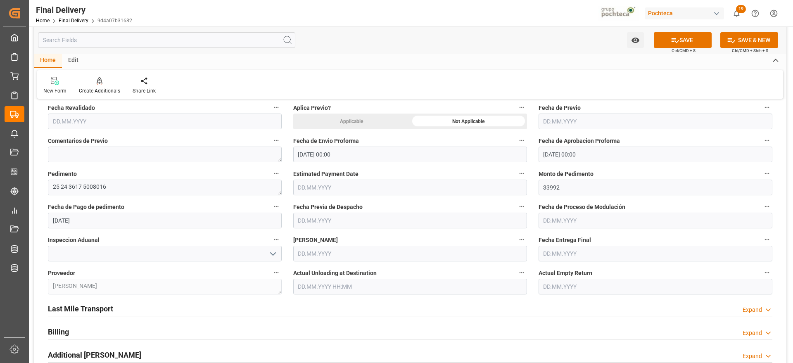
click at [568, 250] on input "text" at bounding box center [656, 254] width 234 height 16
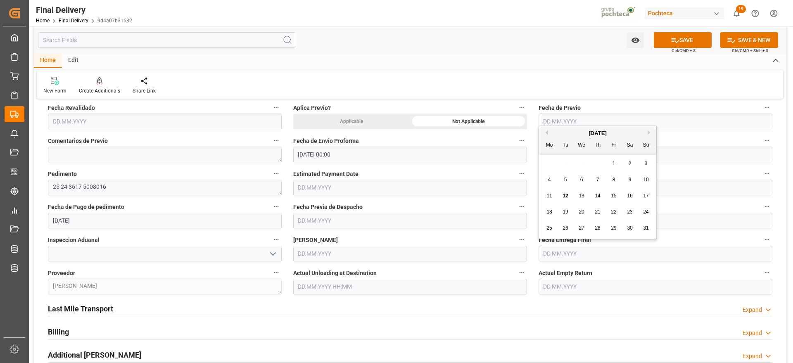
click at [568, 158] on div "28 29 30 31 1 2 3" at bounding box center [598, 164] width 113 height 16
click at [600, 198] on span "14" at bounding box center [597, 196] width 5 height 6
type input "14.08.2025"
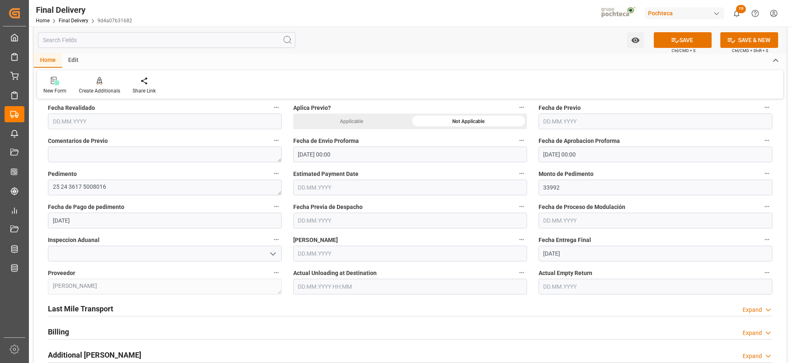
click at [574, 284] on input "text" at bounding box center [656, 287] width 234 height 16
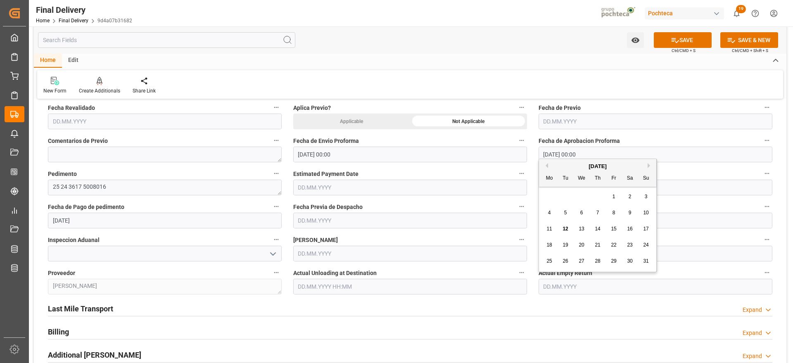
click at [559, 200] on div "28 29 30 31 1 2 3" at bounding box center [598, 197] width 113 height 16
click at [598, 227] on span "14" at bounding box center [597, 229] width 5 height 6
type input "14.08.2025"
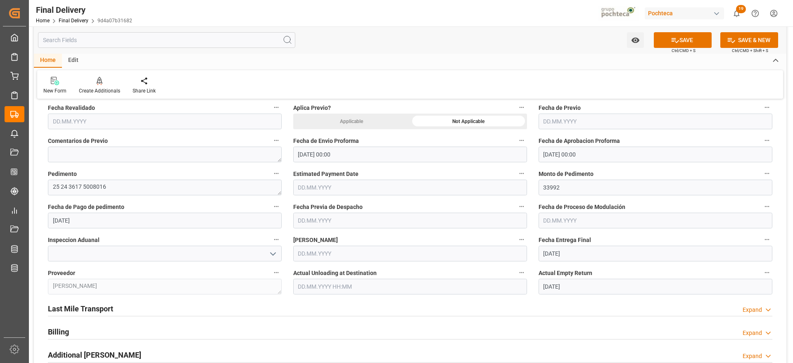
click at [557, 307] on div "Last Mile Transport Expand" at bounding box center [410, 308] width 725 height 16
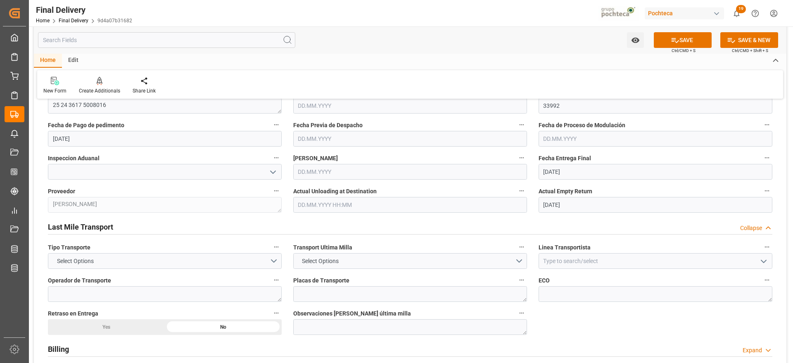
scroll to position [455, 0]
click at [278, 257] on button "Select Options" at bounding box center [165, 260] width 234 height 16
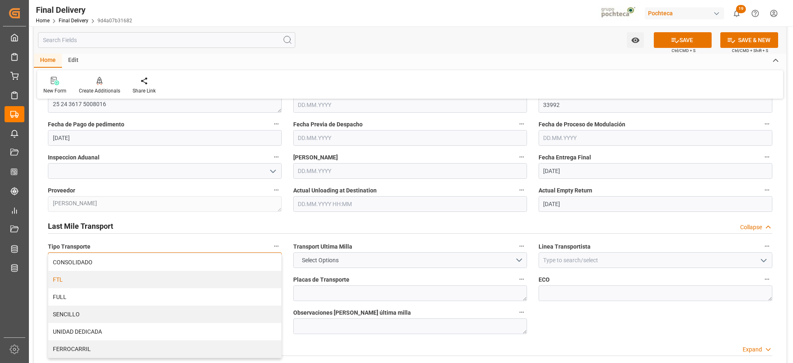
click at [202, 285] on div "FTL" at bounding box center [164, 279] width 233 height 17
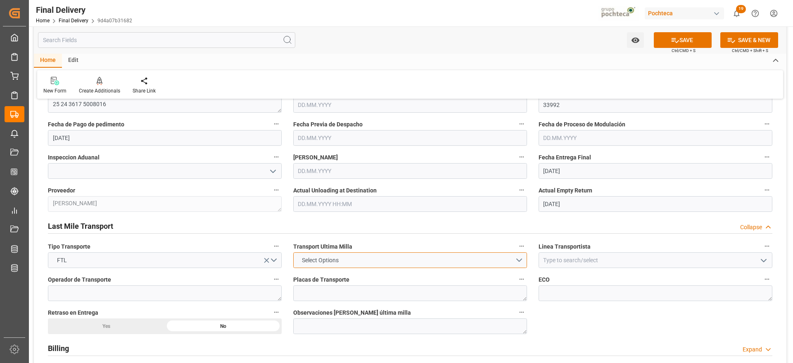
click at [524, 263] on button "Select Options" at bounding box center [410, 260] width 234 height 16
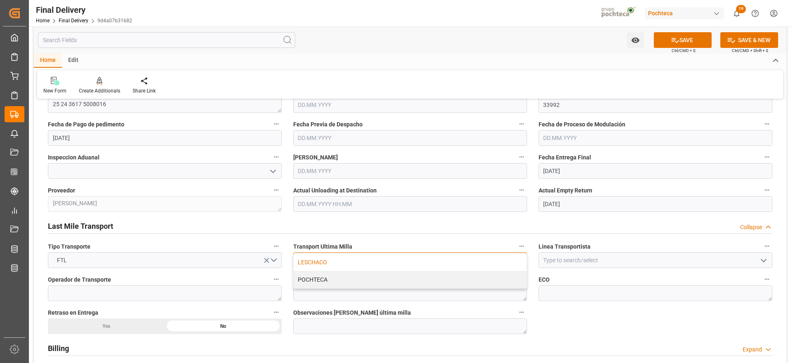
click at [428, 266] on div "LESCHACO" at bounding box center [410, 262] width 233 height 17
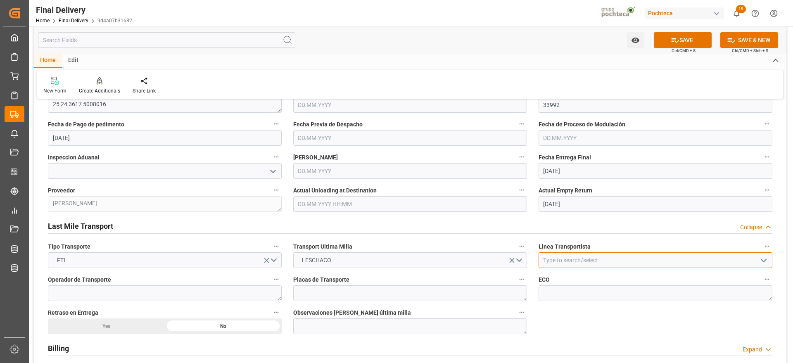
click at [566, 262] on input at bounding box center [656, 260] width 234 height 16
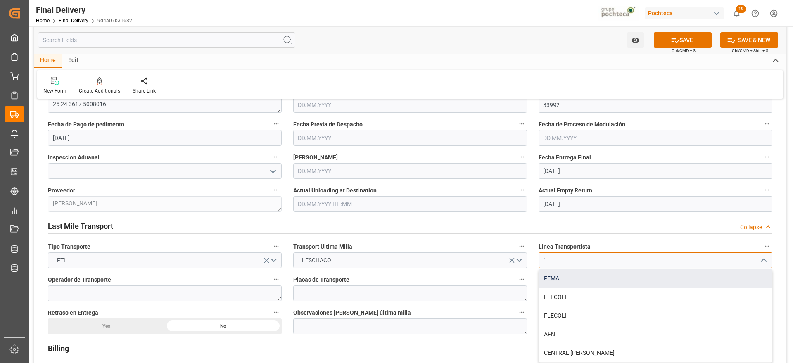
click at [552, 277] on div "FEMA" at bounding box center [655, 278] width 233 height 19
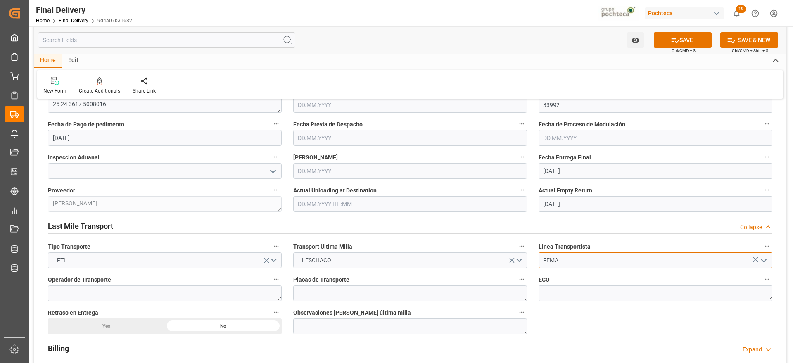
type input "FEMA"
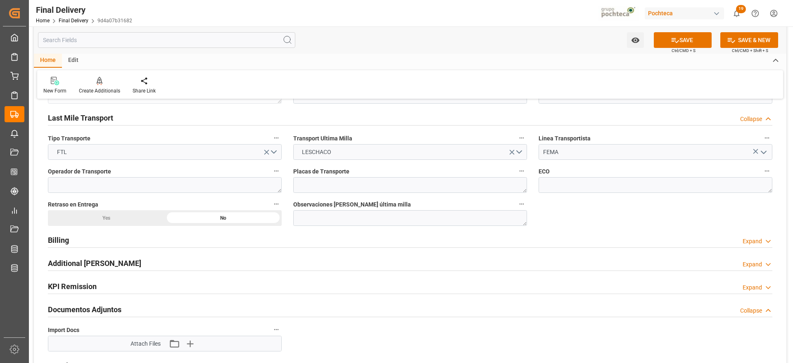
scroll to position [578, 0]
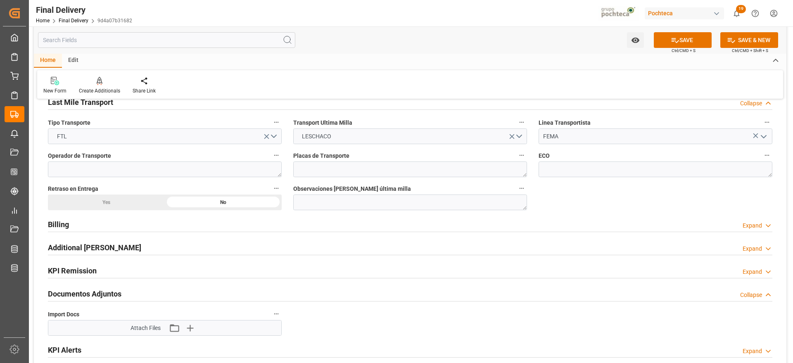
click at [58, 225] on h2 "Billing" at bounding box center [58, 224] width 21 height 11
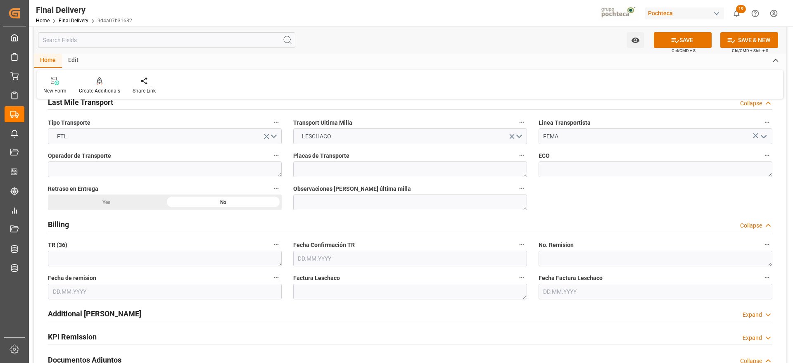
click at [58, 225] on h2 "Billing" at bounding box center [58, 224] width 21 height 11
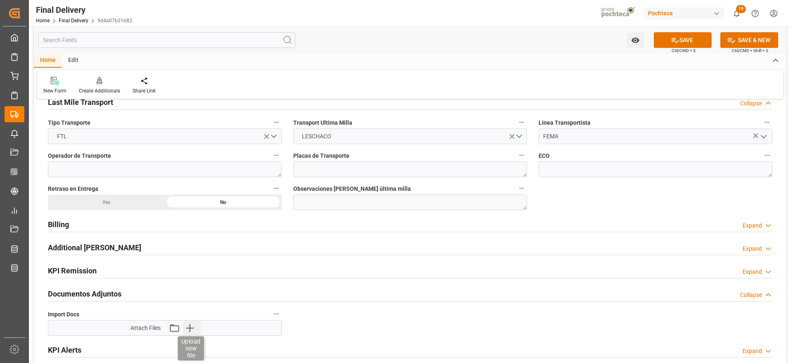
click at [190, 329] on icon "button" at bounding box center [190, 328] width 8 height 8
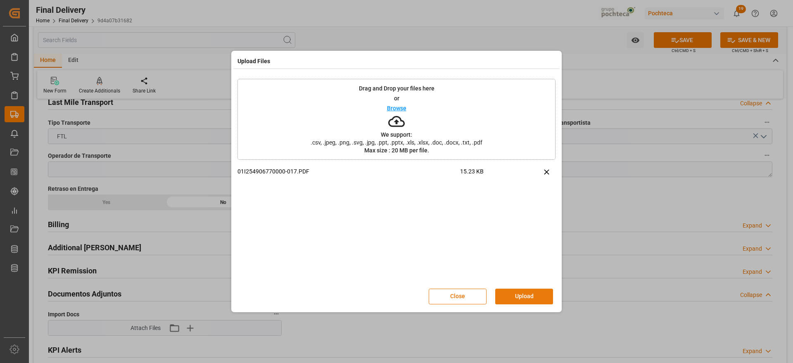
click at [528, 295] on button "Upload" at bounding box center [524, 297] width 58 height 16
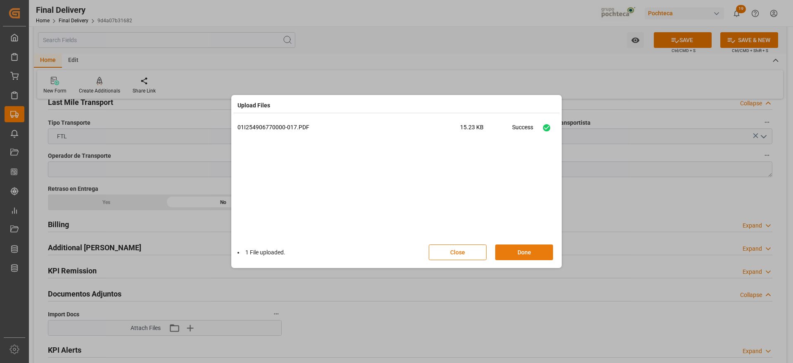
click at [529, 253] on button "Done" at bounding box center [524, 253] width 58 height 16
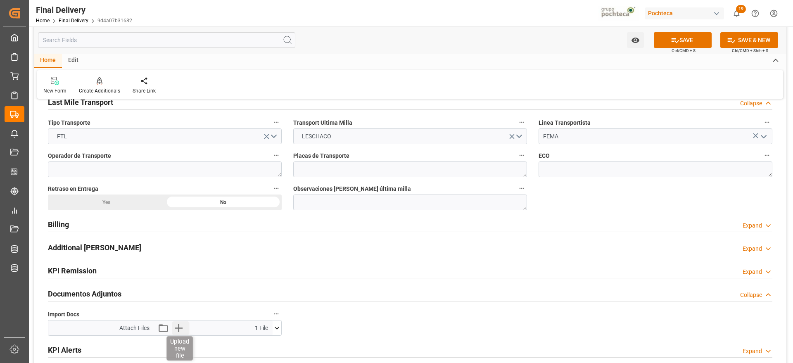
click at [177, 330] on icon "button" at bounding box center [178, 327] width 13 height 13
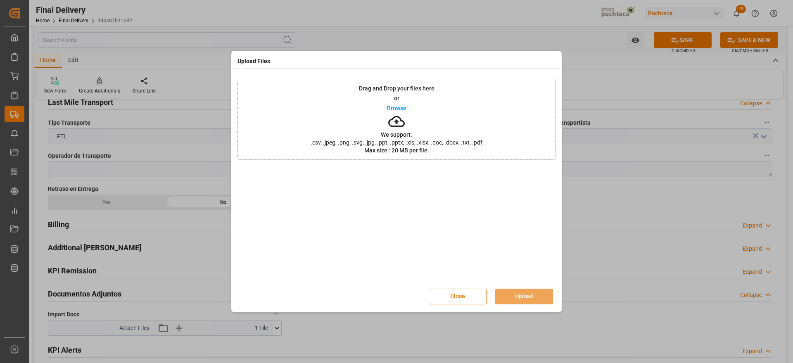
click at [463, 293] on button "Close" at bounding box center [458, 297] width 58 height 16
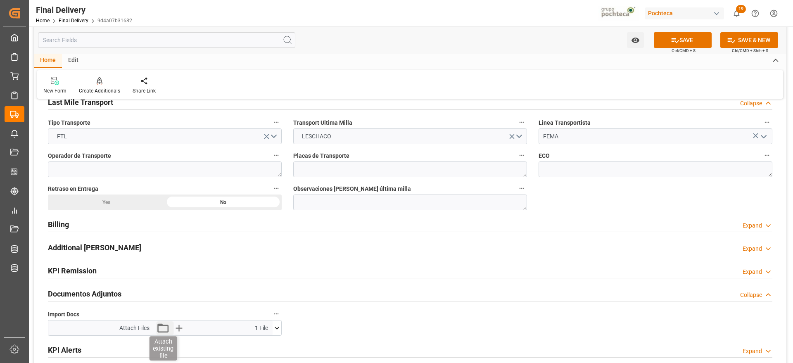
click at [164, 329] on icon "button" at bounding box center [163, 327] width 13 height 13
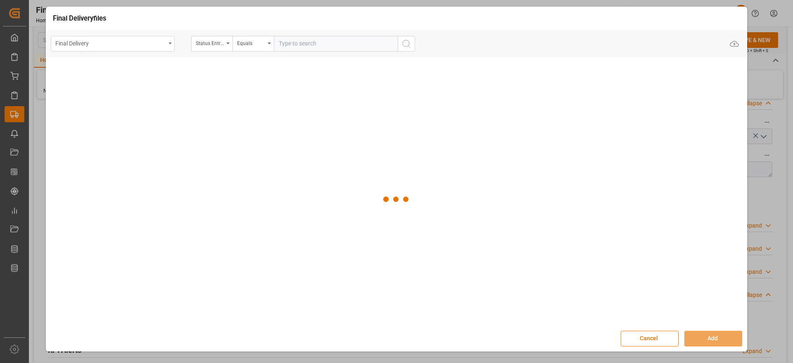
click at [172, 48] on div "Final Delivery" at bounding box center [113, 44] width 124 height 16
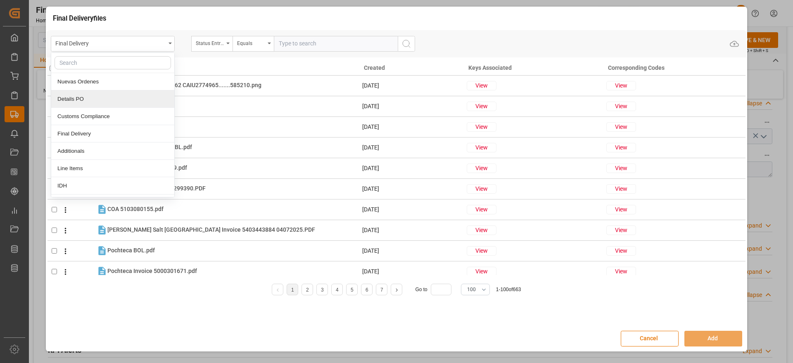
click at [98, 98] on div "Details PO" at bounding box center [112, 98] width 123 height 17
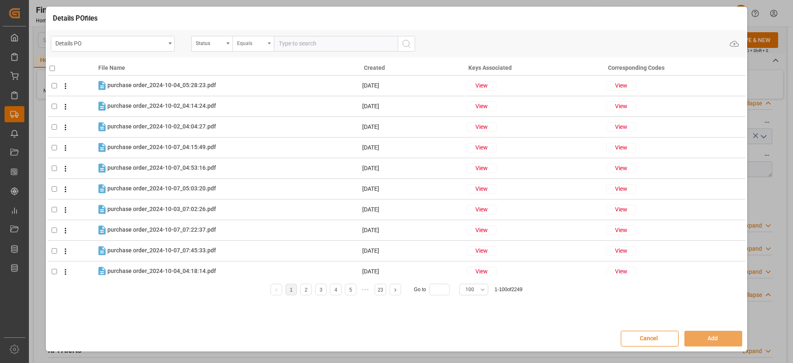
click at [233, 43] on div "Equals" at bounding box center [253, 44] width 41 height 16
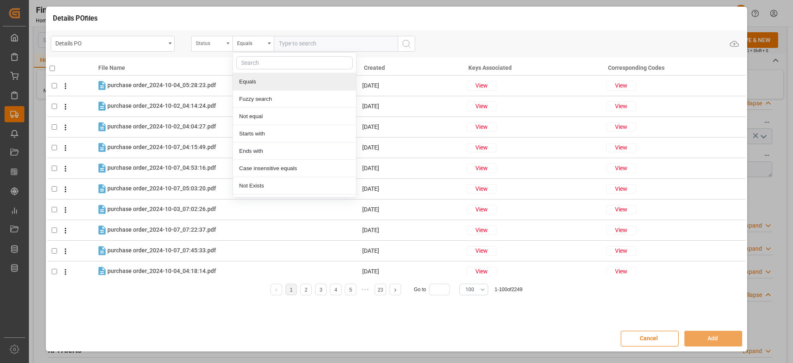
click at [230, 40] on div "Status" at bounding box center [211, 44] width 41 height 16
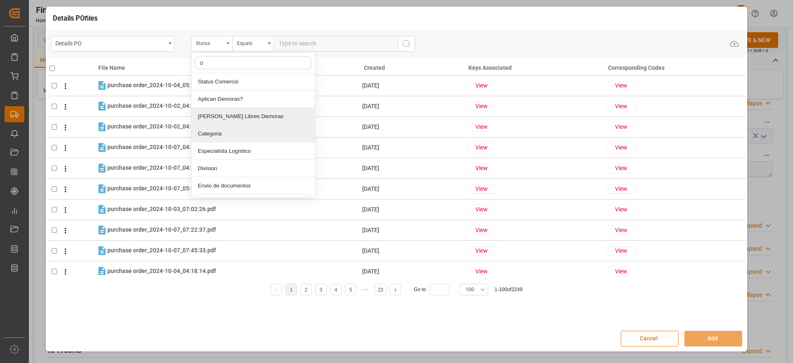
type input "or"
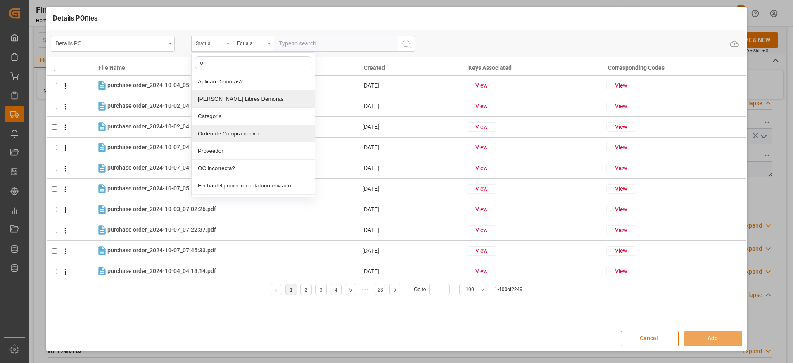
click at [233, 136] on div "Orden de Compra nuevo" at bounding box center [253, 133] width 123 height 17
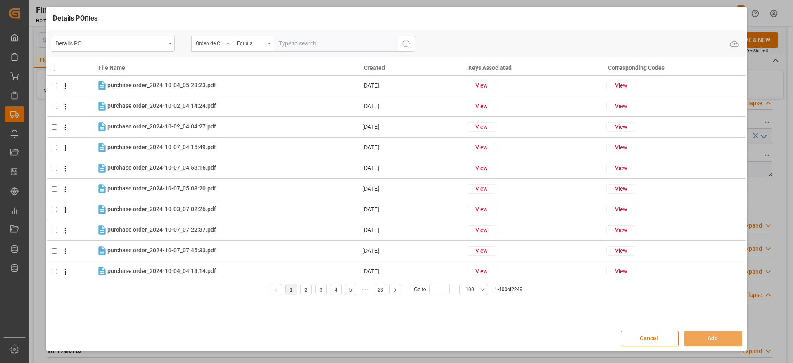
click at [286, 43] on input "text" at bounding box center [336, 44] width 124 height 16
paste input "5000304428"
type input "5000304428"
click at [402, 44] on icon "search button" at bounding box center [407, 44] width 10 height 10
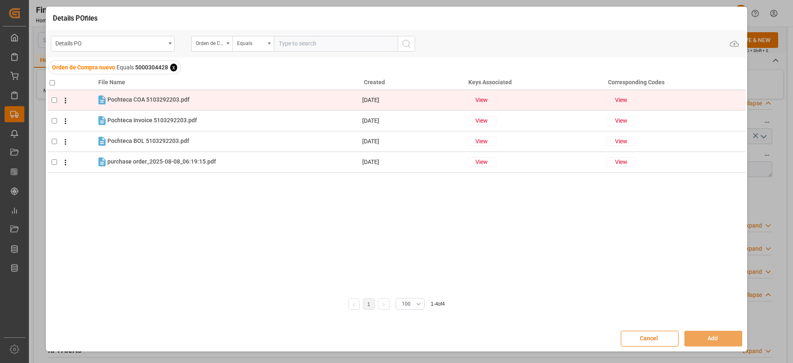
click at [54, 101] on input "checkbox" at bounding box center [54, 100] width 5 height 5
checkbox input "true"
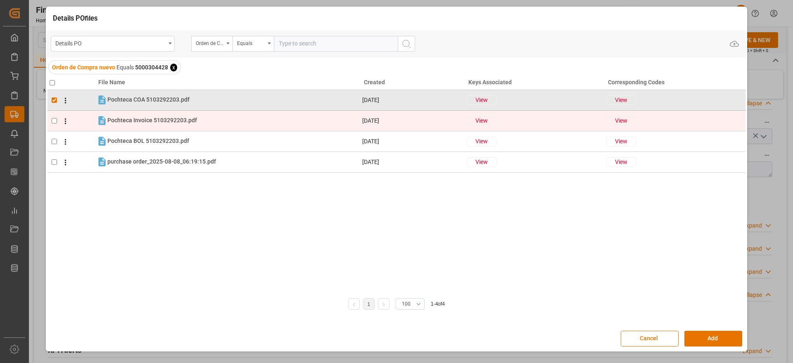
click at [55, 122] on input "checkbox" at bounding box center [54, 120] width 5 height 5
checkbox input "true"
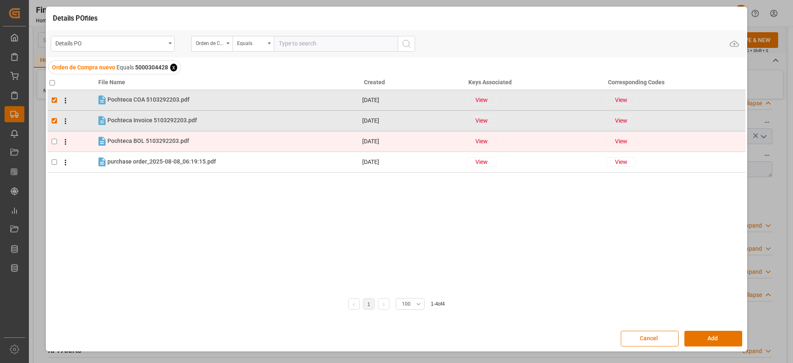
click at [54, 143] on input "checkbox" at bounding box center [54, 141] width 5 height 5
checkbox input "true"
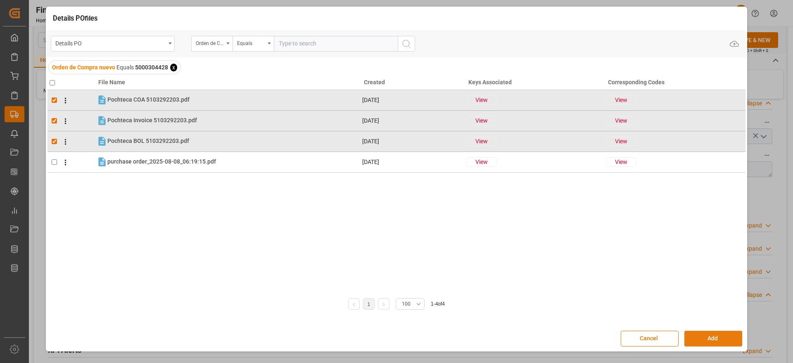
click at [699, 335] on button "Add" at bounding box center [714, 339] width 58 height 16
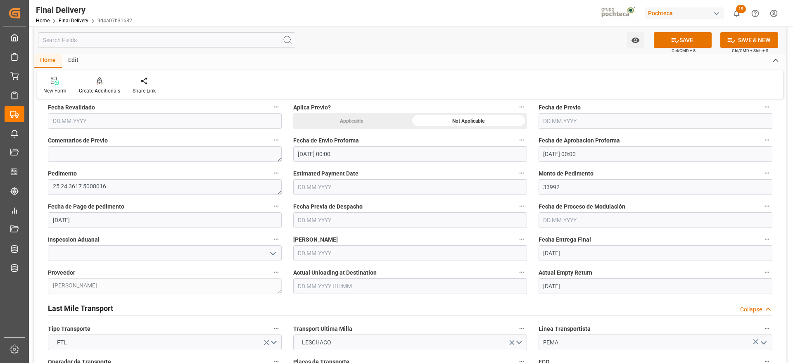
scroll to position [372, 0]
click at [687, 40] on button "SAVE" at bounding box center [683, 40] width 58 height 16
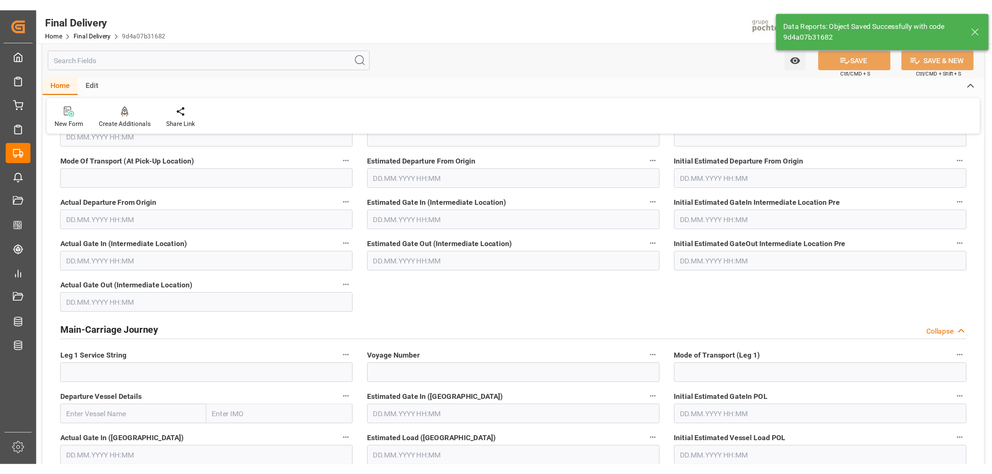
scroll to position [0, 0]
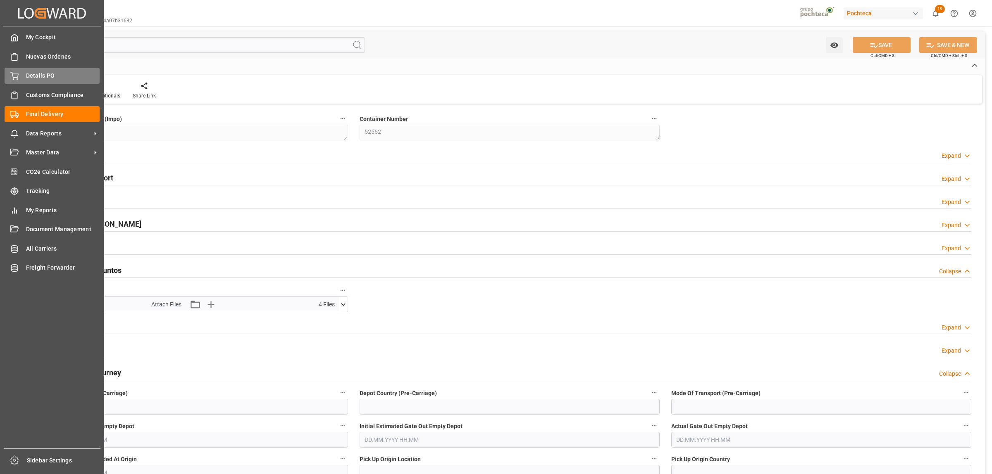
click at [34, 78] on span "Details PO" at bounding box center [63, 75] width 74 height 9
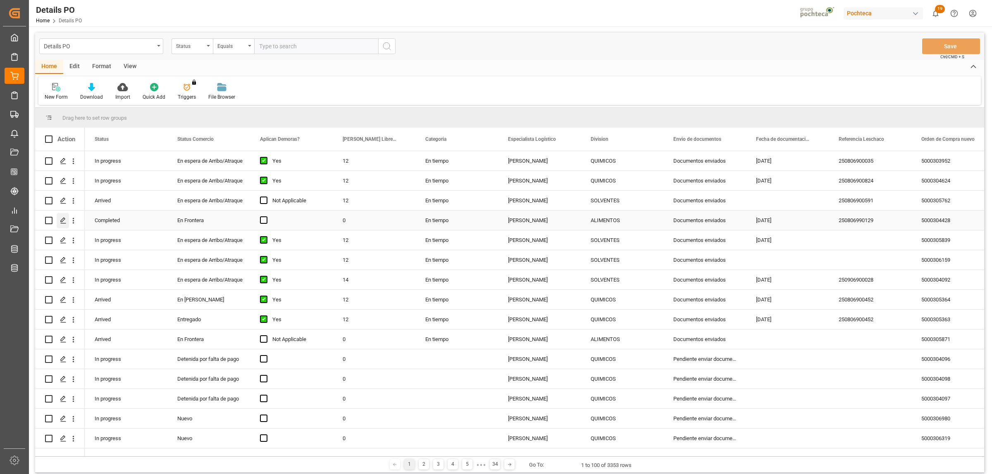
click at [62, 221] on icon "Press SPACE to select this row." at bounding box center [63, 220] width 7 height 7
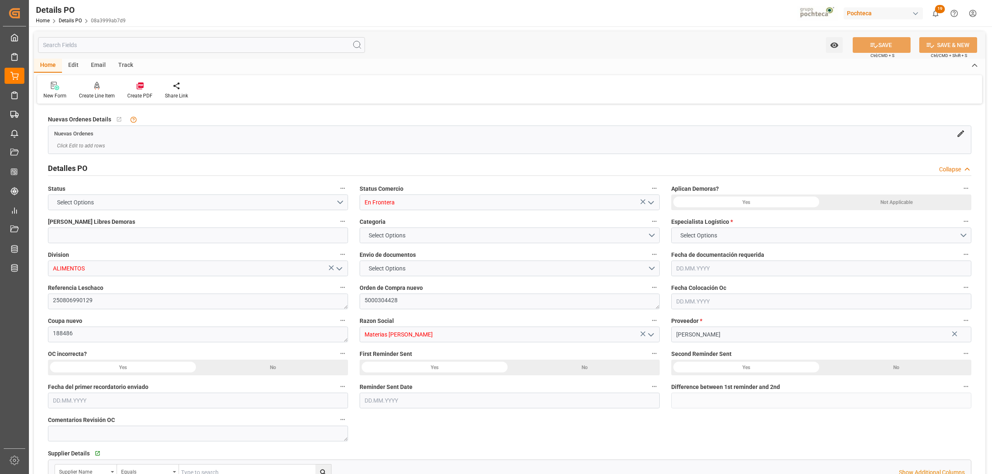
type input "0"
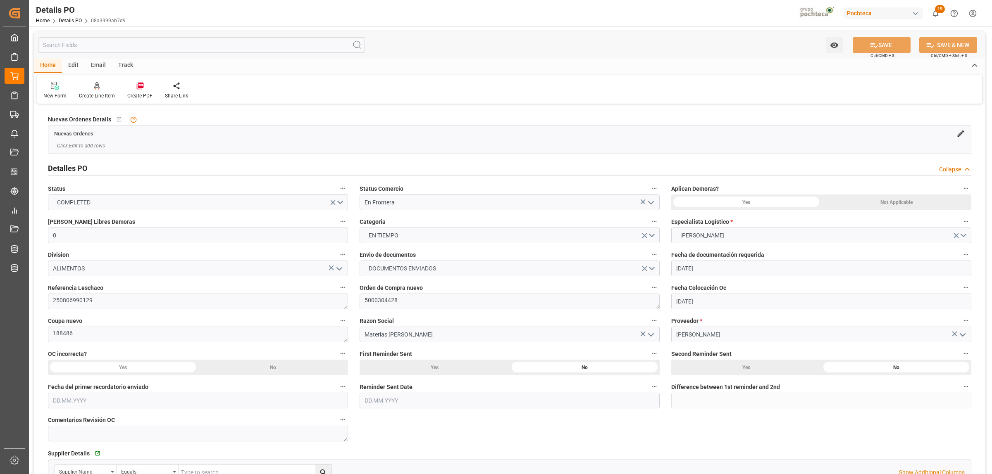
type input "[DATE]"
click at [652, 203] on polyline "open menu" at bounding box center [650, 203] width 5 height 2
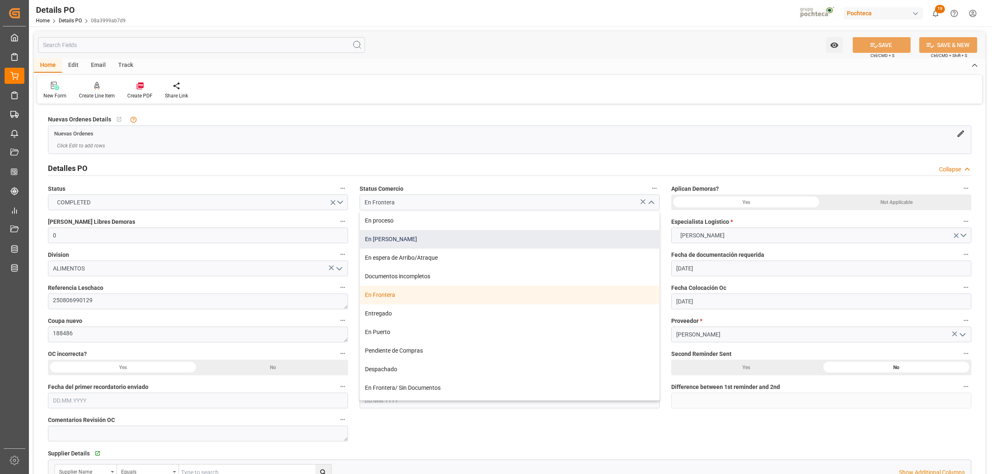
click at [385, 245] on div "En tránsito" at bounding box center [509, 239] width 299 height 19
type input "En tránsito"
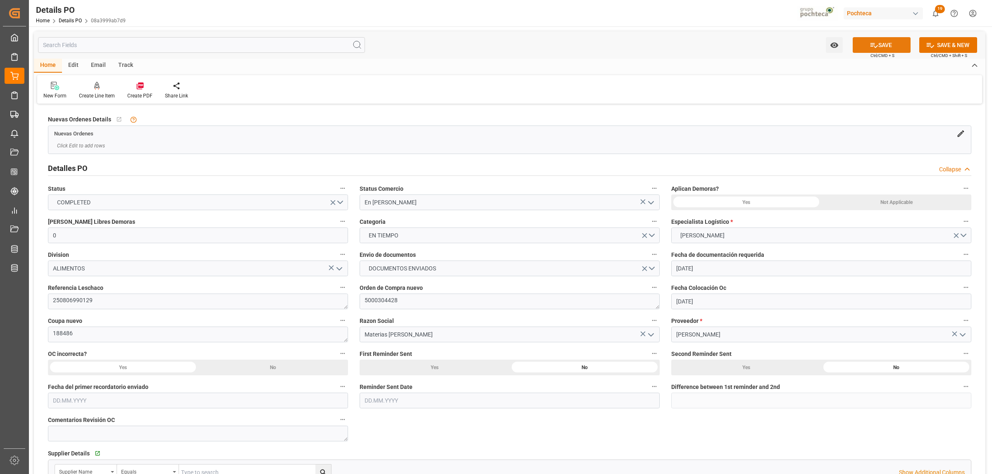
click at [793, 41] on icon at bounding box center [873, 45] width 9 height 9
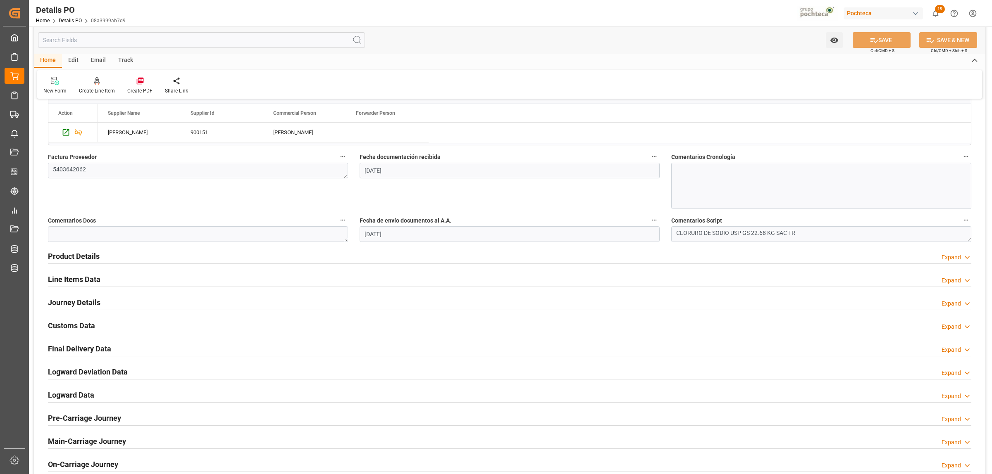
scroll to position [413, 0]
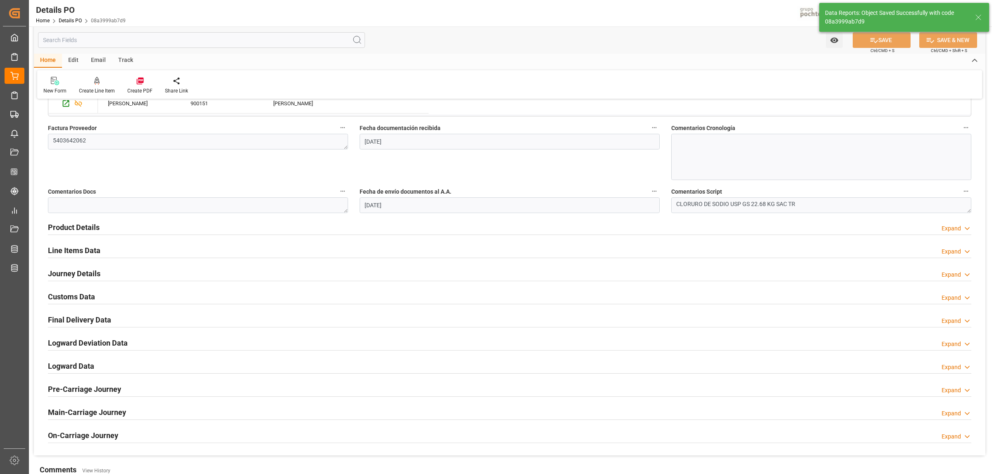
click at [80, 319] on h2 "Final Delivery Data" at bounding box center [79, 319] width 63 height 11
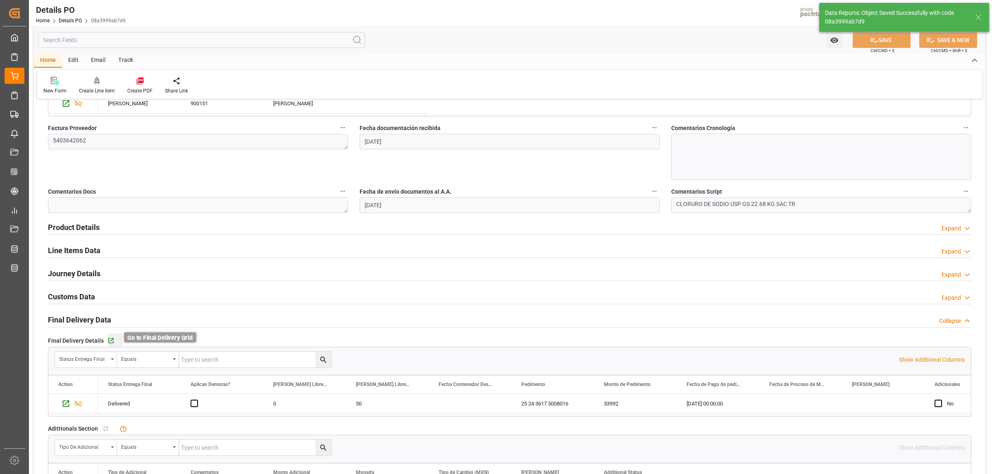
click at [109, 341] on icon "button" at bounding box center [110, 341] width 7 height 7
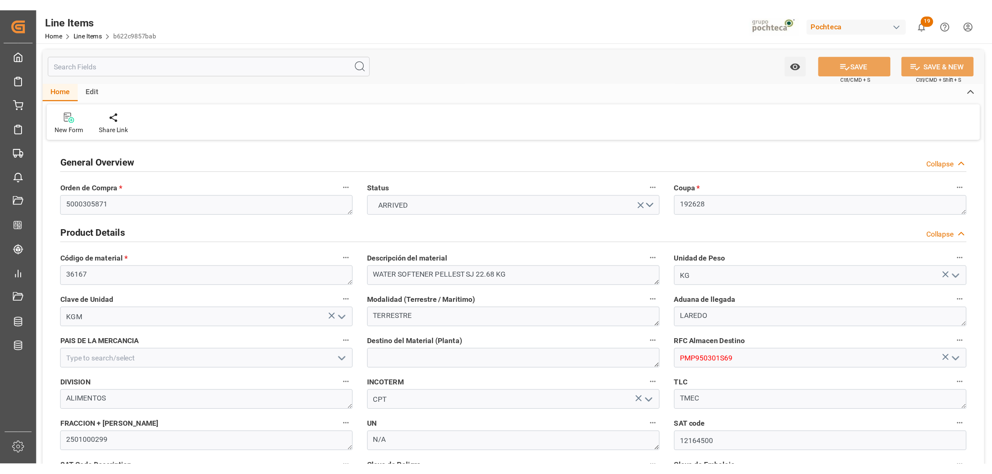
scroll to position [103, 0]
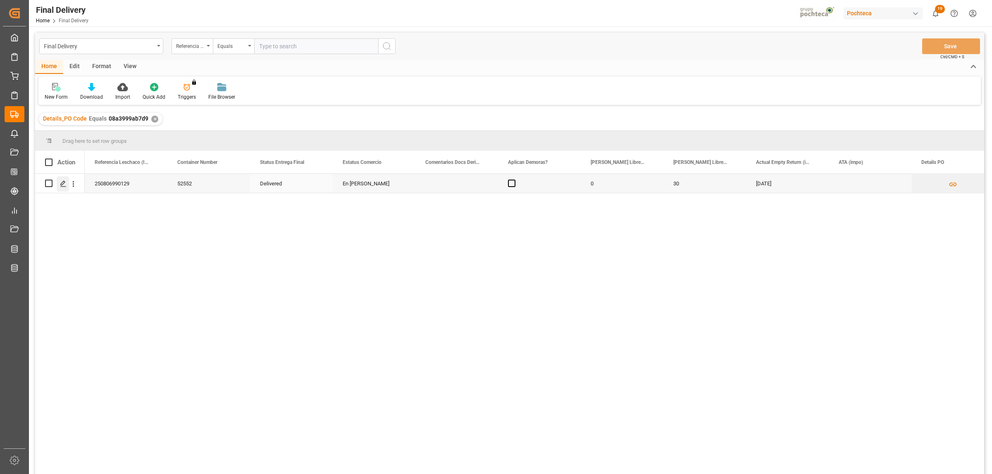
click at [63, 181] on icon "Press SPACE to select this row." at bounding box center [63, 184] width 7 height 7
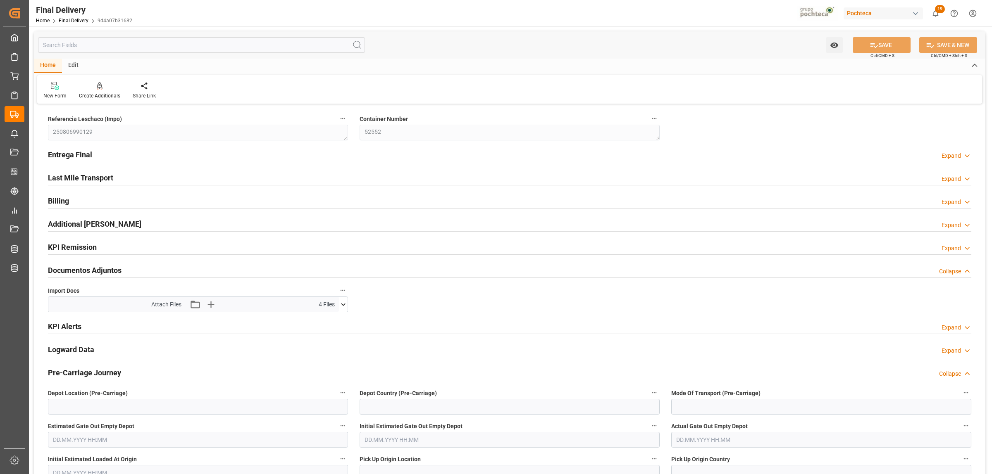
click at [91, 152] on h2 "Entrega Final" at bounding box center [70, 154] width 44 height 11
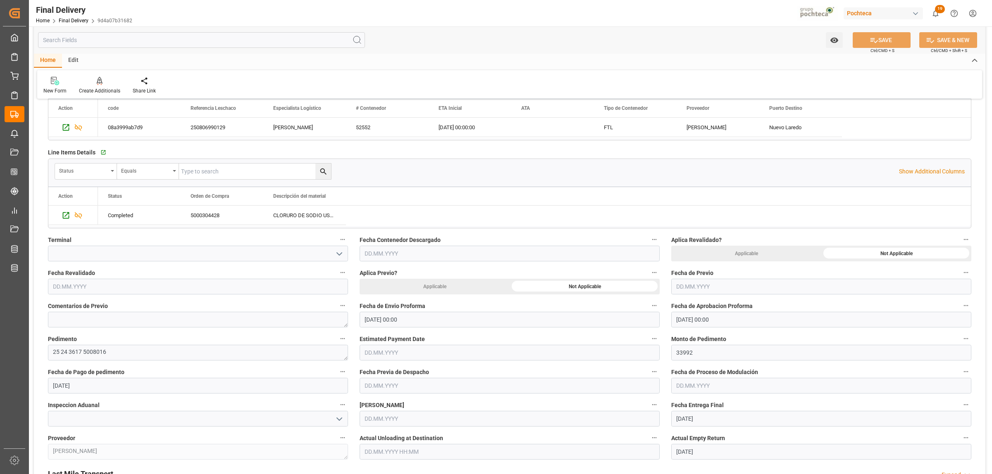
scroll to position [258, 0]
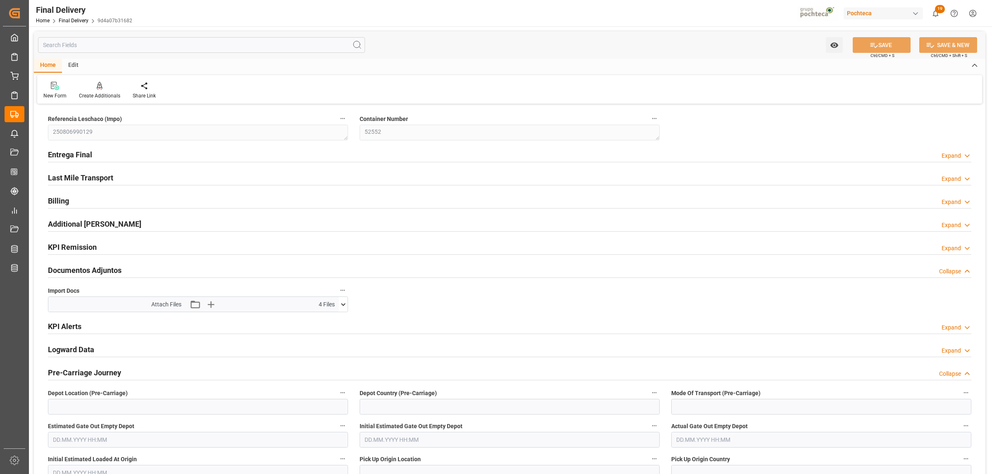
click at [74, 153] on h2 "Entrega Final" at bounding box center [70, 154] width 44 height 11
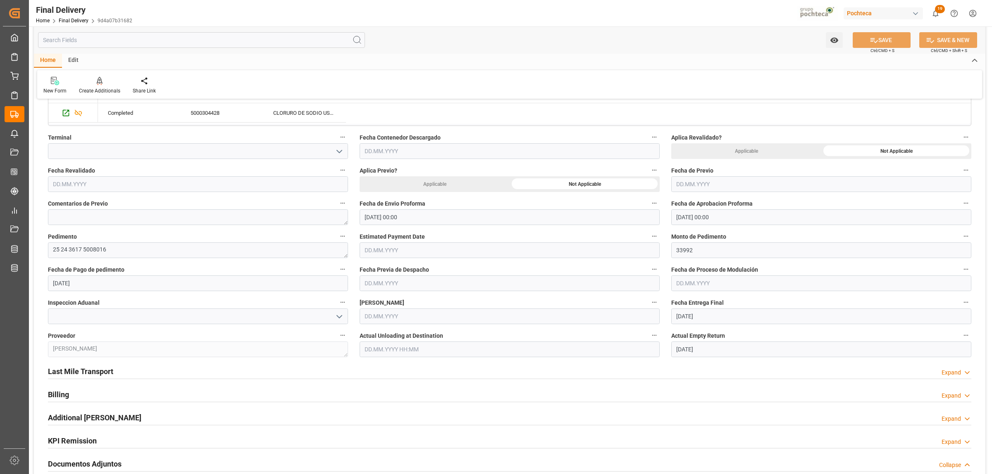
scroll to position [310, 0]
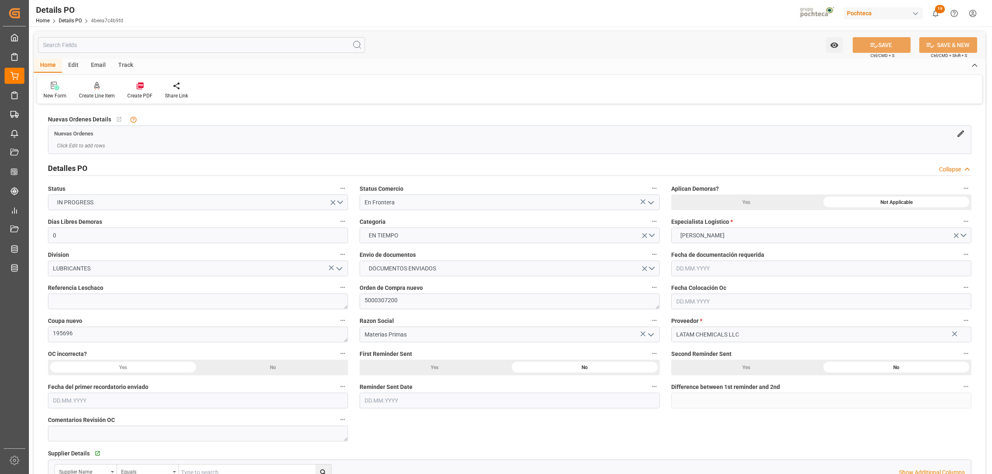
type input "0"
type input "[DATE]"
drag, startPoint x: 399, startPoint y: 300, endPoint x: 364, endPoint y: 300, distance: 35.1
click at [364, 300] on textarea "5000307200" at bounding box center [509, 302] width 300 height 16
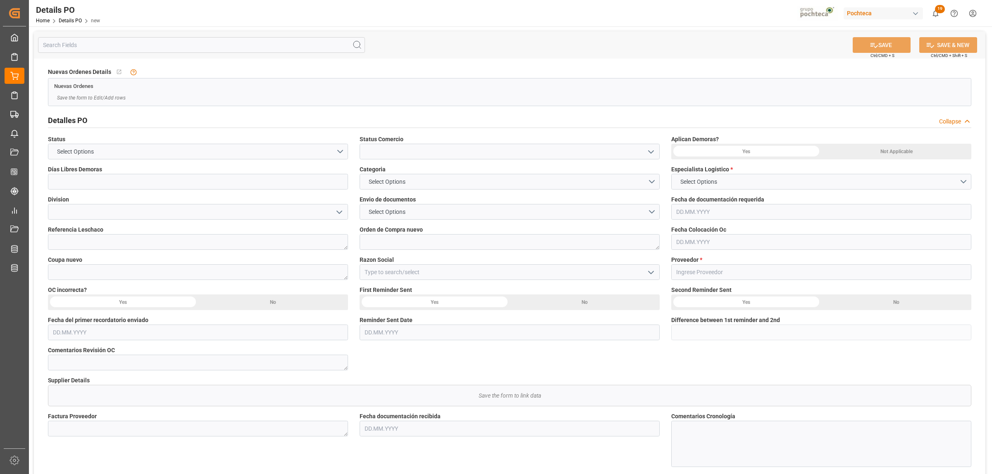
type input "0"
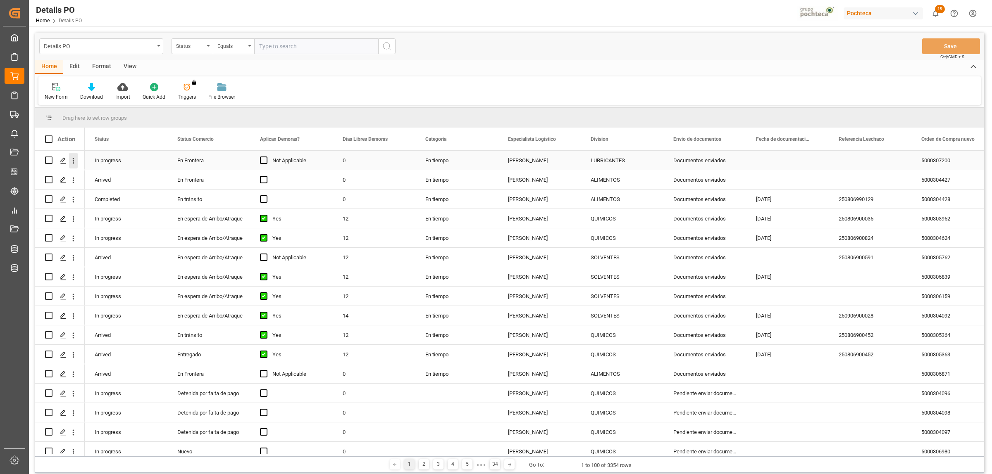
click at [72, 159] on icon "open menu" at bounding box center [73, 161] width 9 height 9
click at [131, 261] on span "Create and Link Child Object" at bounding box center [127, 262] width 75 height 9
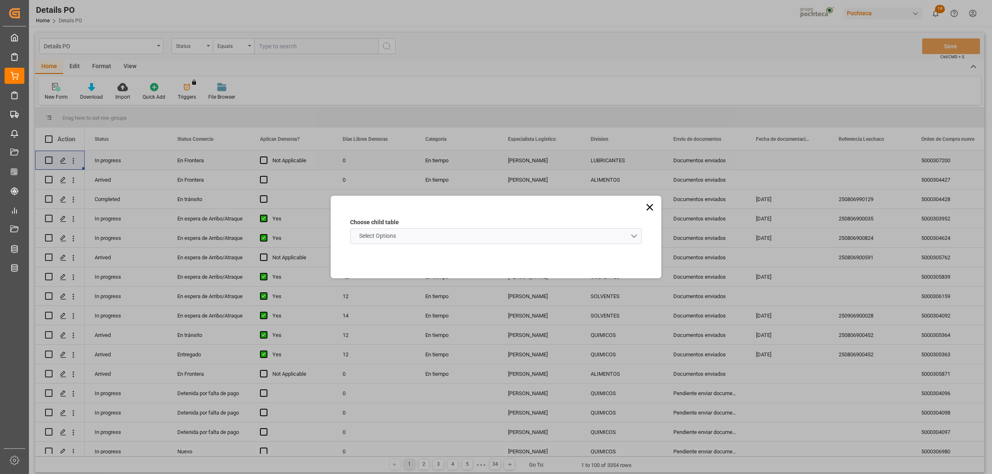
click at [635, 238] on schema "Select Options" at bounding box center [496, 236] width 292 height 16
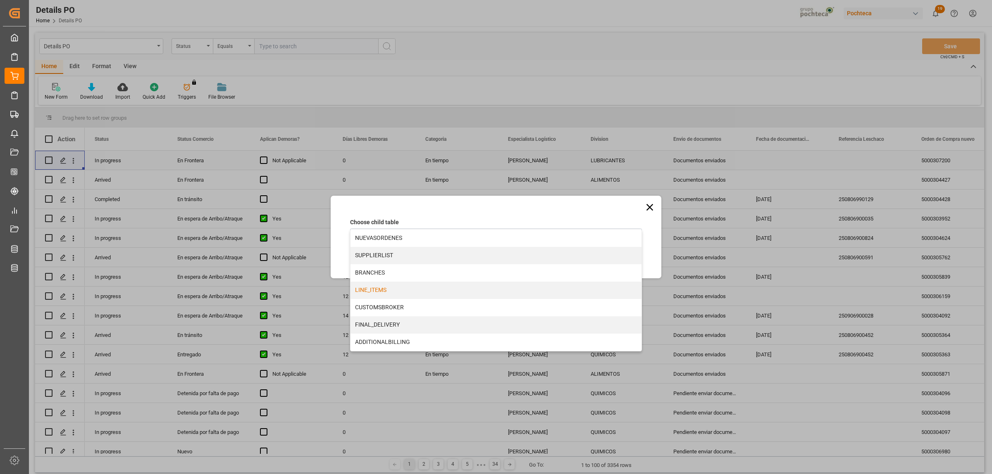
click at [388, 292] on div "LINE_ITEMS" at bounding box center [495, 290] width 291 height 17
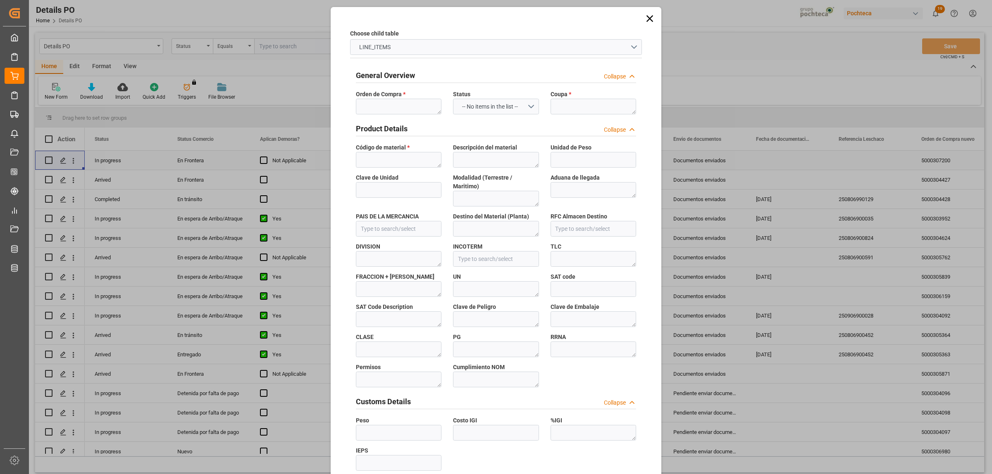
type input "4beea7c4b9fd"
click at [383, 109] on textarea at bounding box center [399, 107] width 86 height 16
paste textarea "5000307200"
type textarea "5000307200"
click at [565, 109] on textarea at bounding box center [593, 107] width 86 height 16
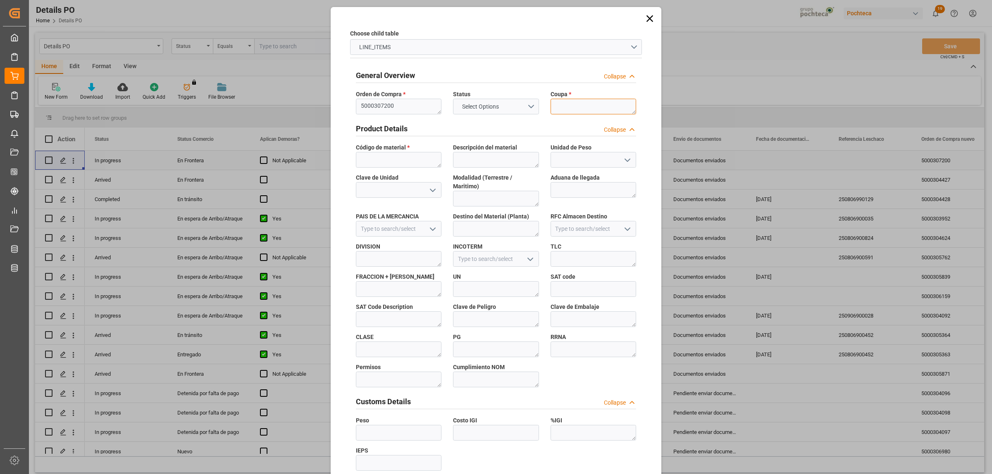
paste textarea "195696"
type textarea "195696"
click at [397, 162] on textarea at bounding box center [399, 160] width 86 height 16
paste textarea "9106090"
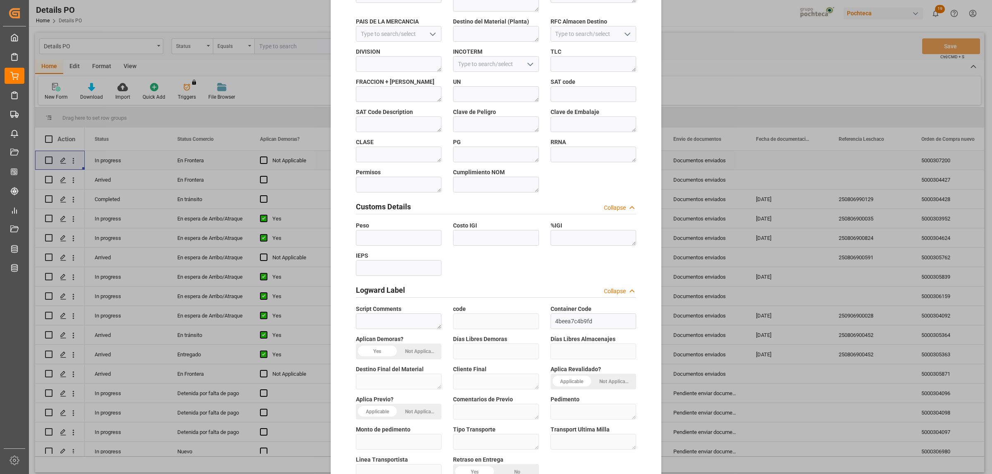
scroll to position [243, 0]
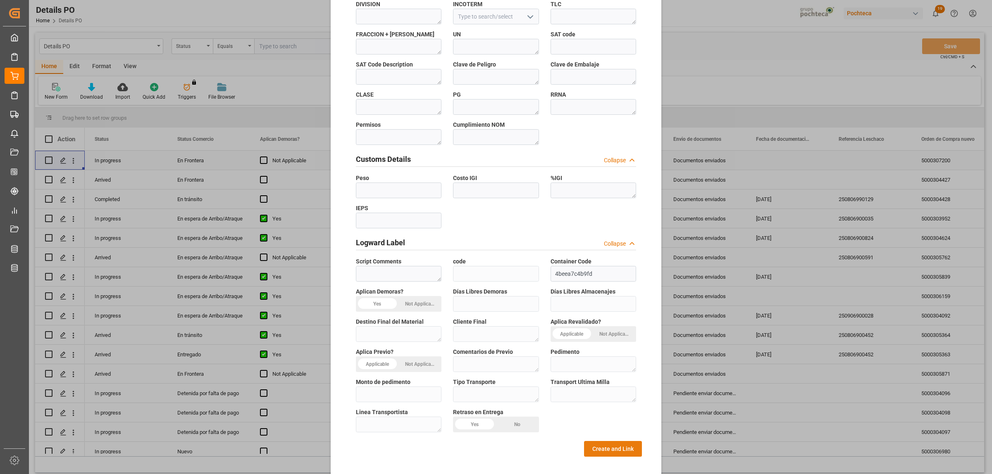
type textarea "9106090"
click at [618, 441] on button "Create and Link" at bounding box center [613, 449] width 58 height 16
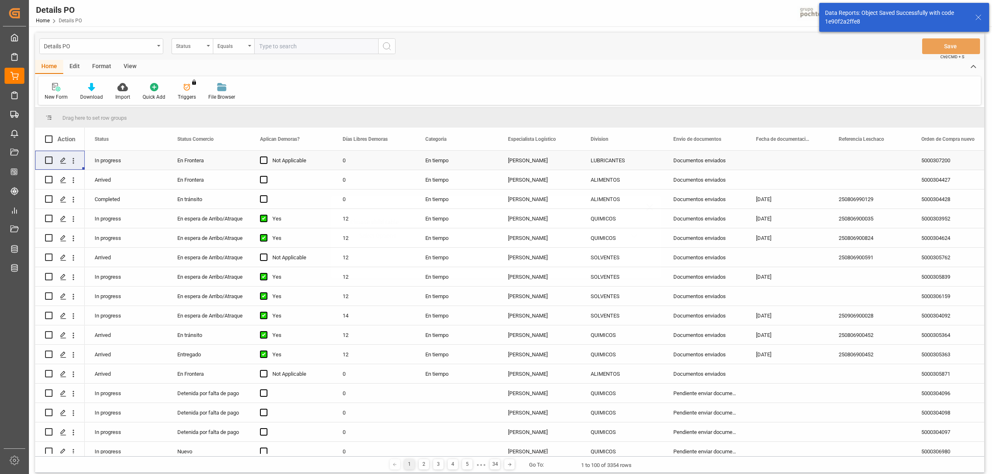
scroll to position [0, 0]
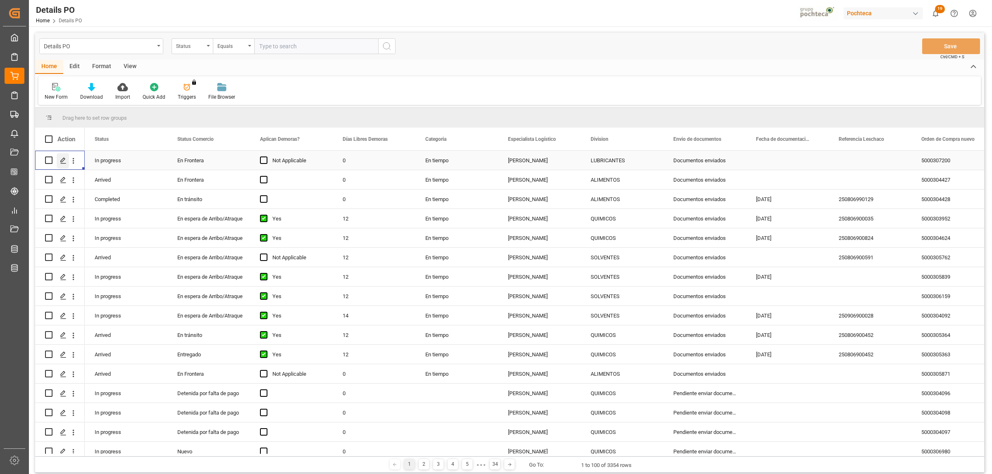
click at [61, 158] on icon "Press SPACE to select this row." at bounding box center [63, 160] width 7 height 7
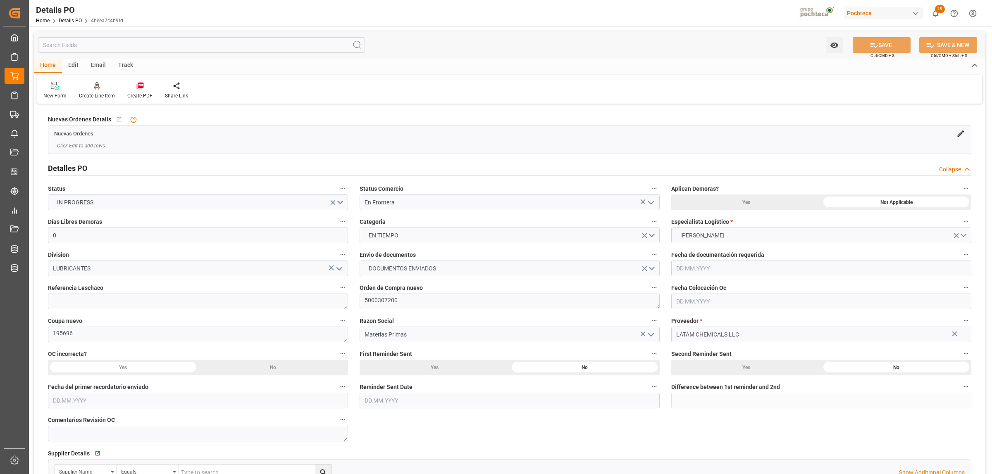
type input "0"
type input "[DATE]"
click at [136, 87] on icon at bounding box center [140, 86] width 8 height 8
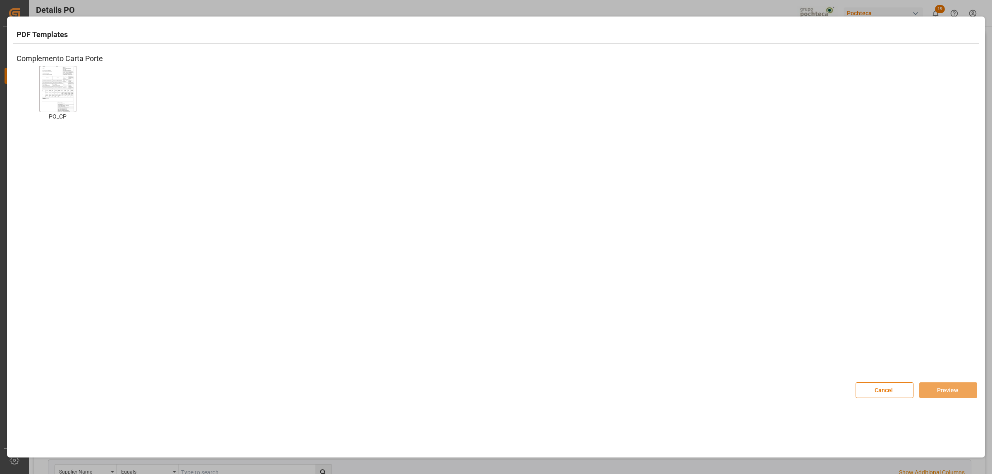
click at [64, 96] on img at bounding box center [57, 89] width 33 height 47
click at [955, 386] on button "Preview" at bounding box center [948, 391] width 58 height 16
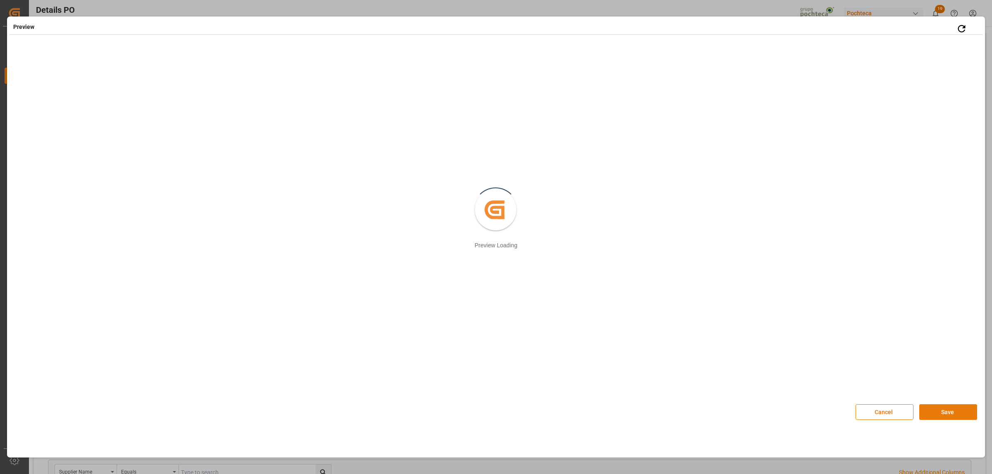
click at [951, 413] on button "Save" at bounding box center [948, 413] width 58 height 16
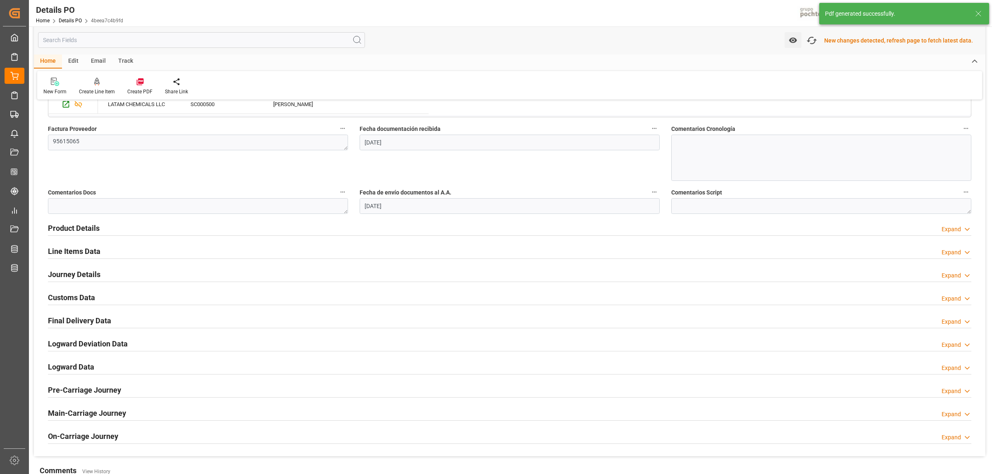
scroll to position [408, 0]
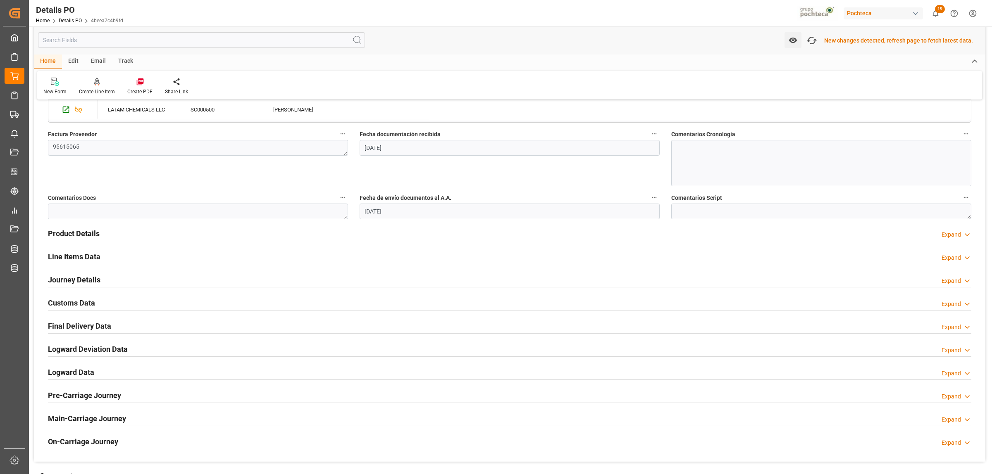
click at [73, 304] on h2 "Customs Data" at bounding box center [71, 302] width 47 height 11
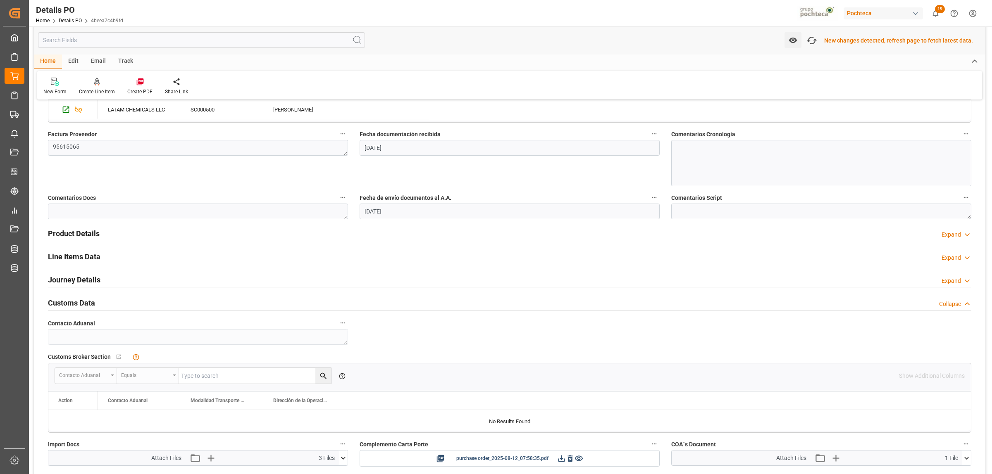
scroll to position [459, 0]
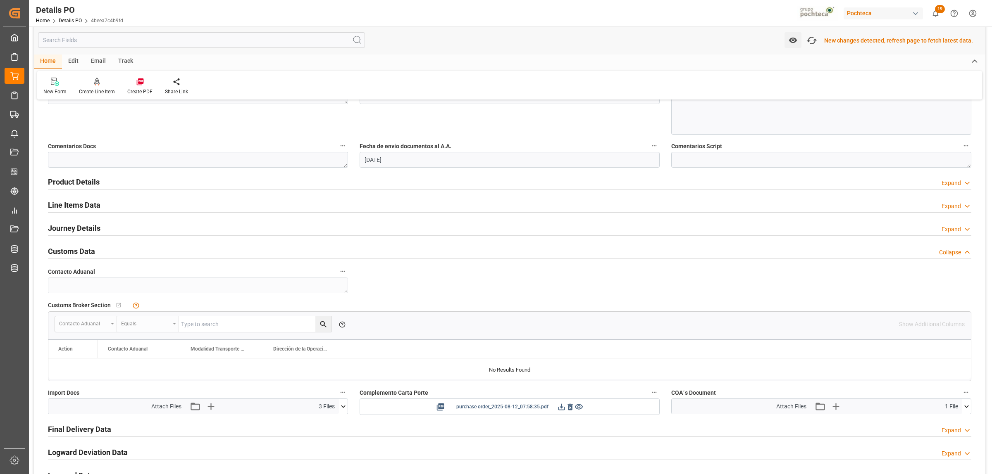
click at [557, 408] on icon at bounding box center [561, 407] width 9 height 9
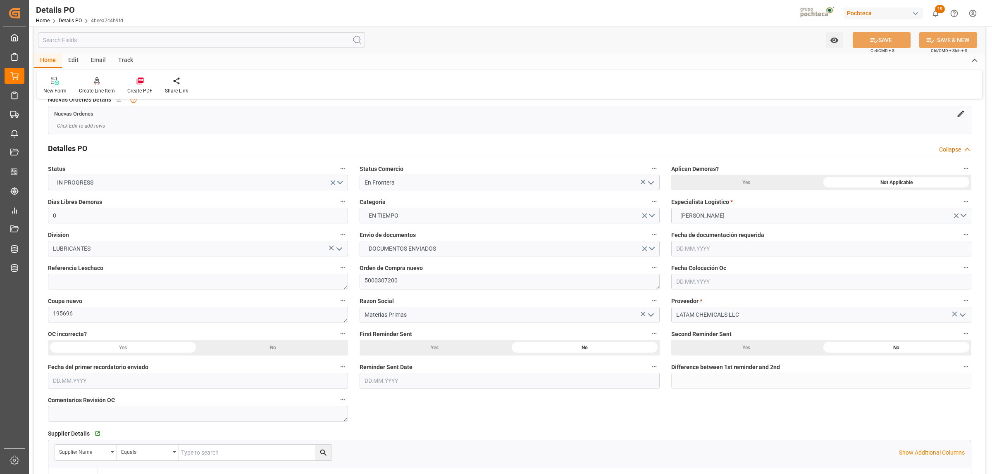
scroll to position [0, 0]
